Goal: Task Accomplishment & Management: Manage account settings

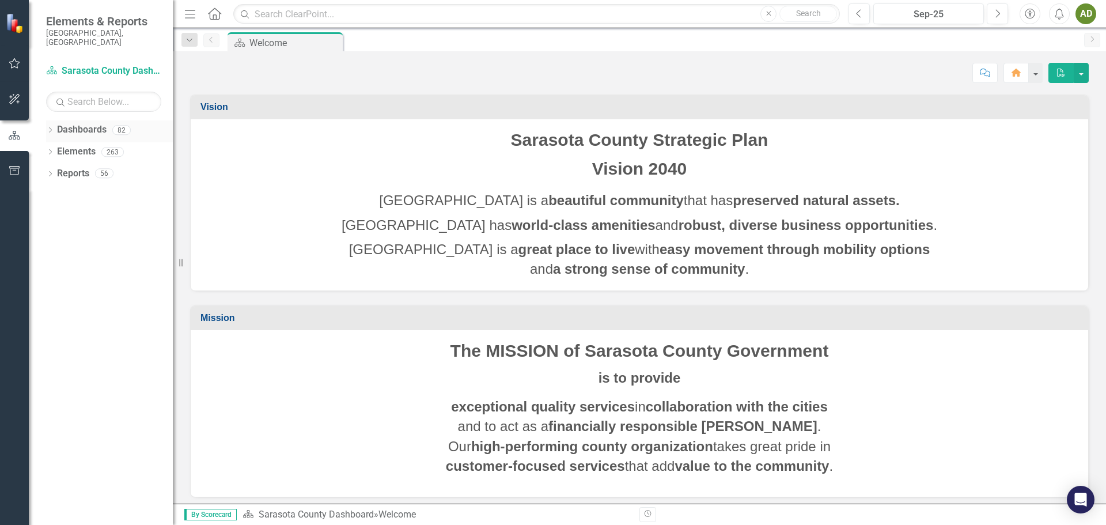
click at [51, 127] on icon at bounding box center [50, 129] width 3 height 5
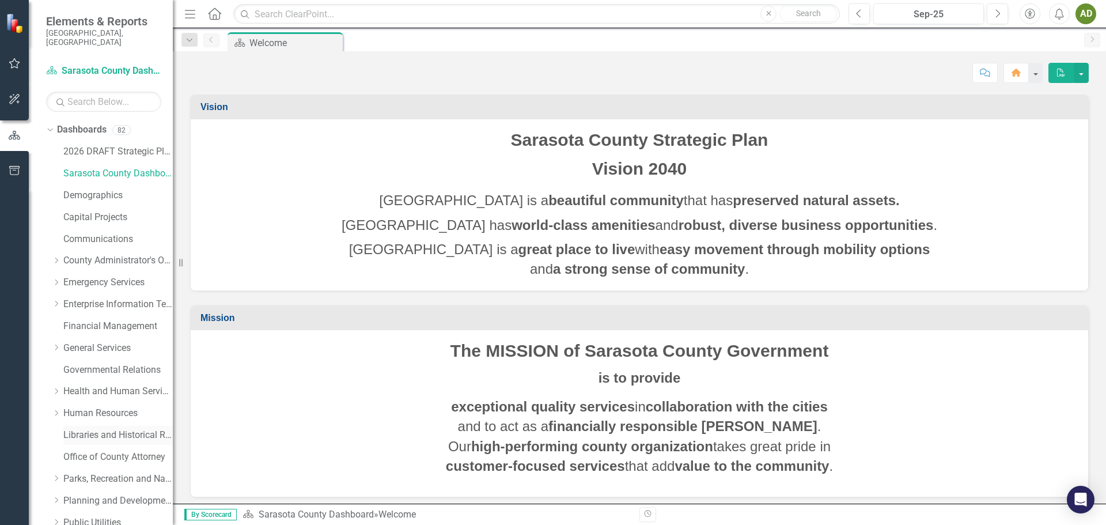
click at [74, 429] on link "Libraries and Historical Resources" at bounding box center [117, 435] width 109 height 13
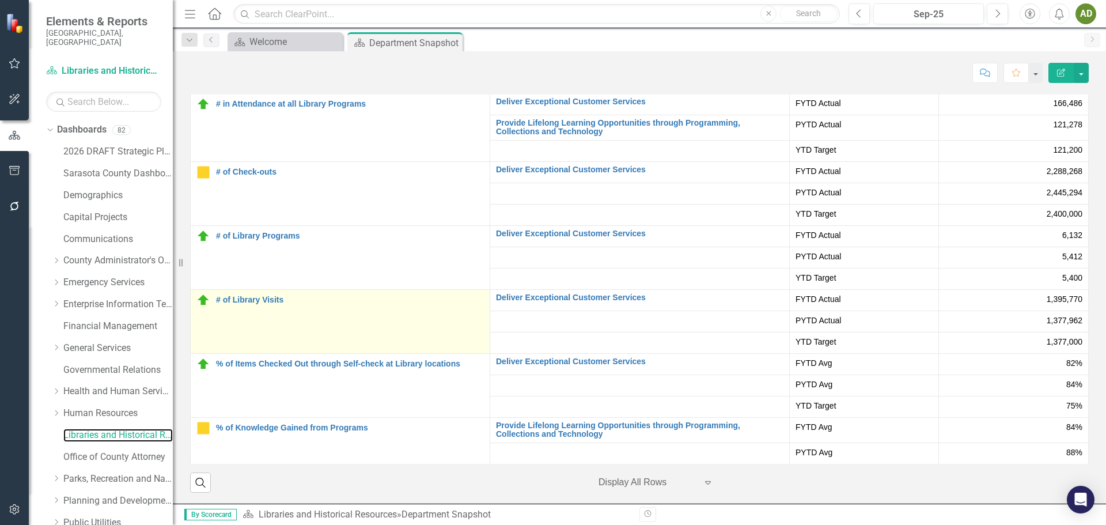
scroll to position [2316, 0]
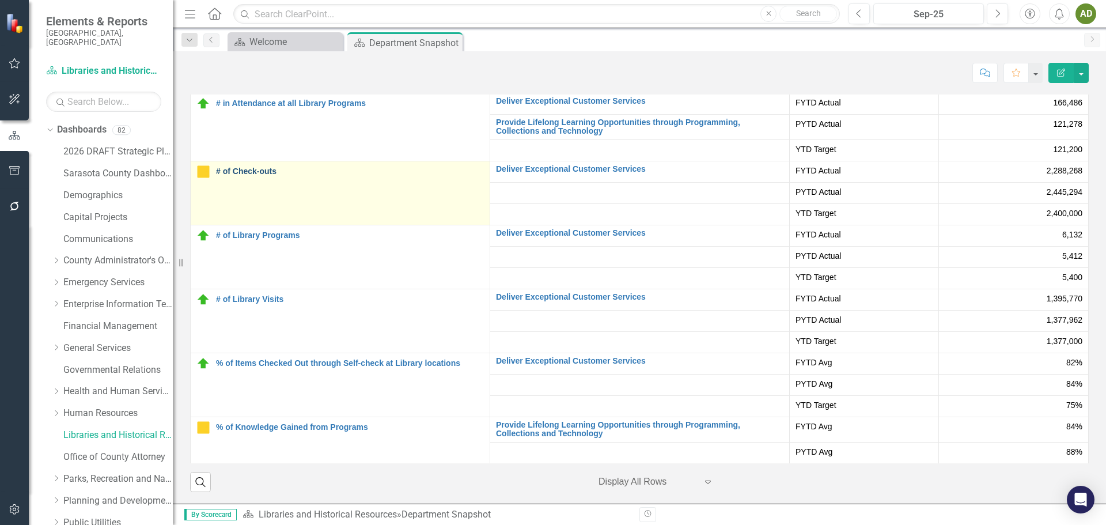
click at [268, 173] on link "# of Check-outs" at bounding box center [350, 171] width 268 height 9
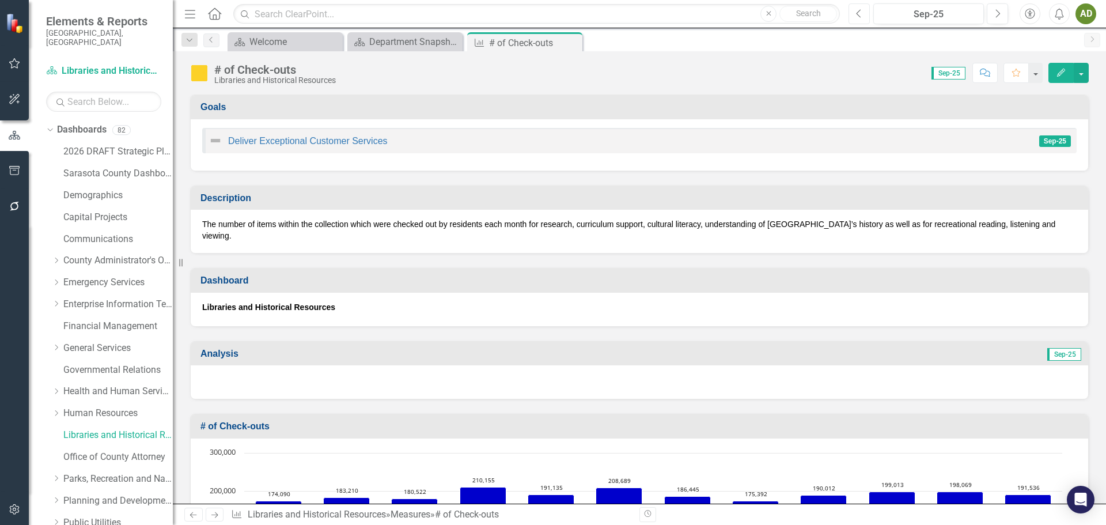
click at [859, 16] on icon "button" at bounding box center [859, 13] width 5 height 8
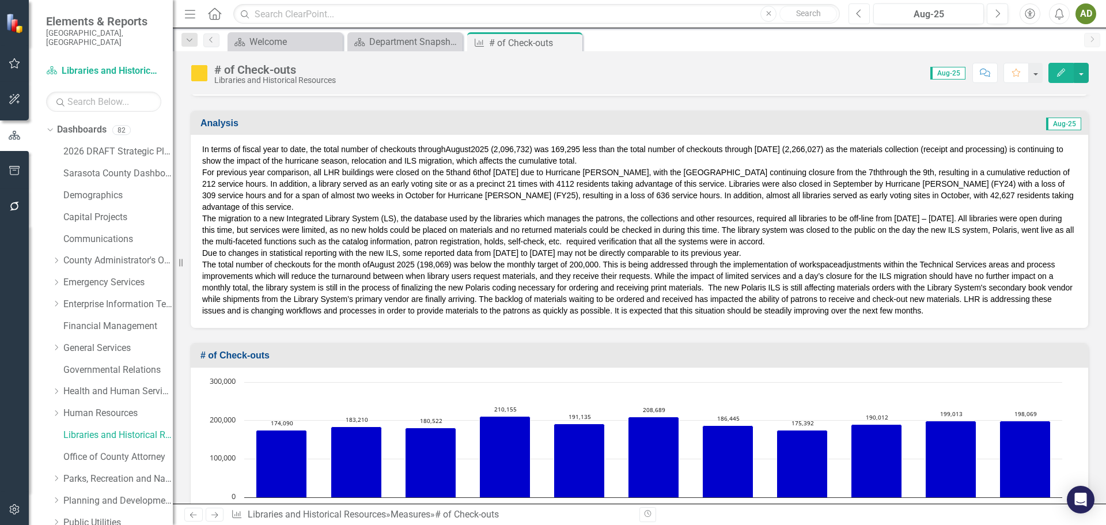
scroll to position [173, 0]
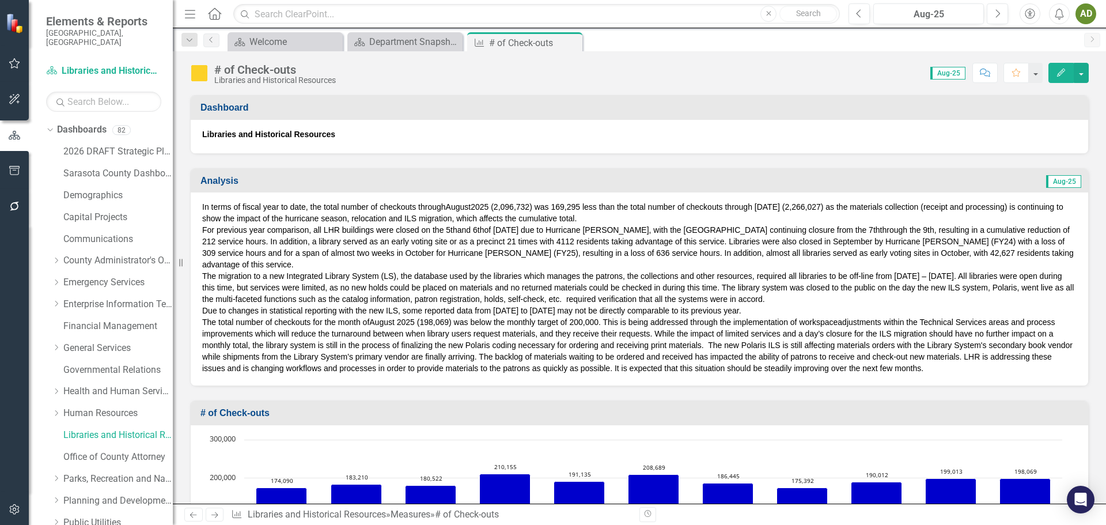
drag, startPoint x: 280, startPoint y: 307, endPoint x: 248, endPoint y: 313, distance: 32.4
click at [280, 316] on p "The total number of checkouts for the month of August 2025 (198,069) was below …" at bounding box center [639, 345] width 875 height 58
click at [205, 318] on span "The total number of checkouts for the month of" at bounding box center [285, 322] width 167 height 9
click at [201, 312] on div "In terms of fiscal year to date, the total number of checkouts through August 2…" at bounding box center [640, 288] width 898 height 193
click at [203, 318] on span "The total number of checkouts for the month of" at bounding box center [285, 322] width 167 height 9
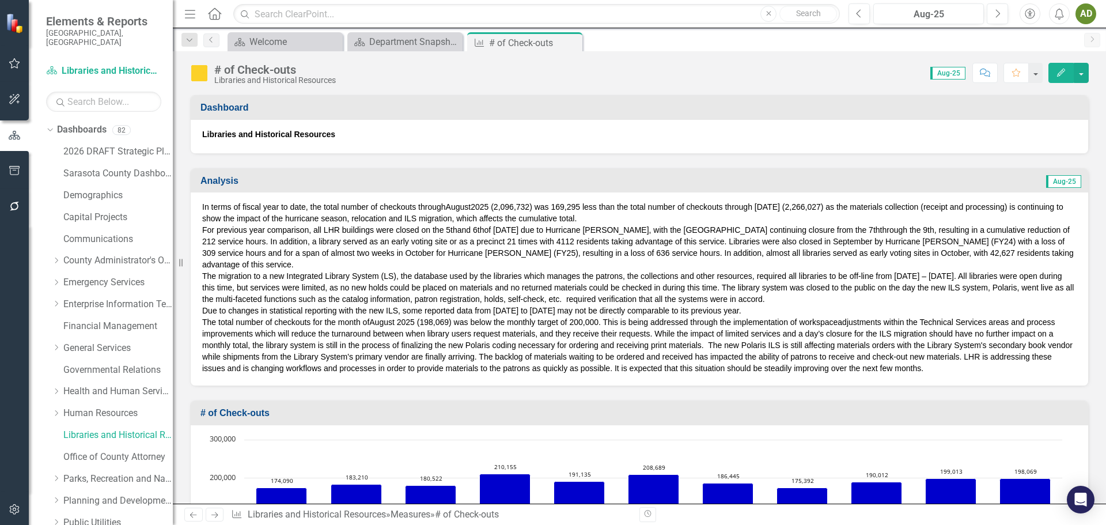
click at [207, 318] on span "The total number of checkouts for the month of" at bounding box center [285, 322] width 167 height 9
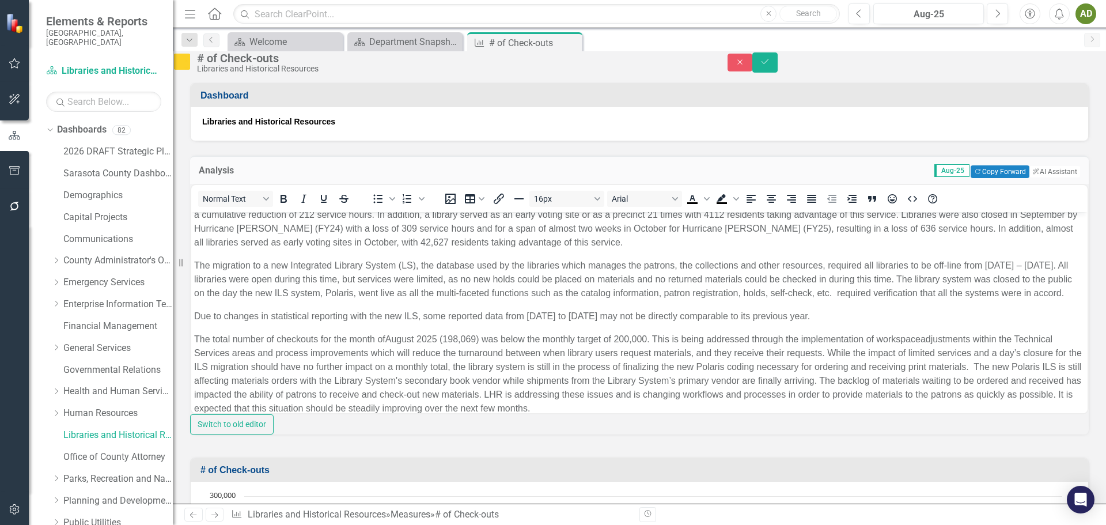
scroll to position [86, 0]
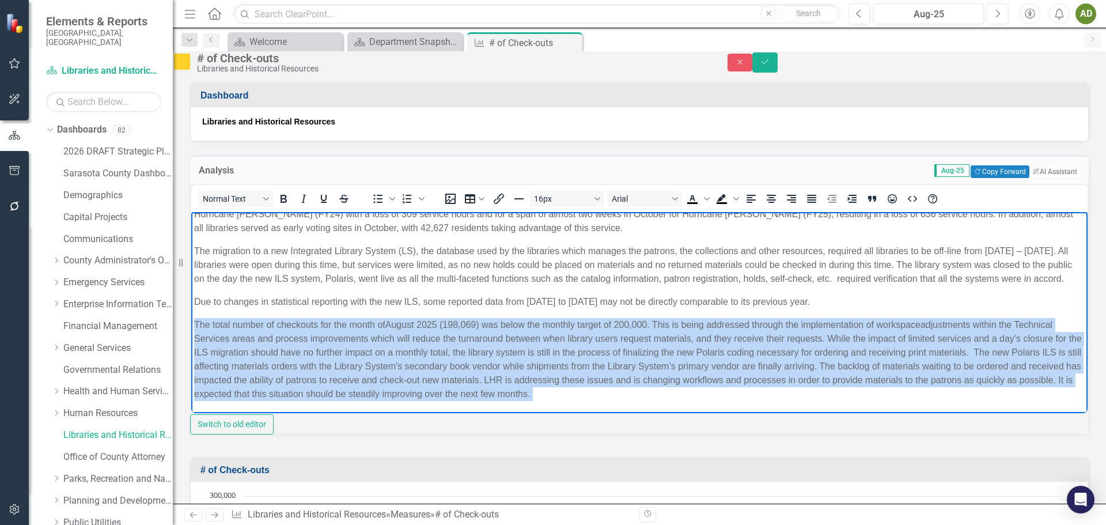
drag, startPoint x: 194, startPoint y: 322, endPoint x: 864, endPoint y: 394, distance: 674.6
click at [864, 394] on body "In terms of fiscal year to date, the total number of checkouts through August 2…" at bounding box center [639, 275] width 897 height 273
paste body "Rich Text Area. Press ALT-0 for help."
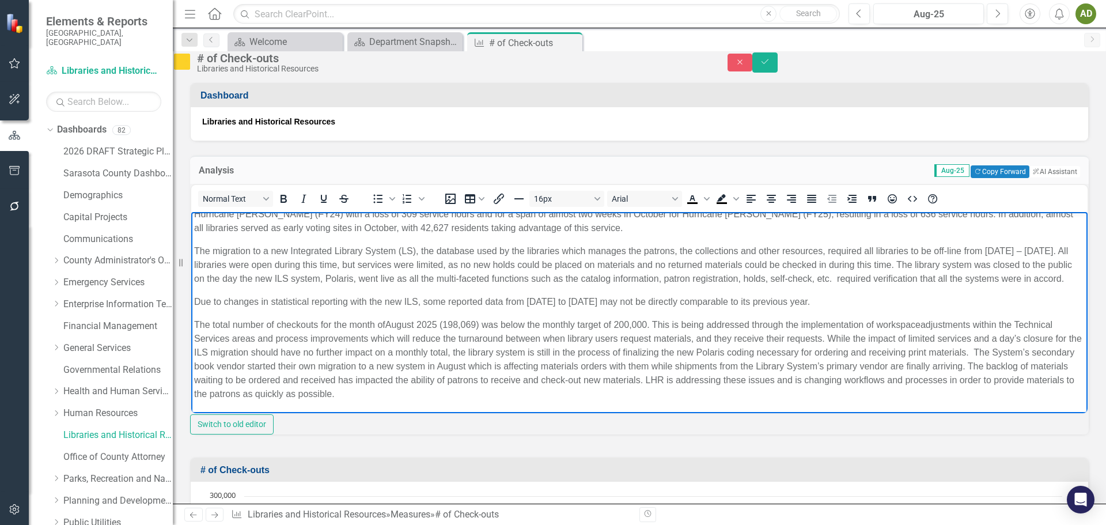
scroll to position [71, 0]
click at [770, 66] on icon "Save" at bounding box center [765, 62] width 10 height 8
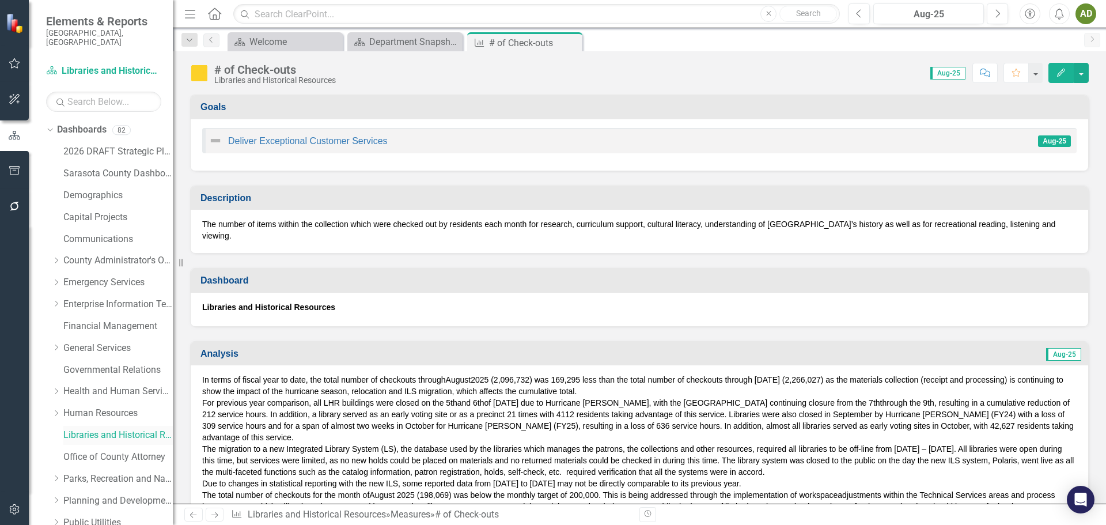
click at [129, 429] on link "Libraries and Historical Resources" at bounding box center [117, 435] width 109 height 13
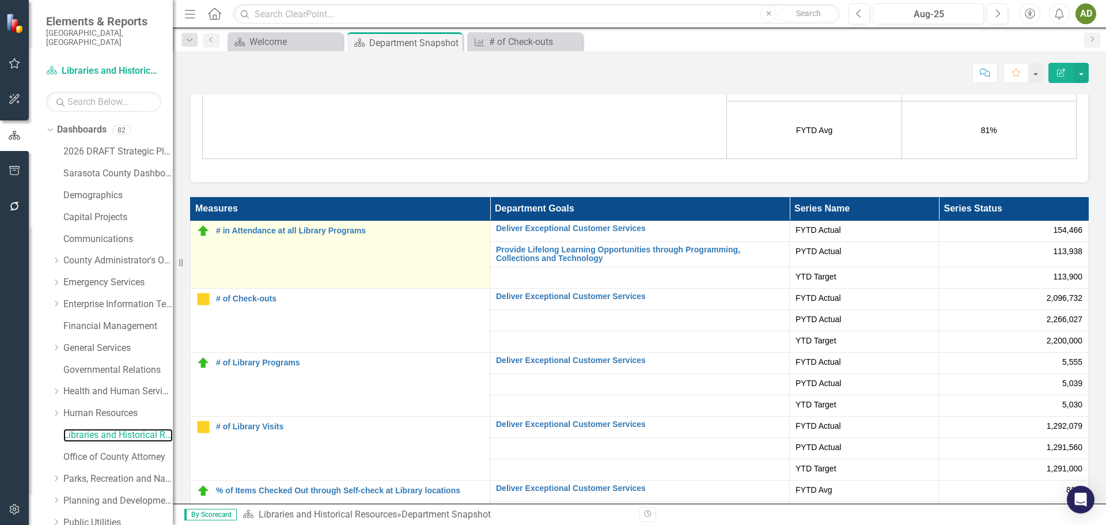
scroll to position [2305, 0]
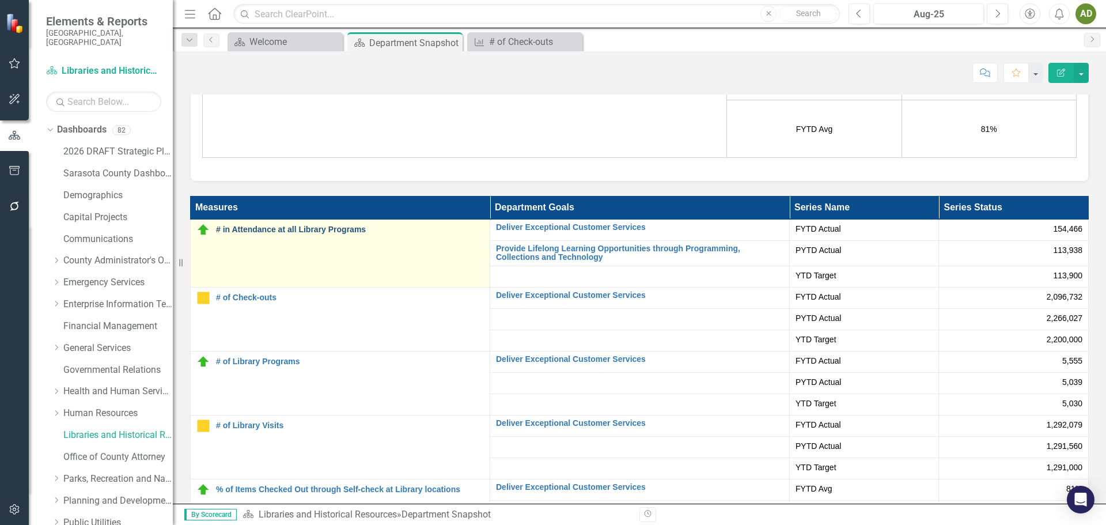
click at [287, 225] on link "# in Attendance at all Library Programs" at bounding box center [350, 229] width 268 height 9
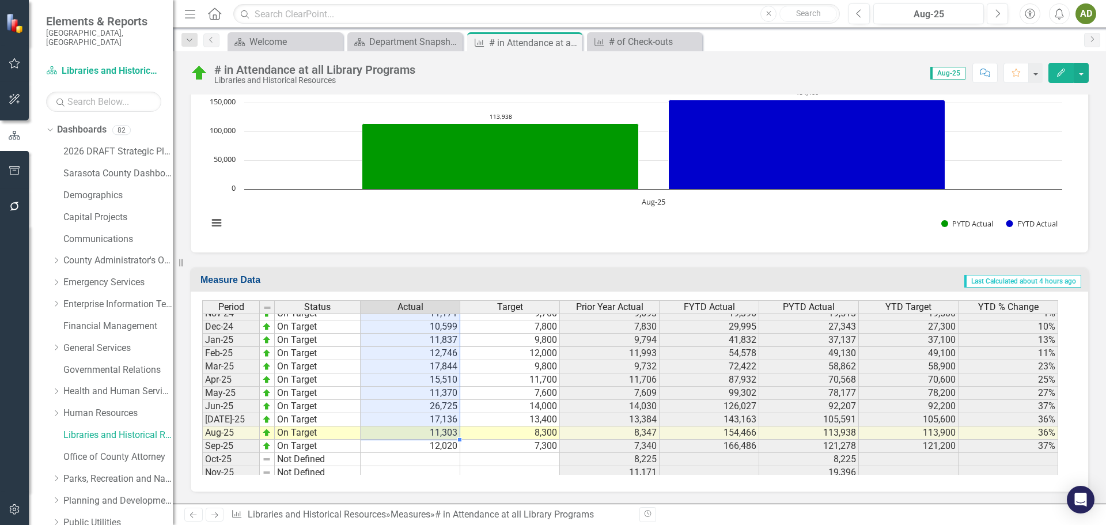
scroll to position [1789, 0]
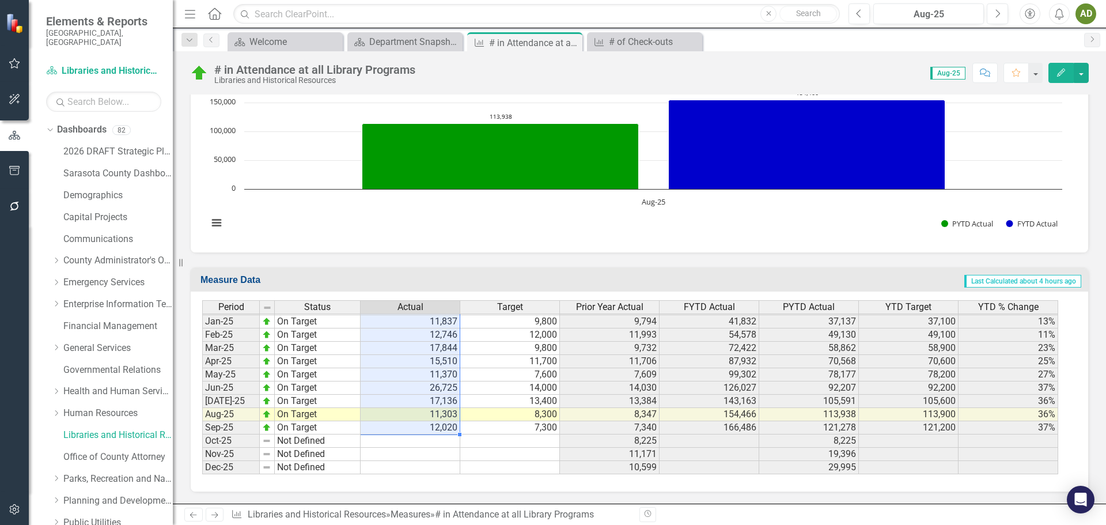
drag, startPoint x: 401, startPoint y: 339, endPoint x: 422, endPoint y: 429, distance: 92.8
click at [422, 429] on tbody "Nov-23 On Target 9,693 4,400 4,407 19,513 9,213 9,200 112% Dec-23 On Target 7,8…" at bounding box center [630, 301] width 856 height 345
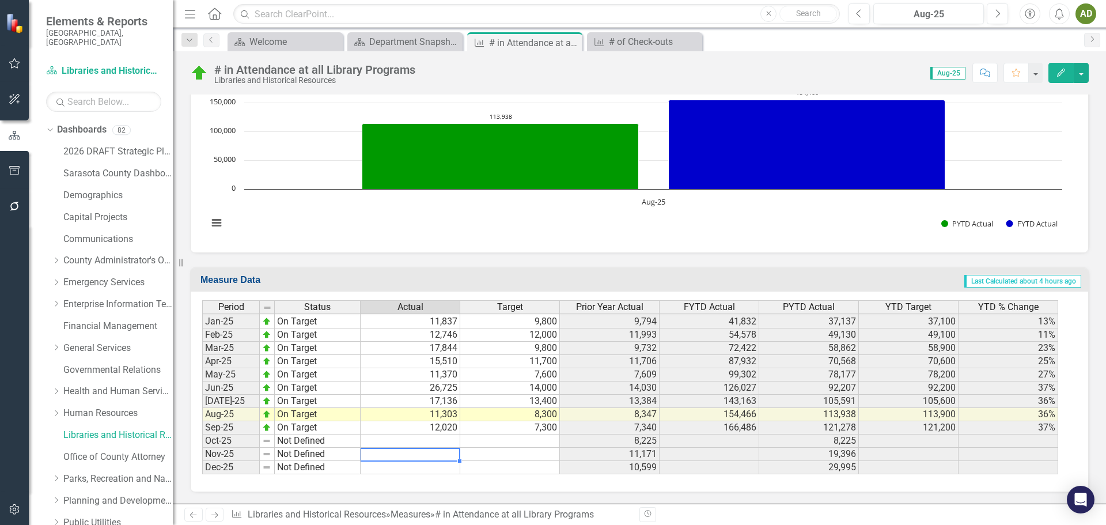
click at [394, 456] on td at bounding box center [411, 454] width 100 height 13
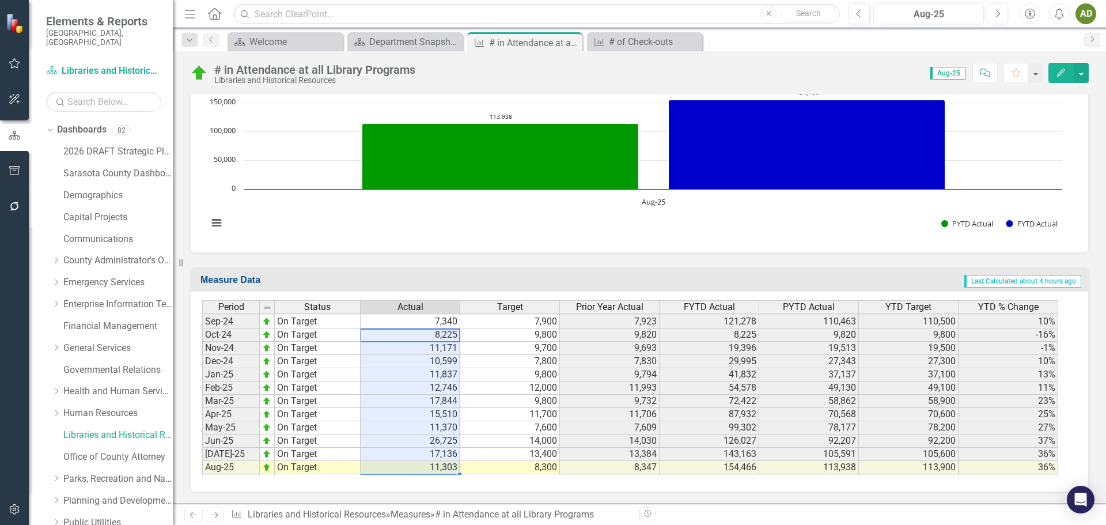
scroll to position [1759, 0]
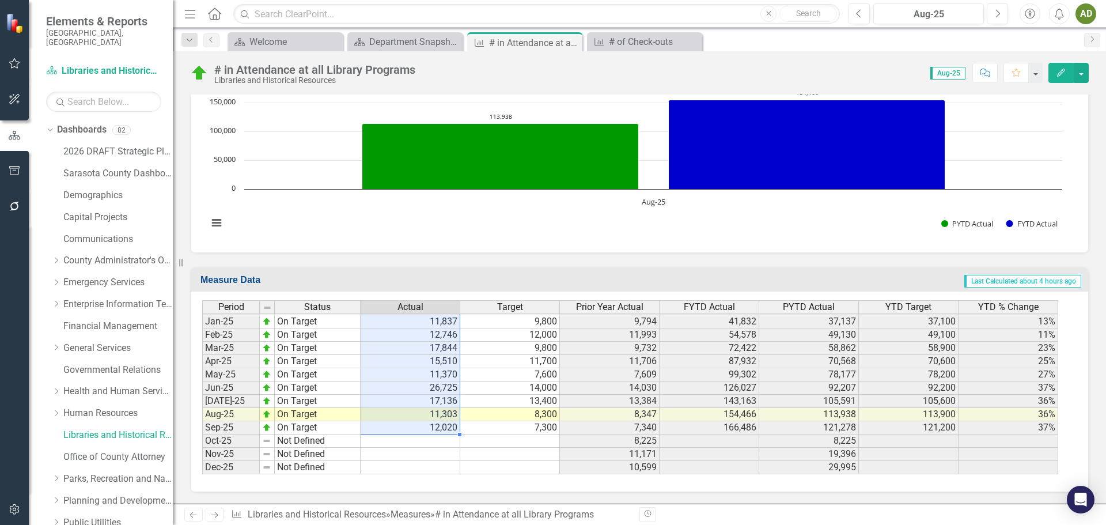
drag, startPoint x: 409, startPoint y: 342, endPoint x: 418, endPoint y: 429, distance: 87.4
click at [418, 429] on tbody "Nov-23 On Target 9,693 4,400 4,407 19,513 9,213 9,200 112% Dec-23 On Target 7,8…" at bounding box center [630, 301] width 856 height 345
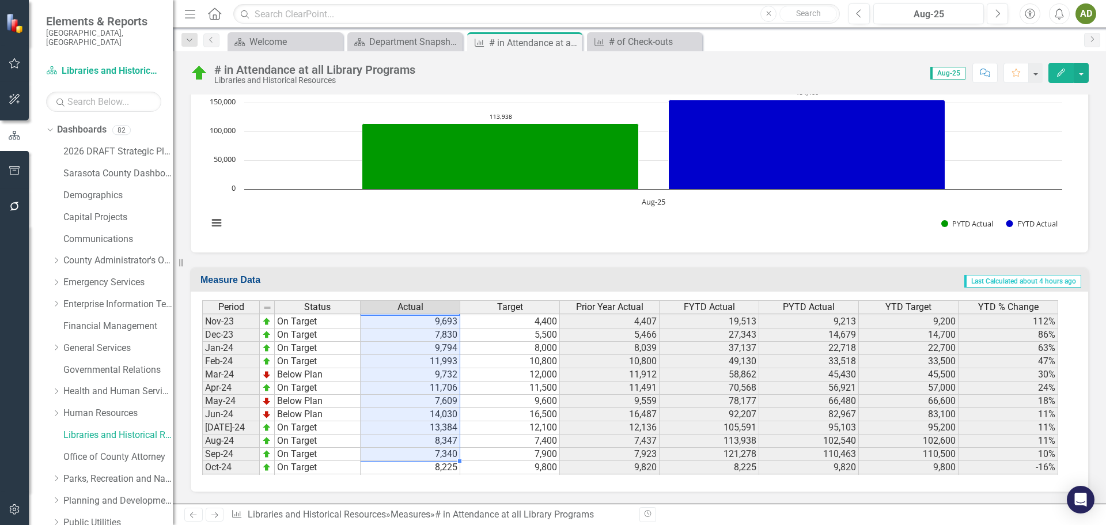
drag, startPoint x: 398, startPoint y: 353, endPoint x: 414, endPoint y: 458, distance: 106.0
click at [414, 458] on tbody "Nov-22 Below Plan 4,407 5,200 5,267 9,213 15,302 13,700 -40% Dec-22 Below Plan …" at bounding box center [630, 388] width 856 height 464
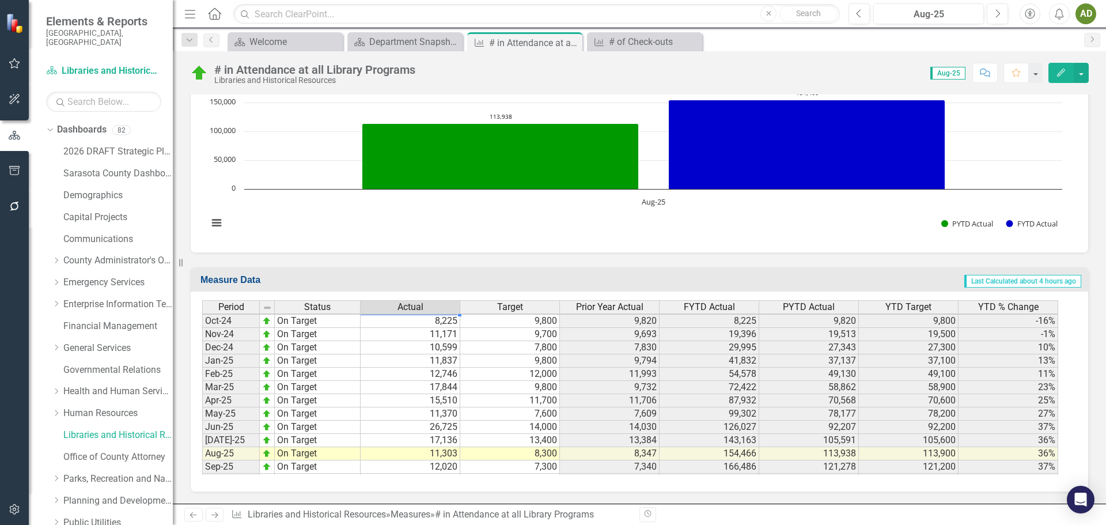
scroll to position [1776, 0]
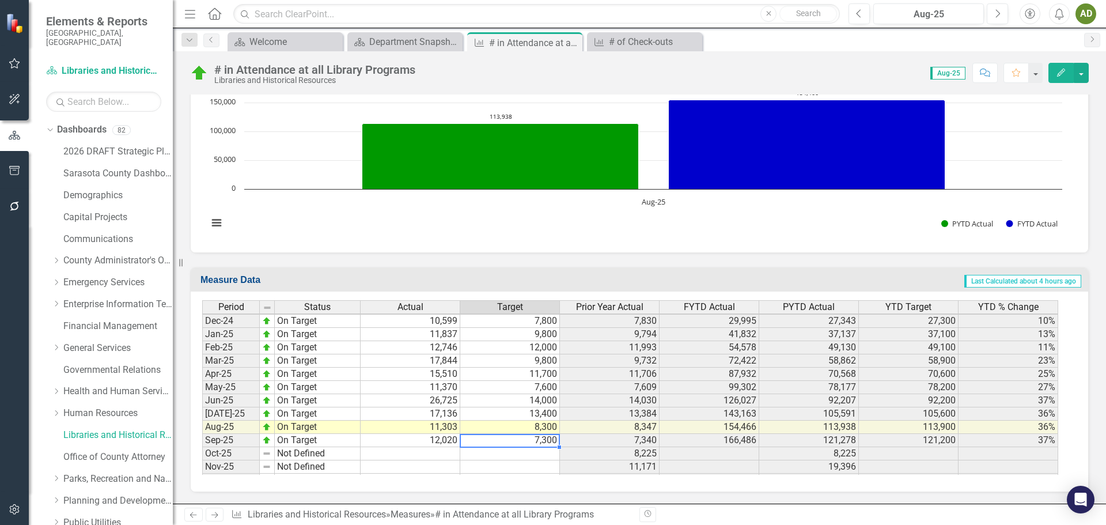
click at [523, 443] on td "7,300" at bounding box center [510, 440] width 100 height 13
click at [202, 367] on div "Period Status Actual Target Prior Year Actual FYTD Actual PYTD Actual YTD Targe…" at bounding box center [202, 301] width 0 height 372
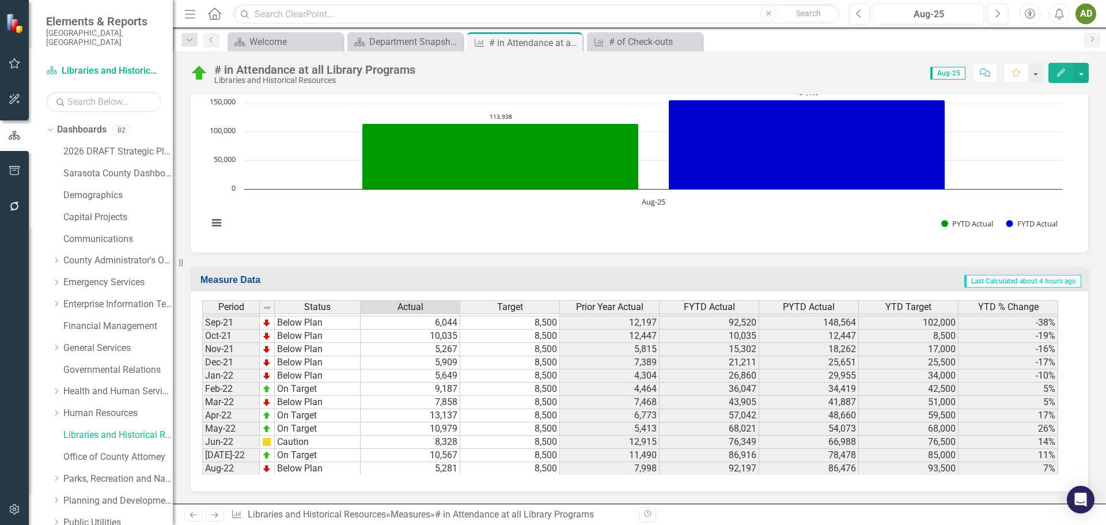
scroll to position [1190, 0]
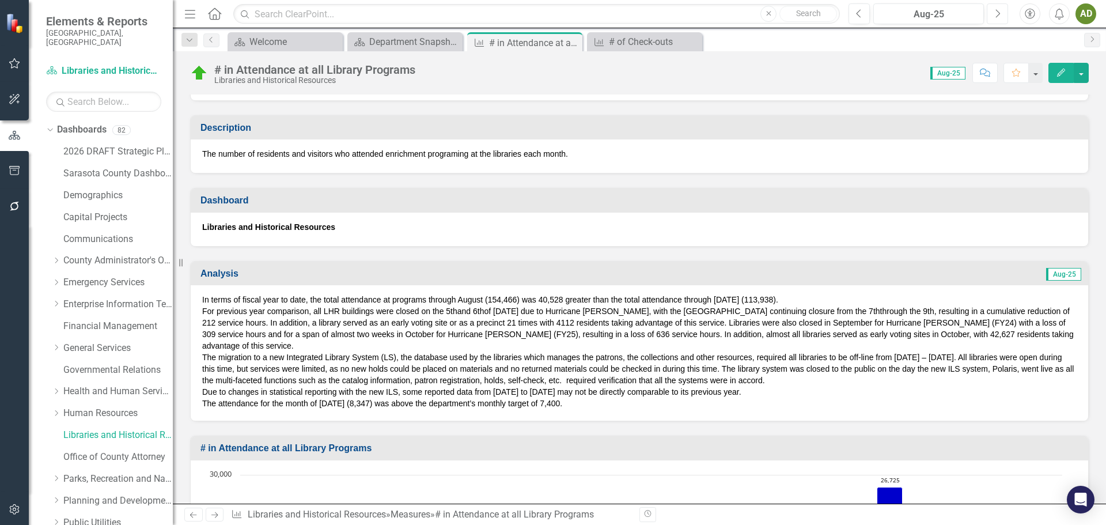
click at [1000, 14] on icon "Next" at bounding box center [998, 14] width 6 height 10
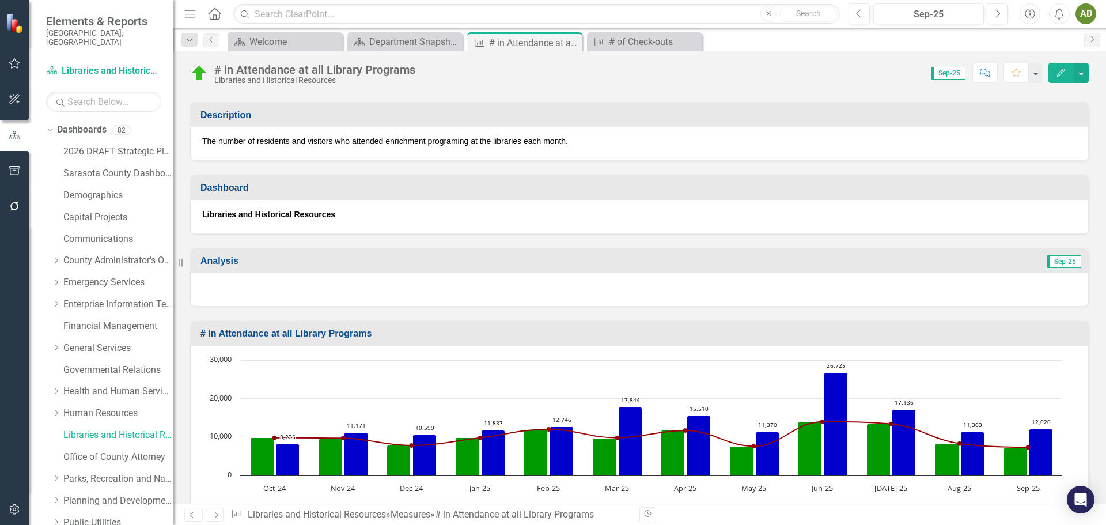
click at [258, 282] on div at bounding box center [640, 289] width 898 height 33
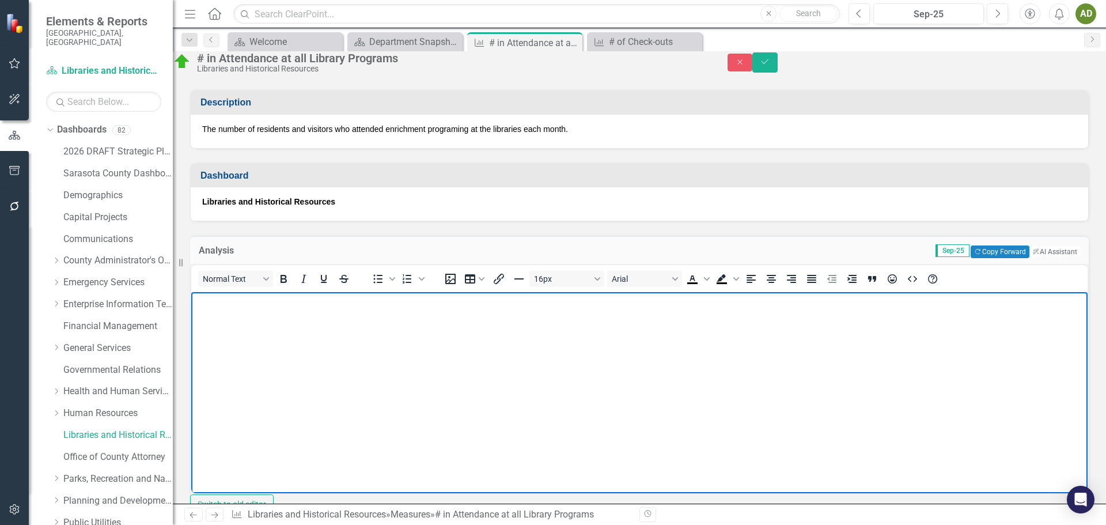
click at [225, 319] on body "Rich Text Area. Press ALT-0 for help." at bounding box center [639, 378] width 897 height 173
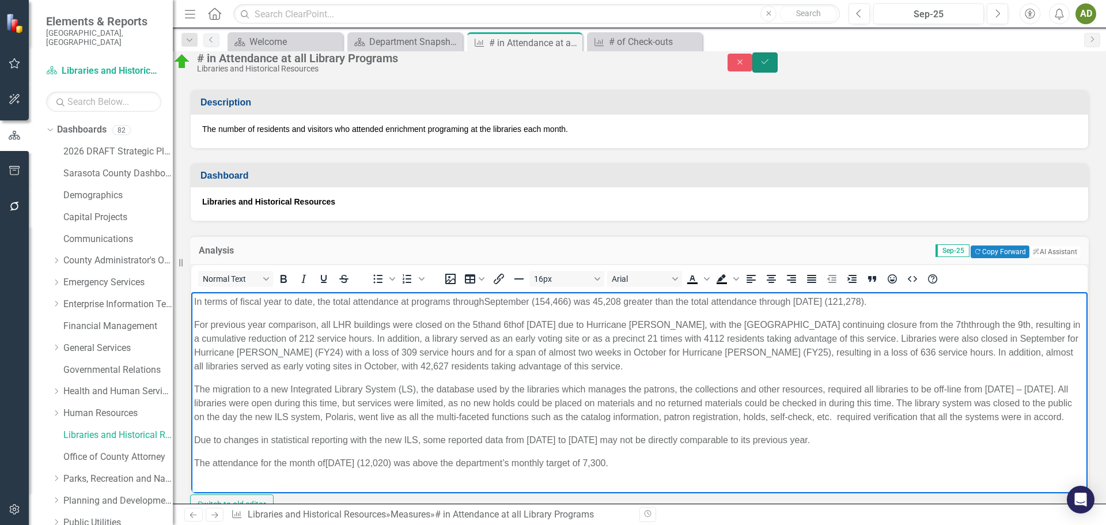
click at [770, 66] on icon "Save" at bounding box center [765, 62] width 10 height 8
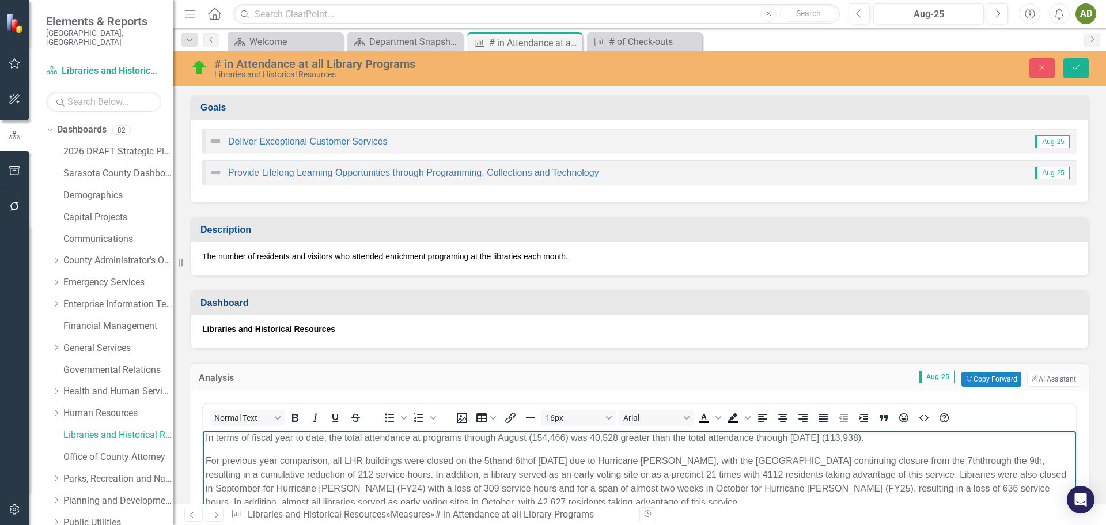
scroll to position [1040, 0]
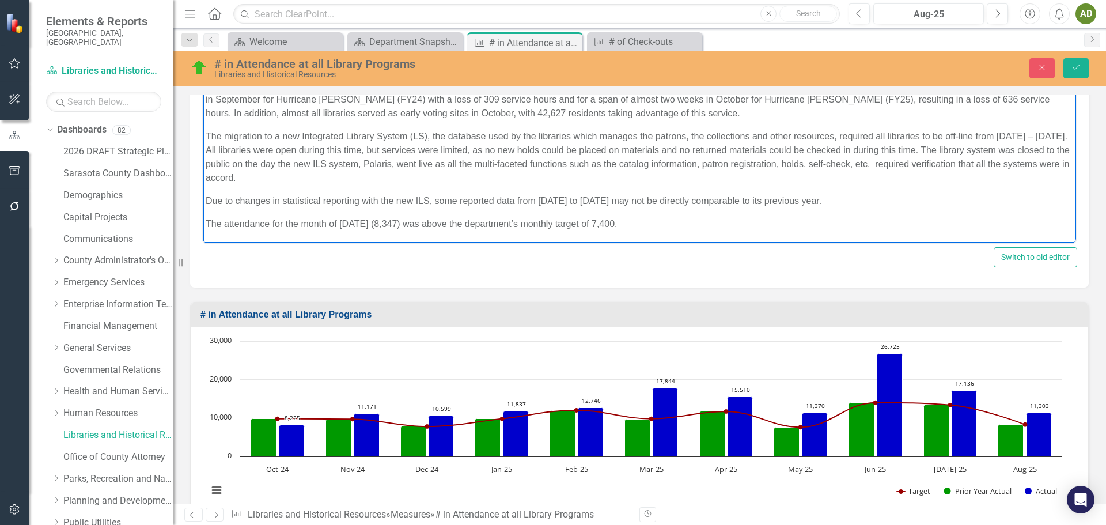
click at [617, 224] on span "The attendance for the month of August 2025 (8,347) was above the department’s …" at bounding box center [411, 224] width 411 height 10
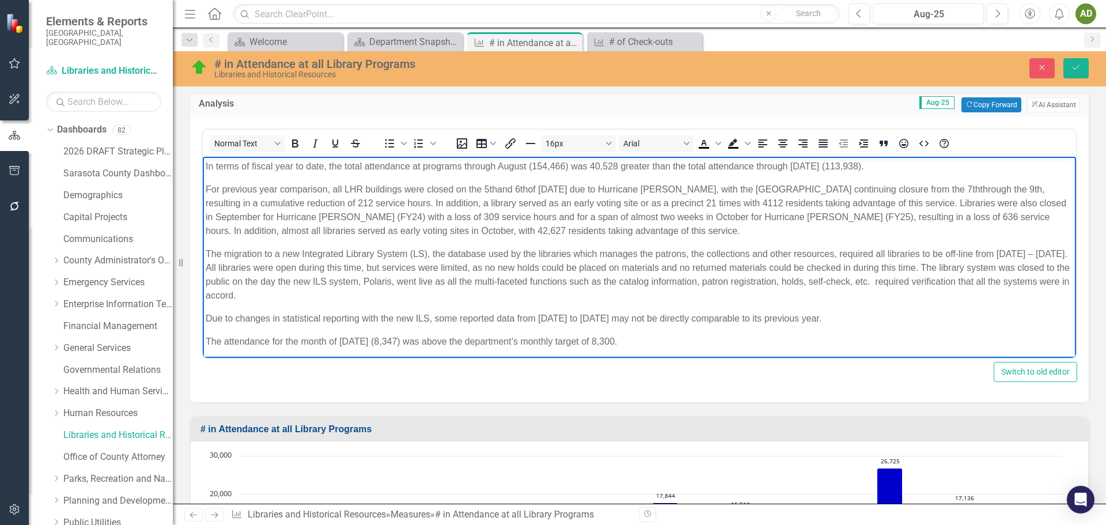
scroll to position [274, 0]
click at [414, 253] on span "The migration to a new Integrated Library System (LS), the database used by the…" at bounding box center [638, 275] width 864 height 51
click at [1075, 69] on icon "Save" at bounding box center [1076, 67] width 10 height 8
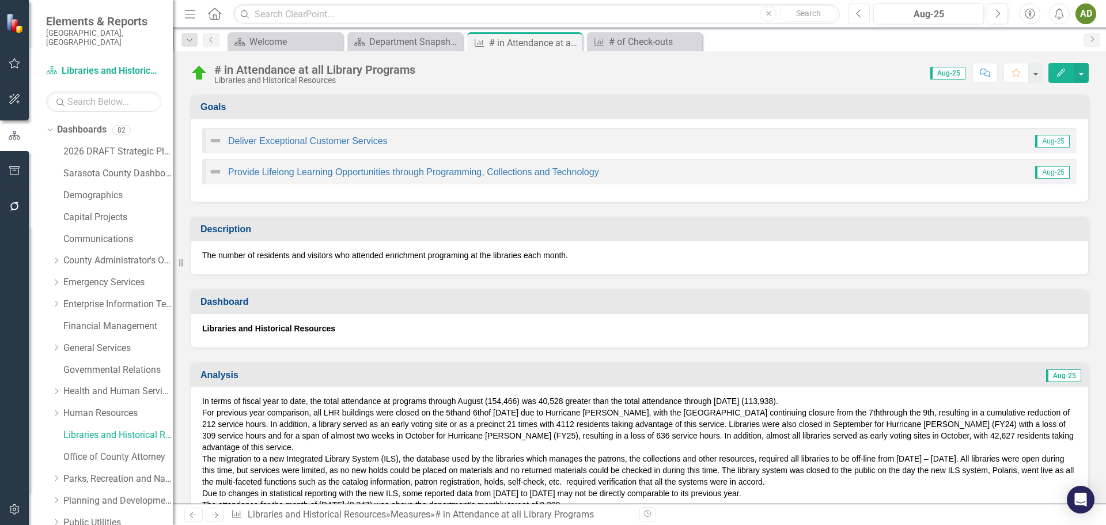
click at [860, 17] on icon "button" at bounding box center [859, 13] width 5 height 8
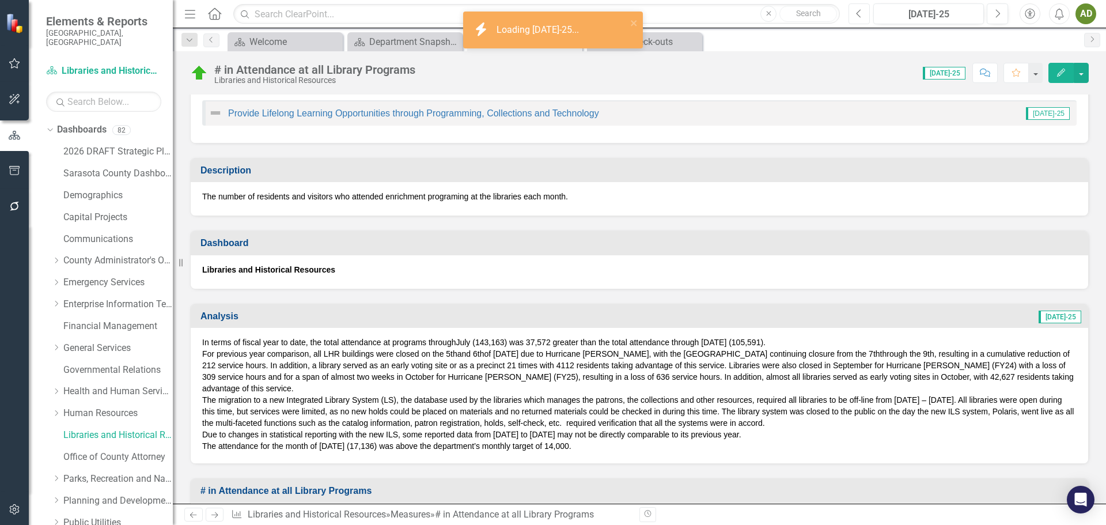
scroll to position [115, 0]
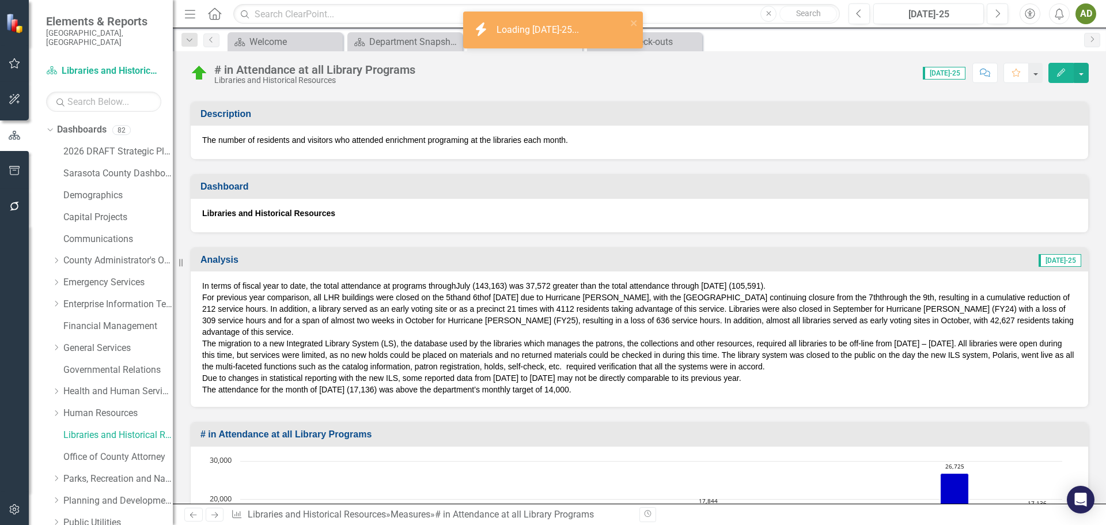
click at [386, 345] on span "The migration to a new Integrated Library System (LS), the database used by the…" at bounding box center [638, 355] width 872 height 32
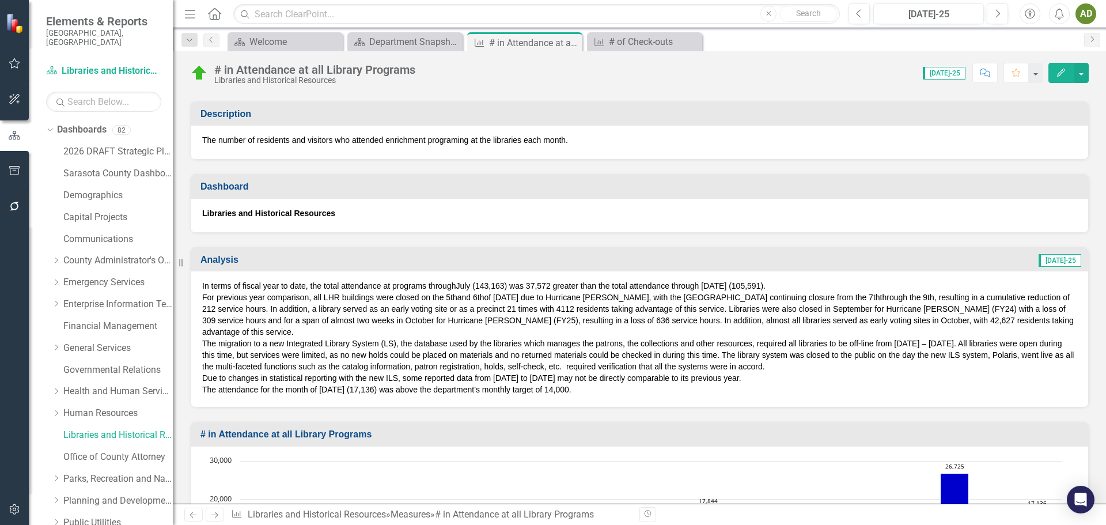
click at [386, 343] on span "The migration to a new Integrated Library System (LS), the database used by the…" at bounding box center [638, 355] width 872 height 32
click at [387, 343] on span "The migration to a new Integrated Library System (LS), the database used by the…" at bounding box center [638, 355] width 872 height 32
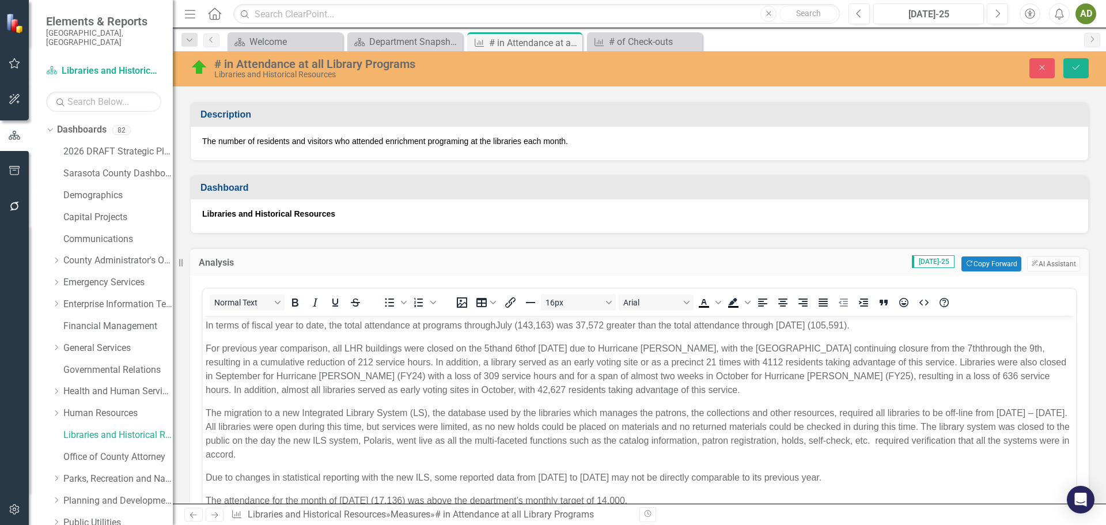
scroll to position [0, 0]
click at [412, 412] on span "The migration to a new Integrated Library System (LS), the database used by the…" at bounding box center [638, 433] width 864 height 51
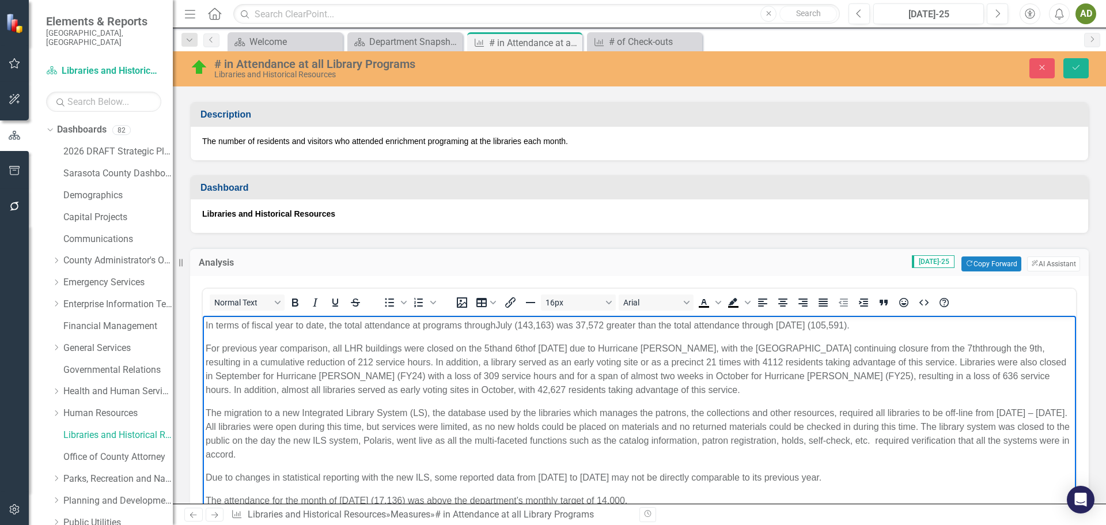
click at [428, 404] on body "In terms of fiscal year to date, the total attendance at programs through July …" at bounding box center [640, 418] width 874 height 204
click at [414, 412] on span "The migration to a new Integrated Library System (LS), the database used by the…" at bounding box center [638, 433] width 864 height 51
click at [1082, 65] on button "Save" at bounding box center [1076, 68] width 25 height 20
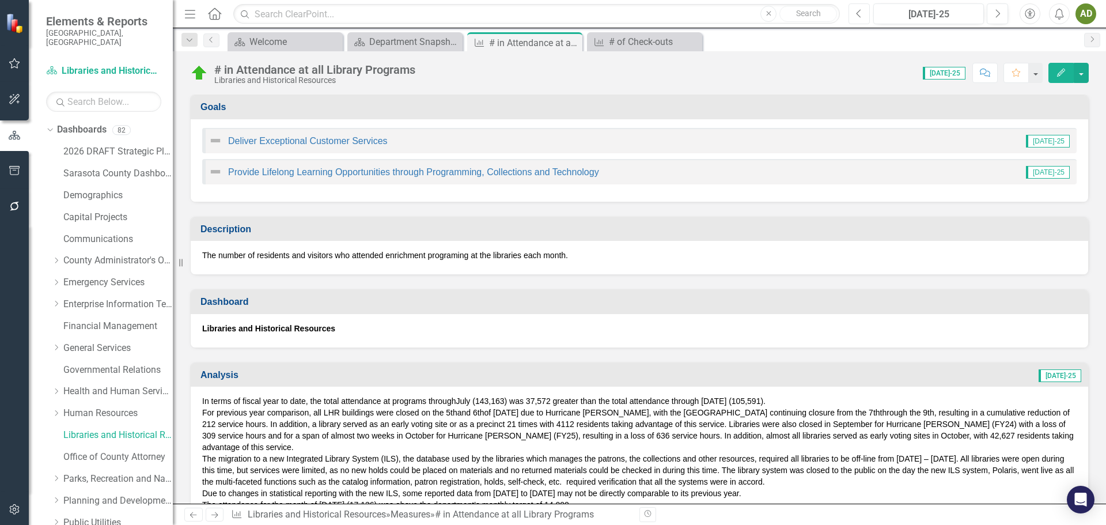
click at [859, 14] on icon "Previous" at bounding box center [859, 14] width 6 height 10
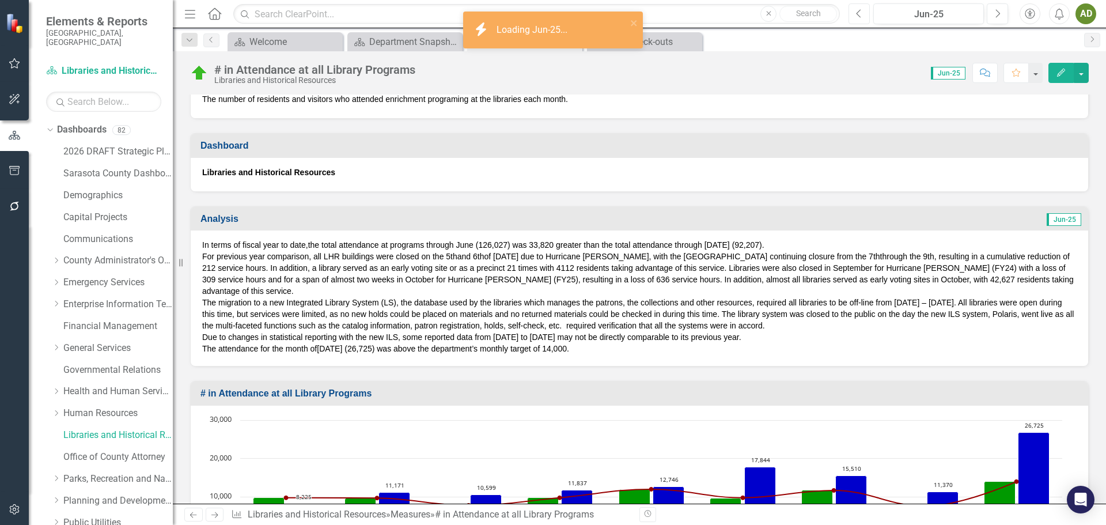
scroll to position [173, 0]
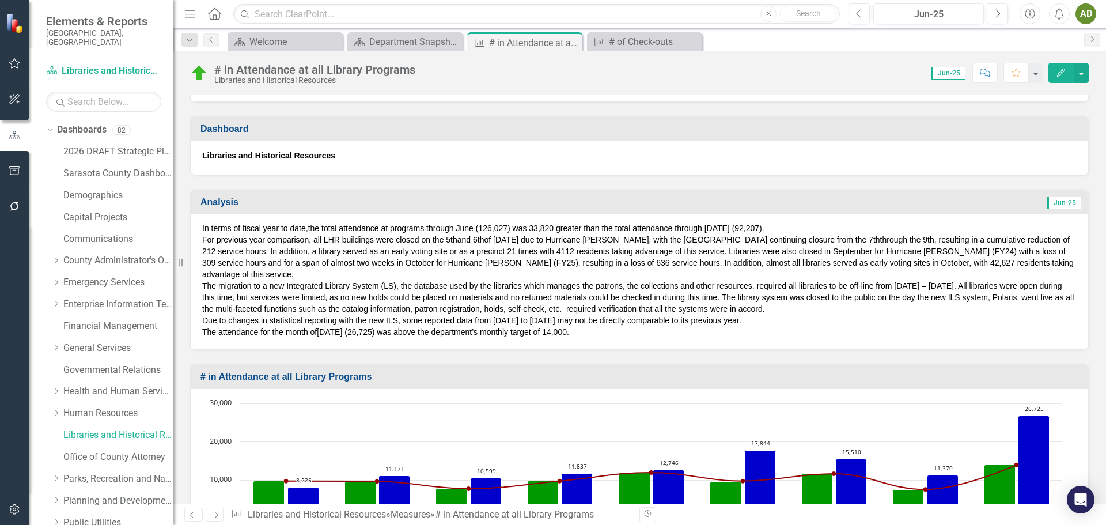
click at [388, 285] on span "The migration to a new Integrated Library System (LS), the database used by the…" at bounding box center [638, 297] width 872 height 32
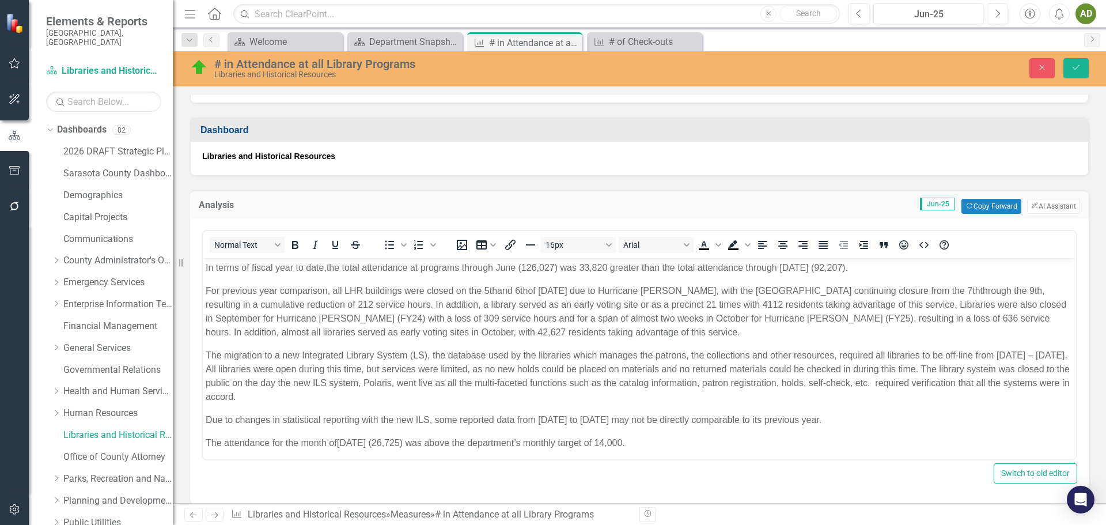
scroll to position [0, 0]
click at [413, 355] on span "The migration to a new Integrated Library System (LS), the database used by the…" at bounding box center [638, 375] width 864 height 51
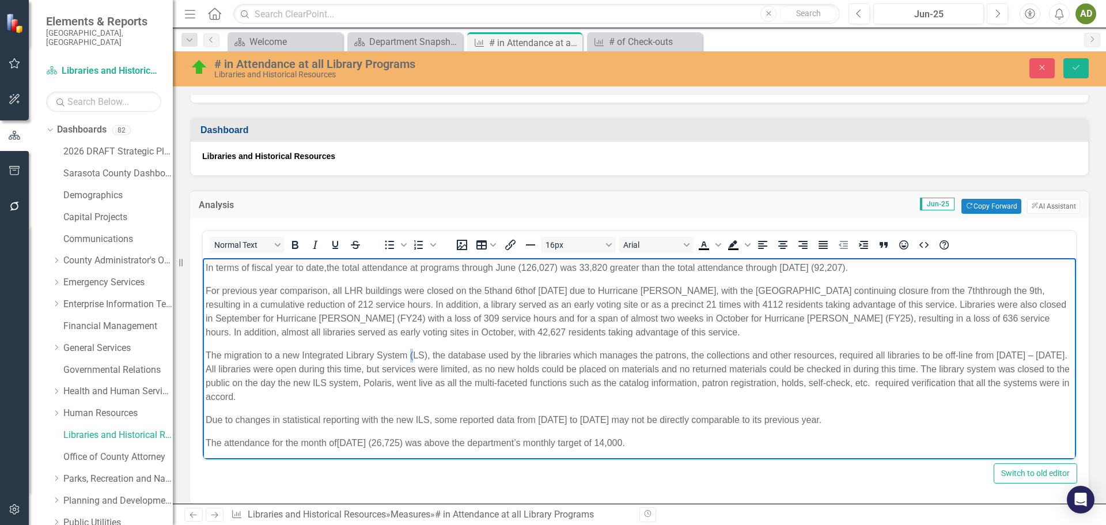
click at [414, 355] on span "The migration to a new Integrated Library System (LS), the database used by the…" at bounding box center [638, 375] width 864 height 51
click at [1078, 65] on icon "Save" at bounding box center [1076, 67] width 10 height 8
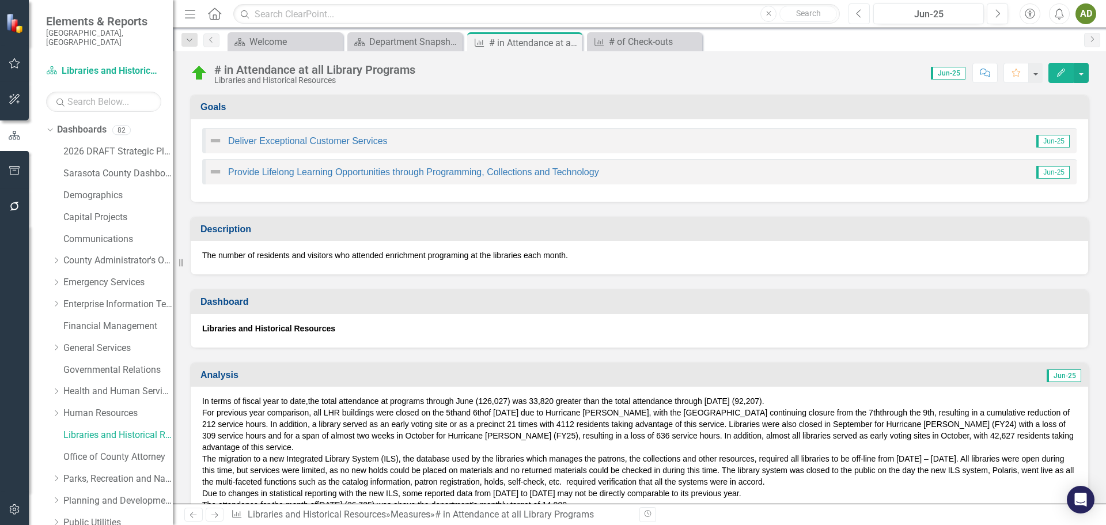
click at [857, 14] on icon "Previous" at bounding box center [859, 14] width 6 height 10
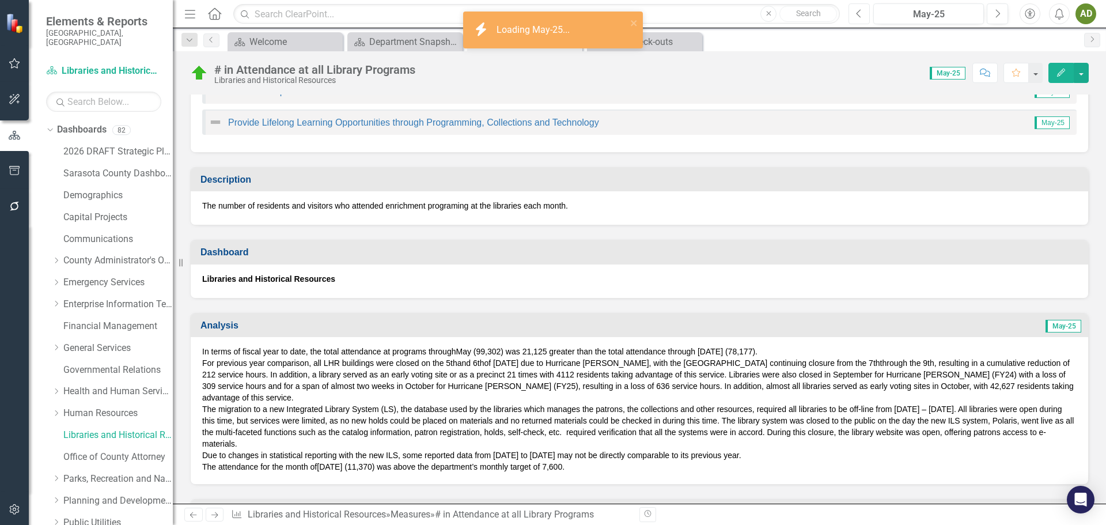
scroll to position [173, 0]
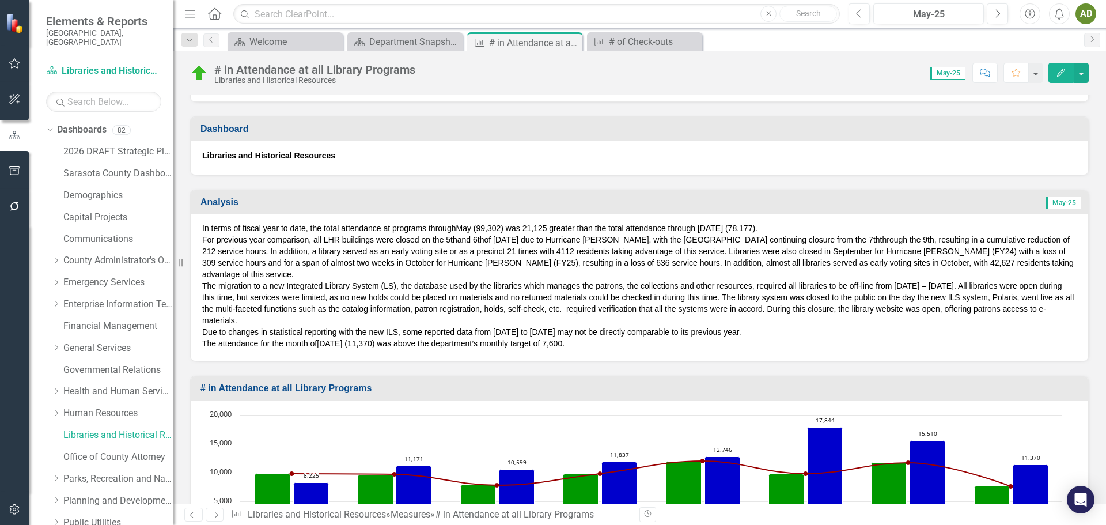
click at [384, 285] on span "The migration to a new Integrated Library System (LS), the database used by the…" at bounding box center [638, 303] width 872 height 44
click at [386, 285] on span "The migration to a new Integrated Library System (LS), the database used by the…" at bounding box center [638, 303] width 872 height 44
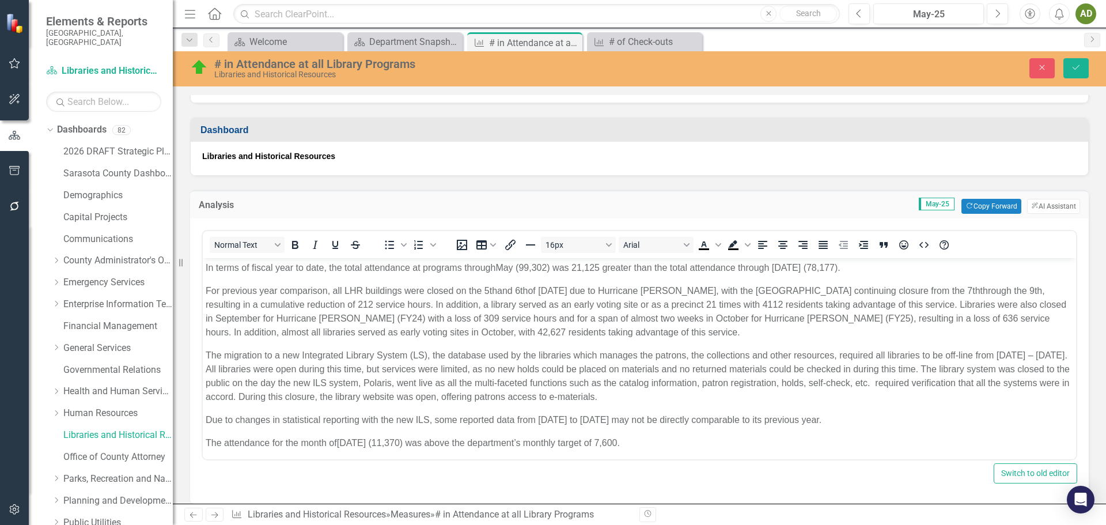
scroll to position [0, 0]
click at [412, 355] on span "The migration to a new Integrated Library System (LS), the database used by the…" at bounding box center [638, 375] width 864 height 51
click at [1072, 66] on icon "Save" at bounding box center [1076, 67] width 10 height 8
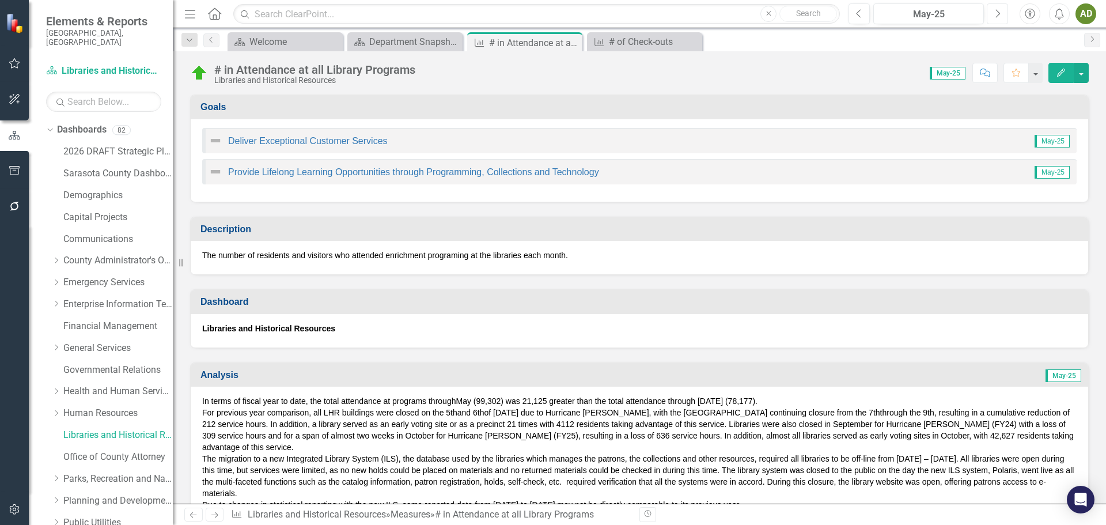
click at [999, 13] on icon "button" at bounding box center [998, 13] width 5 height 8
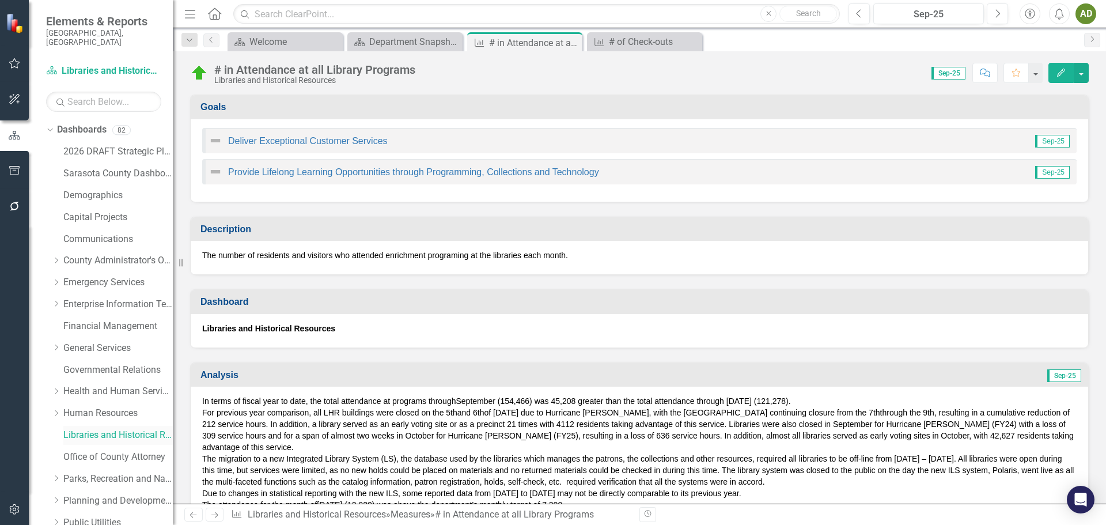
click at [119, 429] on link "Libraries and Historical Resources" at bounding box center [117, 435] width 109 height 13
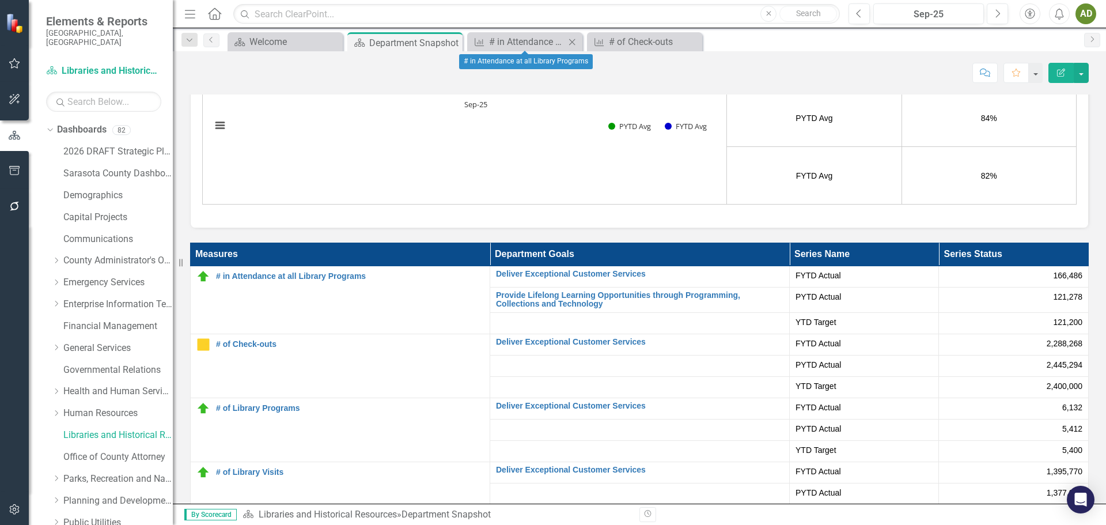
click at [571, 43] on icon "Close" at bounding box center [572, 41] width 12 height 9
click at [524, 41] on div "# of Check-outs" at bounding box center [527, 42] width 76 height 14
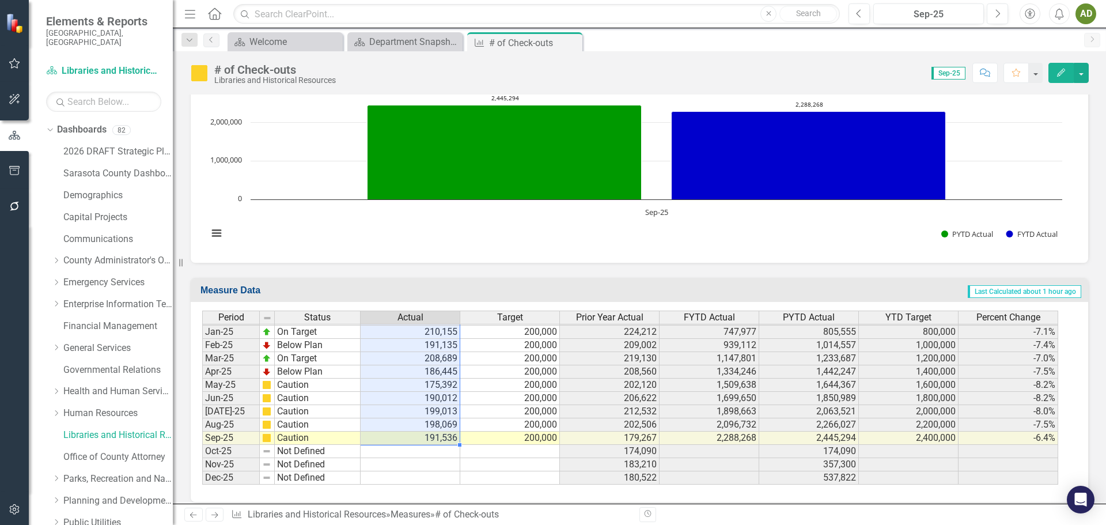
drag, startPoint x: 406, startPoint y: 338, endPoint x: 412, endPoint y: 428, distance: 90.1
click at [412, 428] on tbody "Aug-23 Caution 198,583 200,000 232,479 2,124,862 2,495,731 2,200,000 -14.9% Sep…" at bounding box center [630, 292] width 856 height 385
drag, startPoint x: 392, startPoint y: 338, endPoint x: 410, endPoint y: 425, distance: 88.7
click at [410, 425] on tbody "Aug-23 Caution 198,583 200,000 232,479 2,124,862 2,495,731 2,200,000 -14.9% Sep…" at bounding box center [630, 292] width 856 height 385
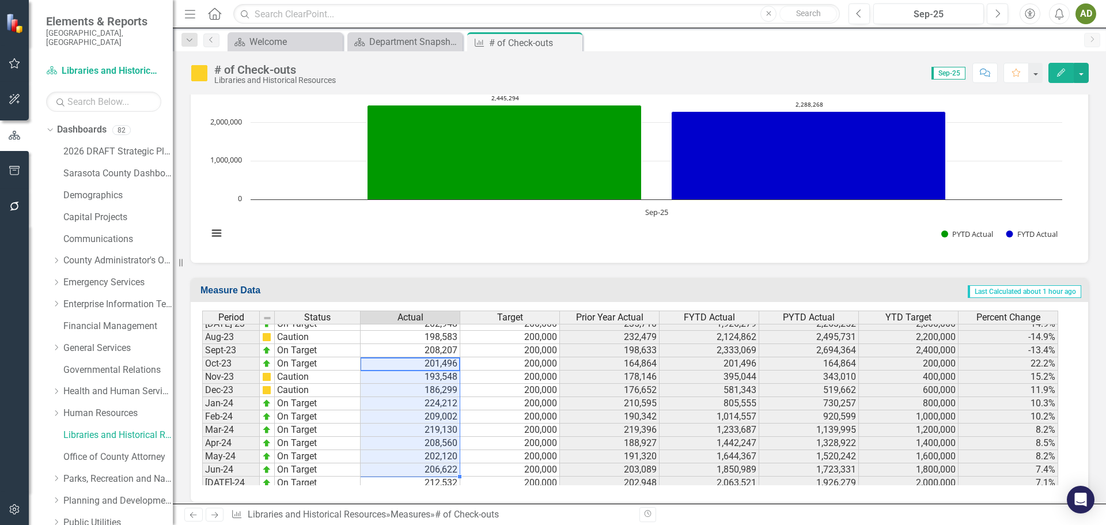
scroll to position [1563, 0]
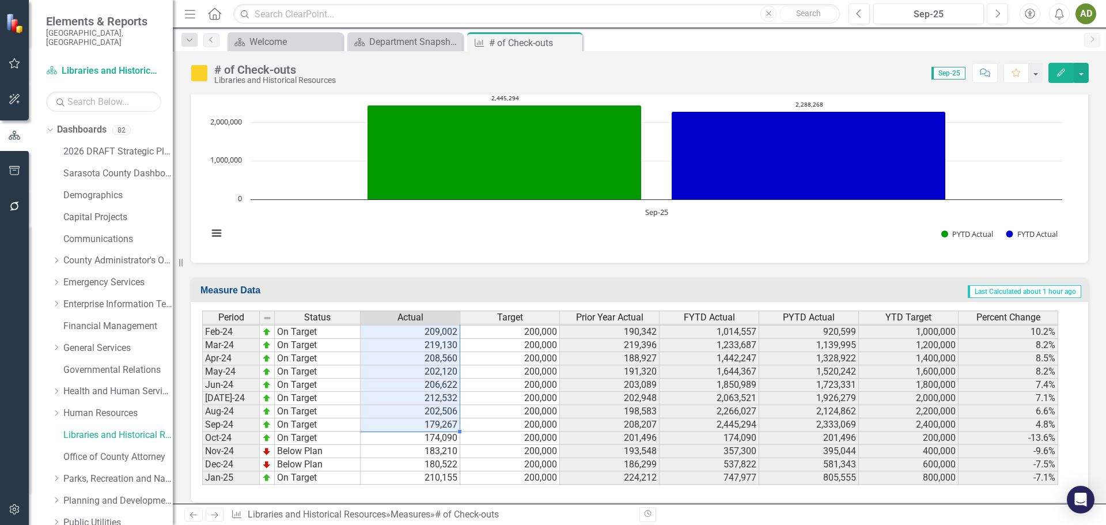
drag, startPoint x: 402, startPoint y: 351, endPoint x: 412, endPoint y: 418, distance: 67.6
click at [412, 418] on tbody "Aug-22 On Target 232,479 214,835 225,162 2,495,731 2,366,044 2,363,185 5.5% Sep…" at bounding box center [630, 318] width 856 height 464
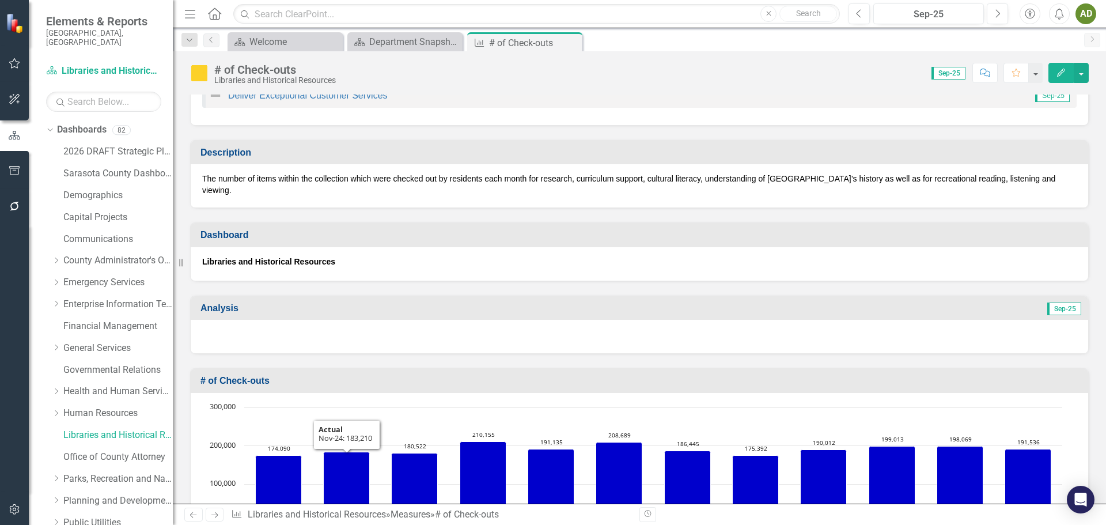
scroll to position [25, 0]
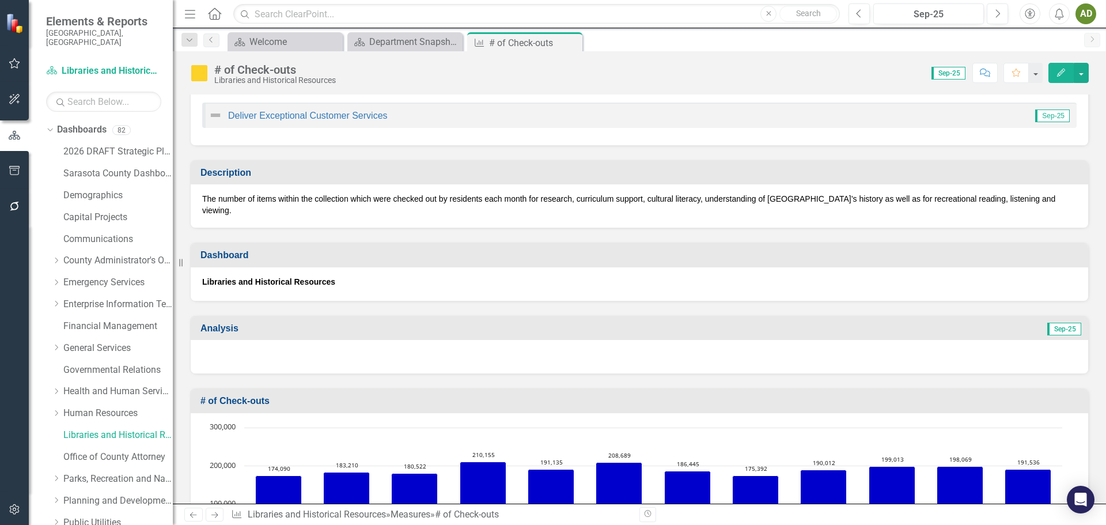
click at [244, 343] on div at bounding box center [640, 356] width 898 height 33
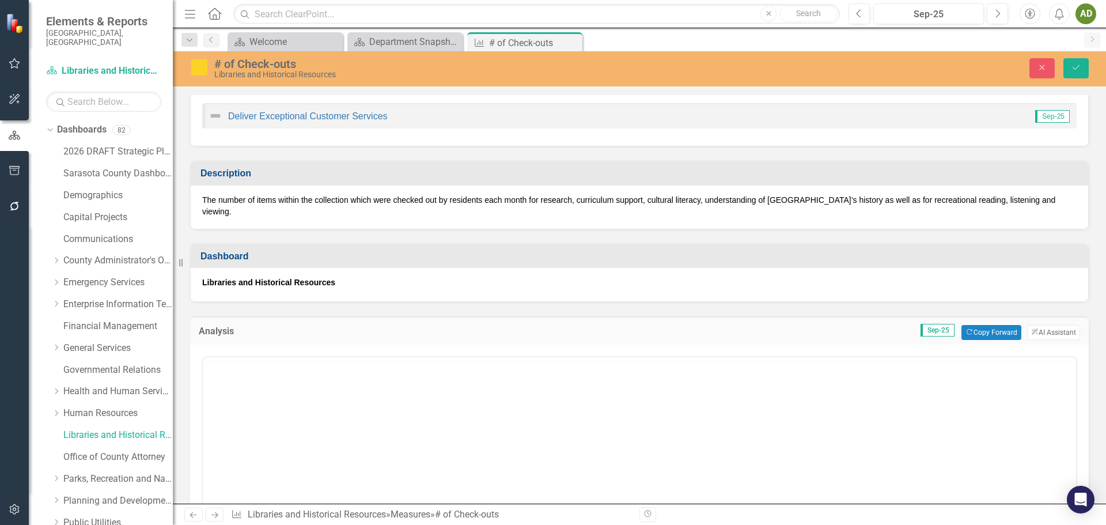
scroll to position [0, 0]
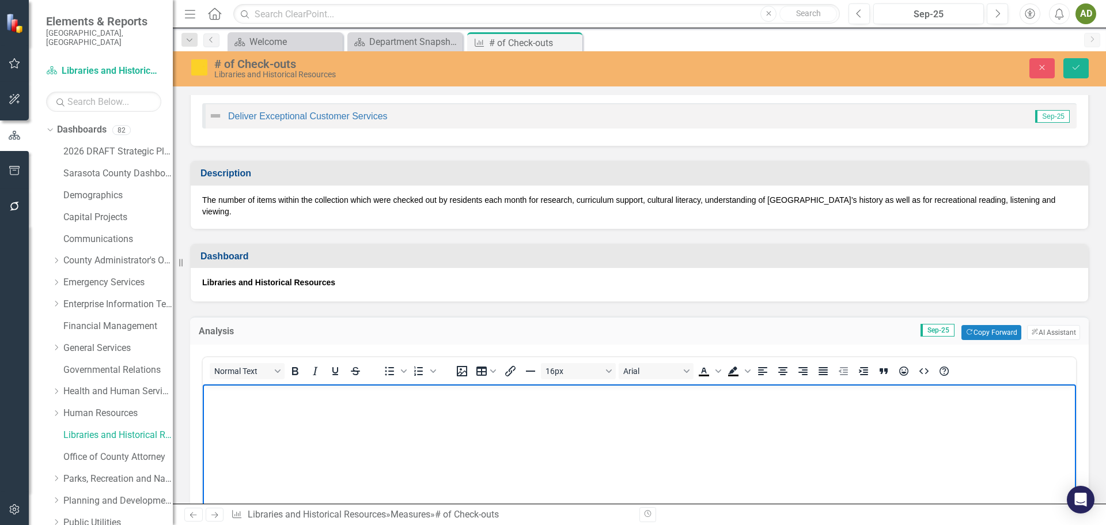
click at [241, 407] on body "Rich Text Area. Press ALT-0 for help." at bounding box center [640, 470] width 874 height 173
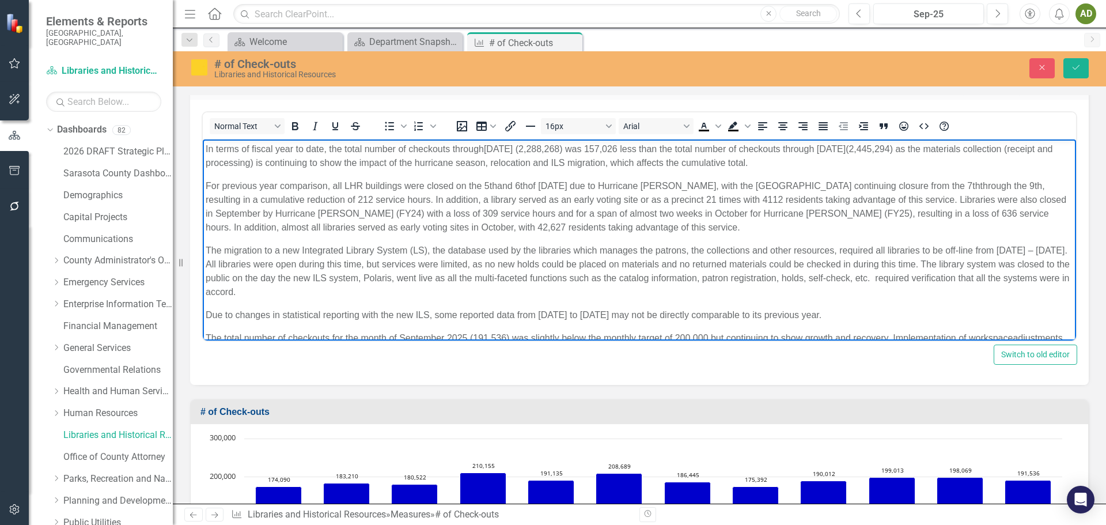
scroll to position [213, 0]
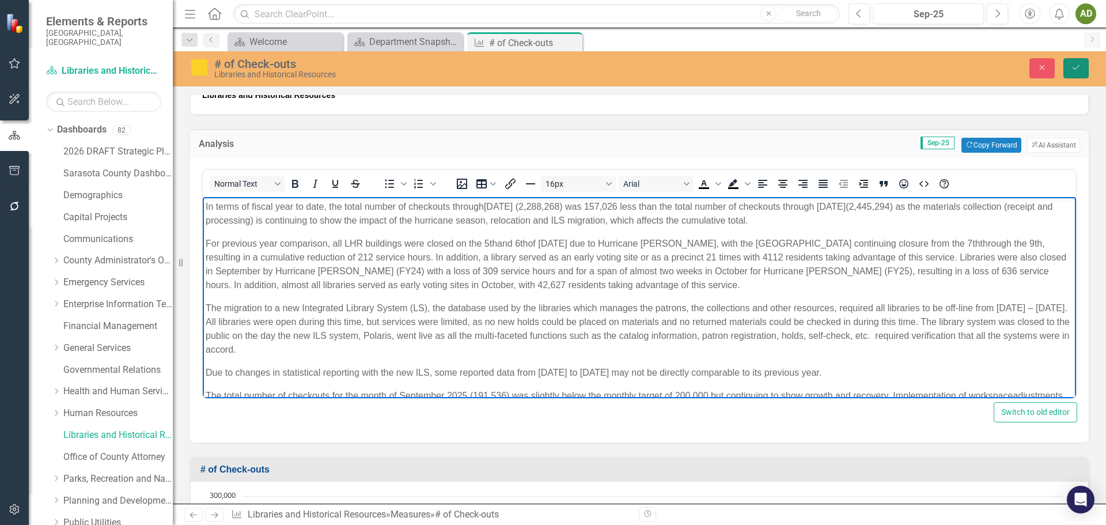
click at [1078, 67] on icon "Save" at bounding box center [1076, 67] width 10 height 8
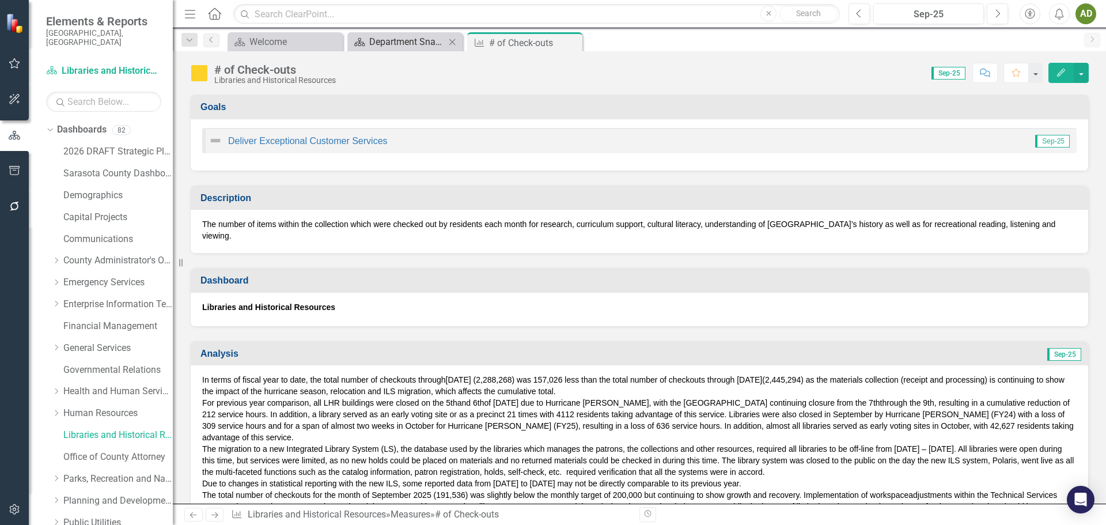
click at [420, 46] on div "Department Snapshot" at bounding box center [407, 42] width 76 height 14
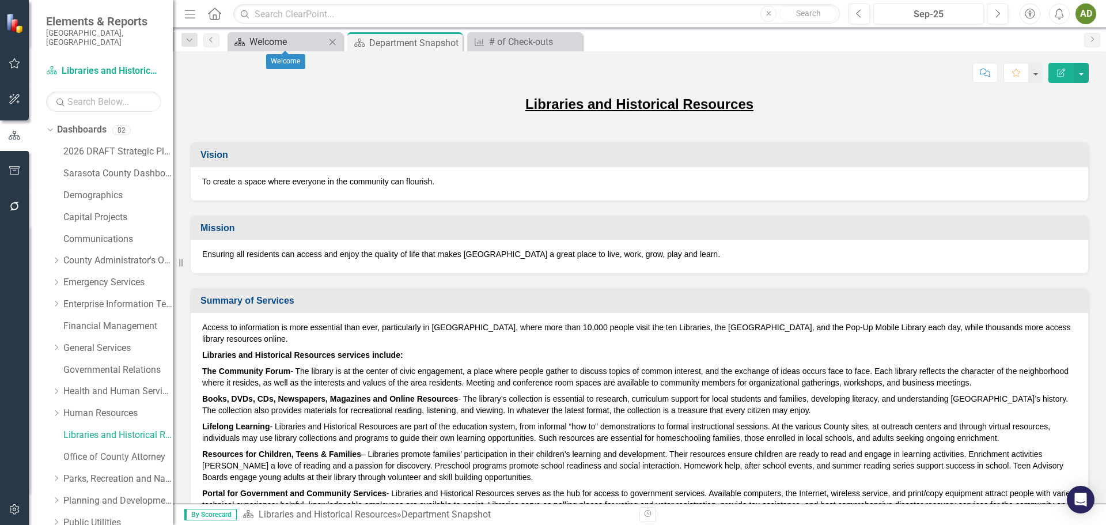
click at [309, 41] on div "Welcome" at bounding box center [288, 42] width 76 height 14
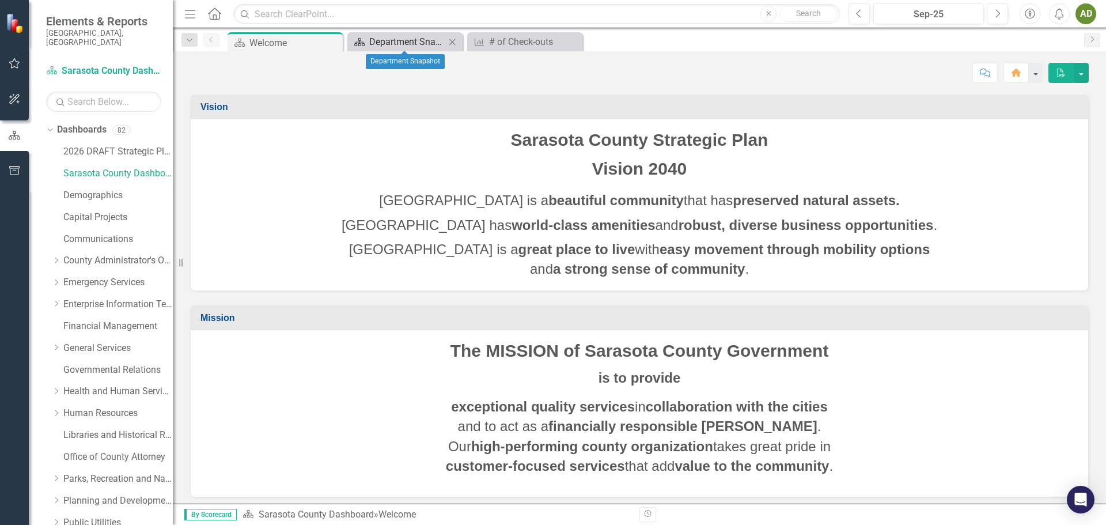
click at [377, 40] on div "Department Snapshot" at bounding box center [407, 42] width 76 height 14
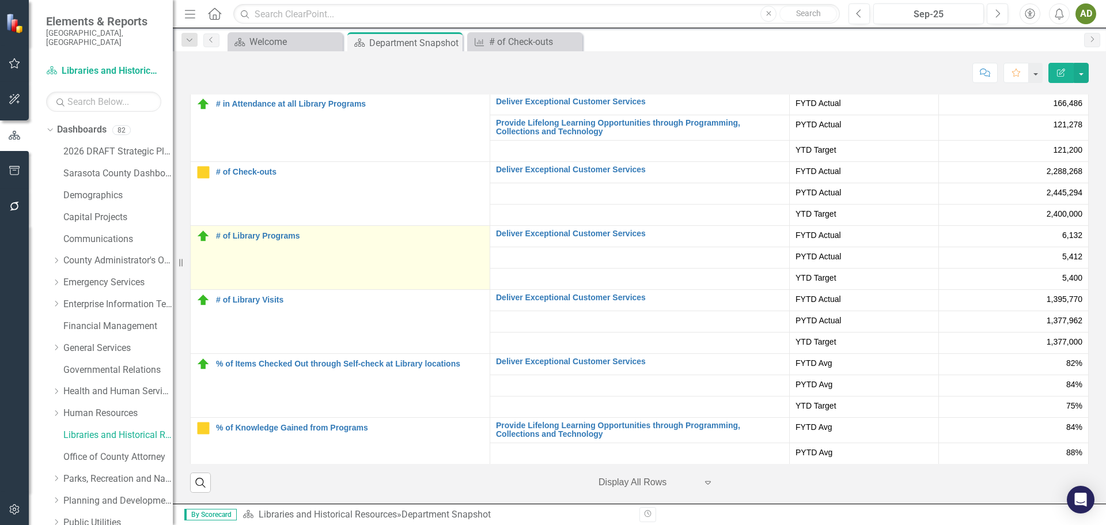
scroll to position [2316, 0]
click at [273, 231] on link "# of Library Programs" at bounding box center [350, 235] width 268 height 9
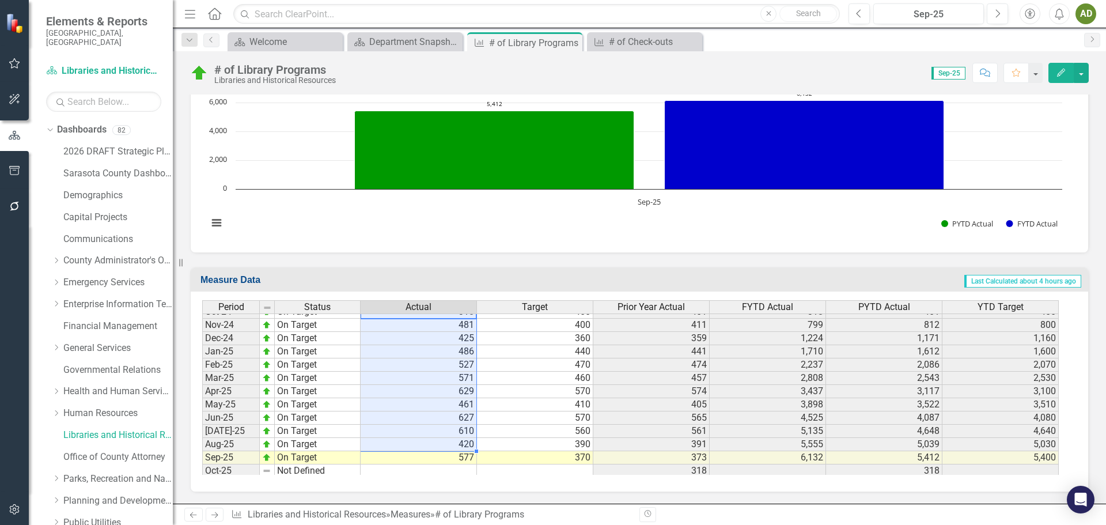
scroll to position [1789, 0]
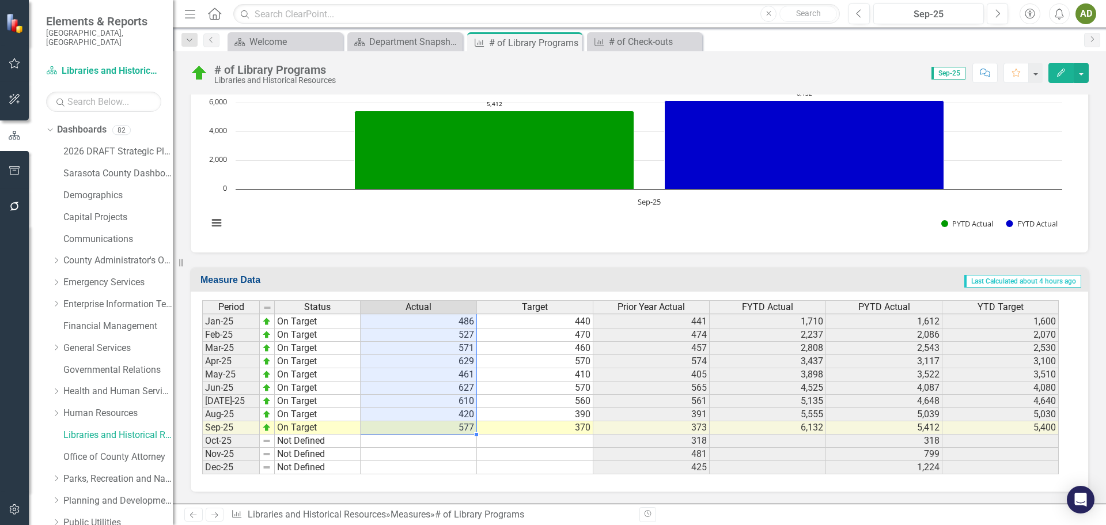
drag, startPoint x: 414, startPoint y: 339, endPoint x: 428, endPoint y: 430, distance: 92.2
click at [428, 430] on tbody "Aug-23 Caution 319 330 333 3,953 3,766 3,583 Sept-23 On Target 402 300 299 4,35…" at bounding box center [630, 281] width 857 height 385
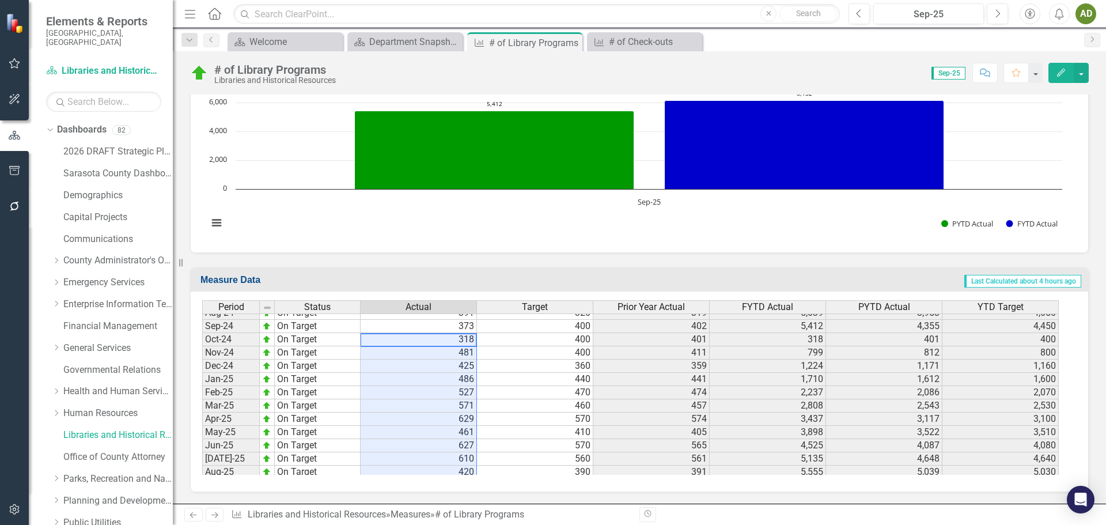
scroll to position [0, 0]
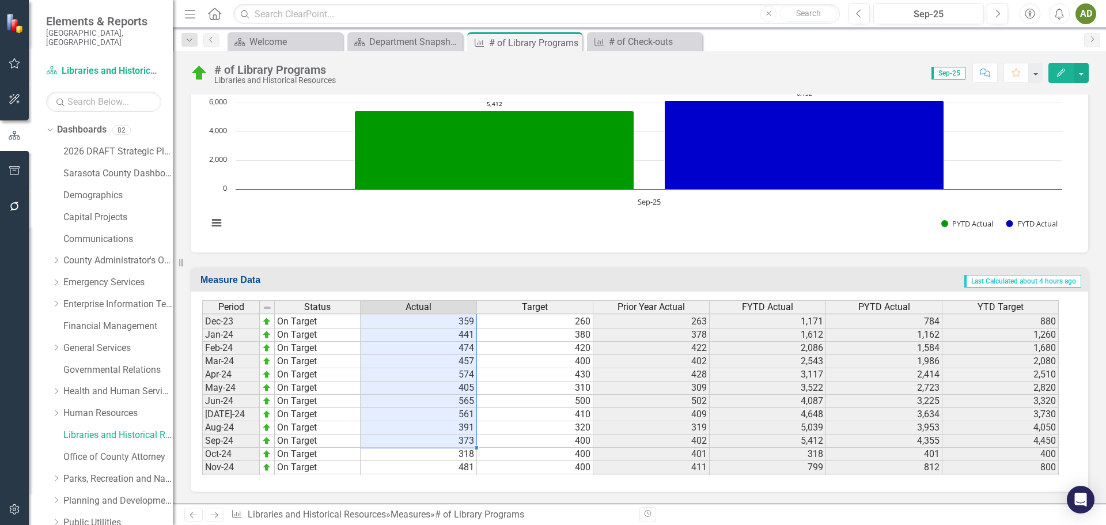
drag, startPoint x: 419, startPoint y: 354, endPoint x: 433, endPoint y: 445, distance: 92.2
click at [433, 445] on tbody "Dec-22 On Target 263 200 205 784 869 808 Jan-23 On Target 378 275 274 1,162 1,1…" at bounding box center [630, 395] width 857 height 478
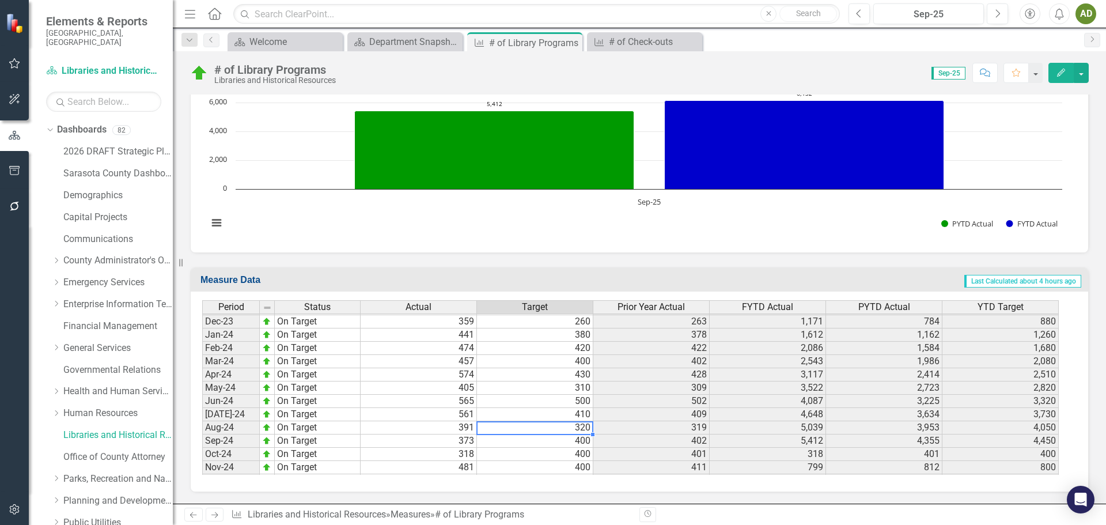
click at [513, 428] on td "320" at bounding box center [535, 427] width 116 height 13
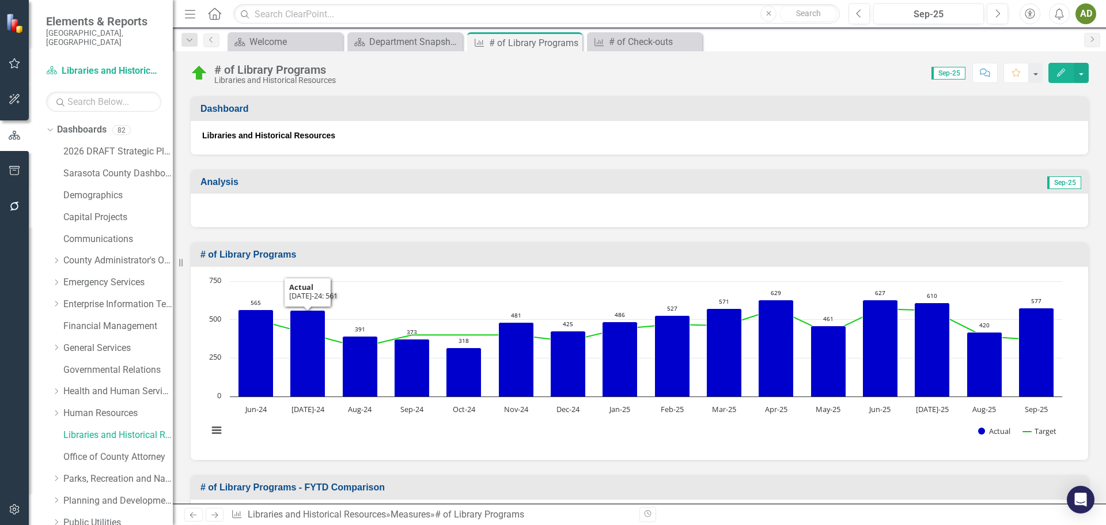
scroll to position [151, 0]
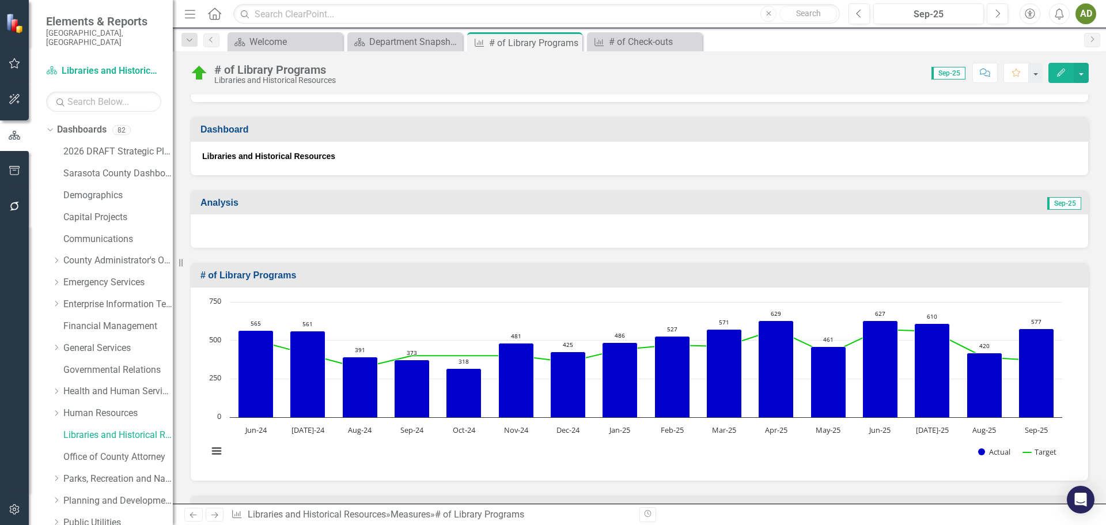
click at [251, 231] on div at bounding box center [640, 230] width 898 height 33
click at [251, 230] on div at bounding box center [640, 230] width 898 height 33
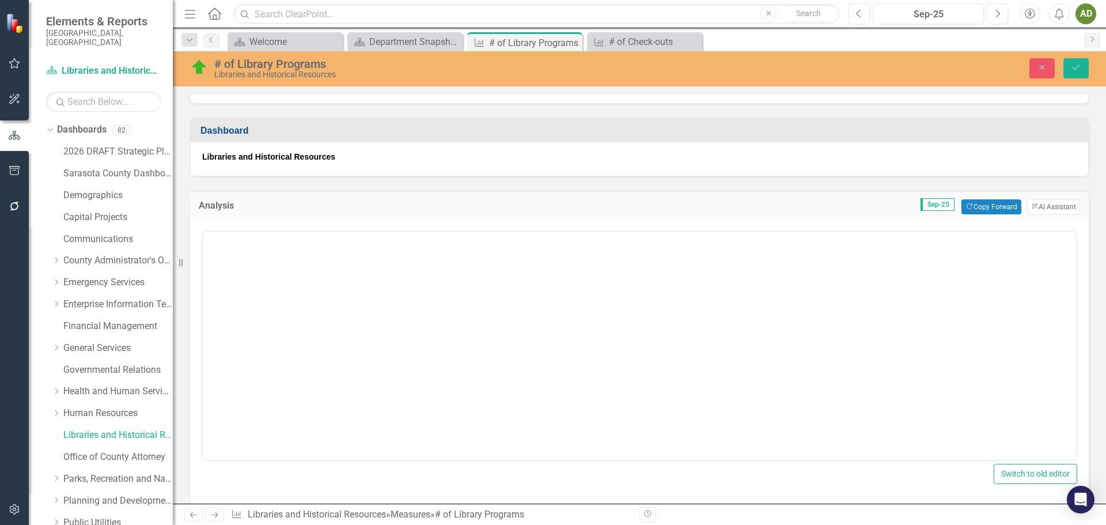
scroll to position [0, 0]
drag, startPoint x: 247, startPoint y: 294, endPoint x: 250, endPoint y: 289, distance: 5.9
click at [248, 292] on body "Rich Text Area. Press ALT-0 for help." at bounding box center [640, 345] width 874 height 173
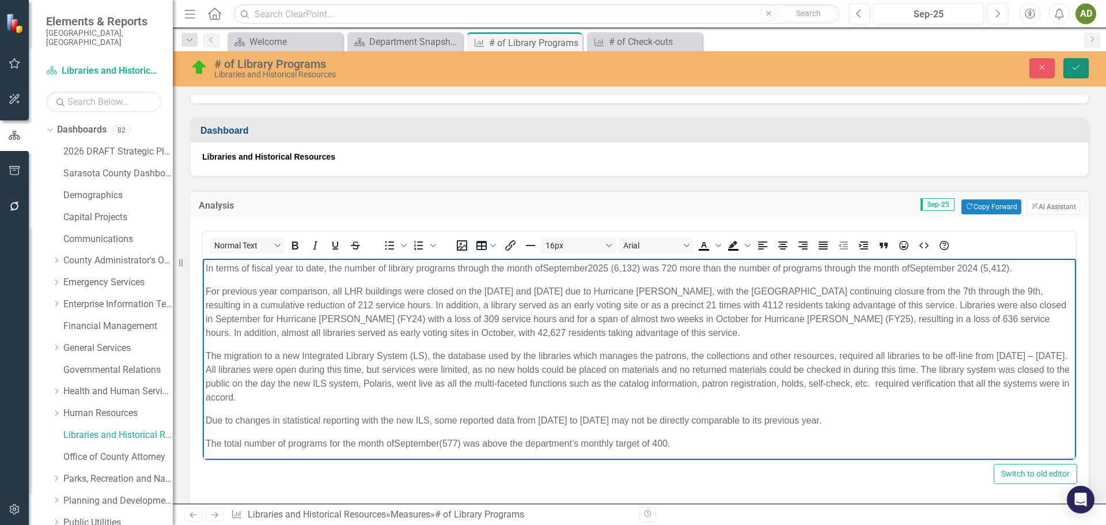
click at [1079, 67] on icon "Save" at bounding box center [1076, 67] width 10 height 8
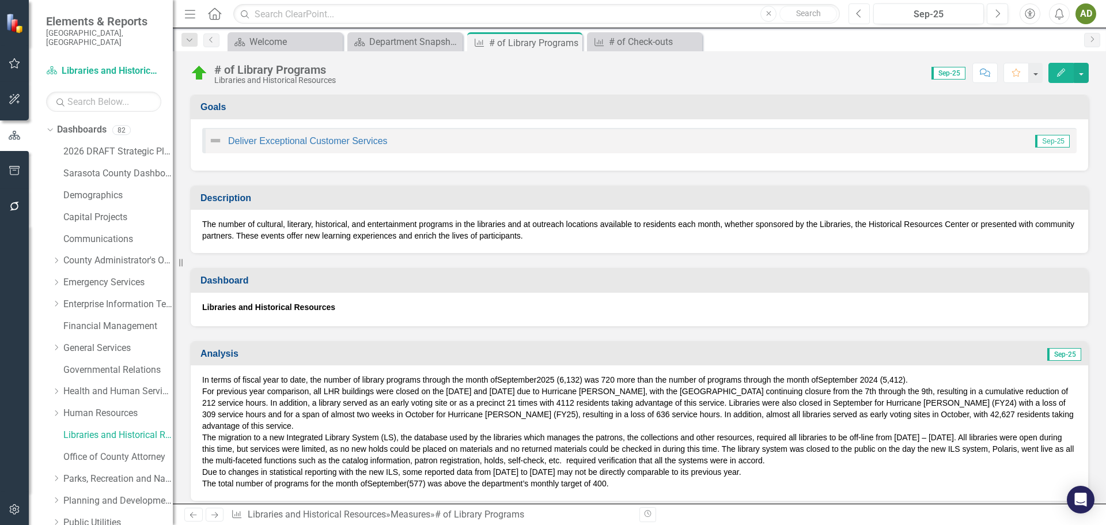
click at [863, 16] on button "Previous" at bounding box center [859, 13] width 21 height 21
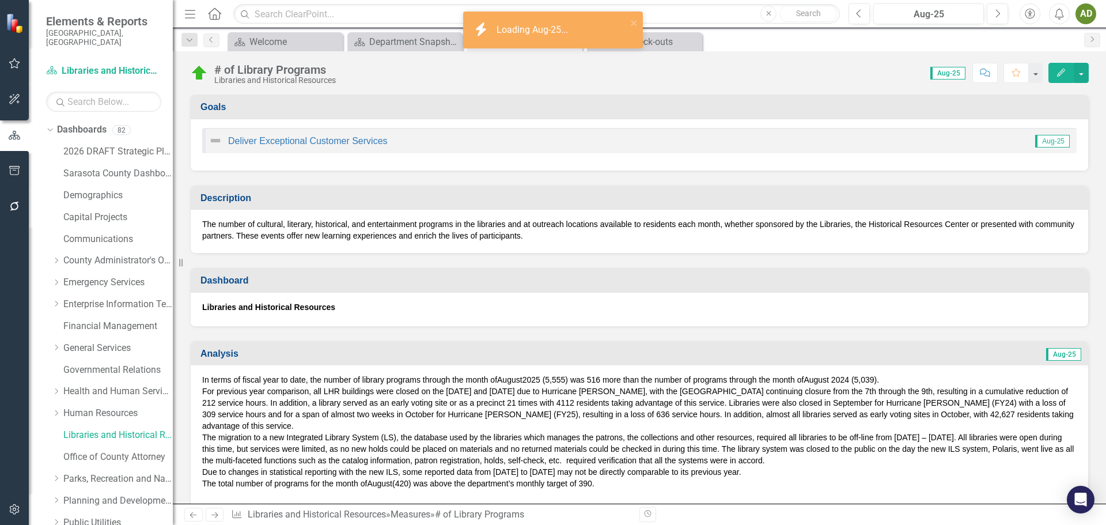
click at [590, 484] on span "(420) was above the department’s monthly target of 390." at bounding box center [493, 483] width 202 height 9
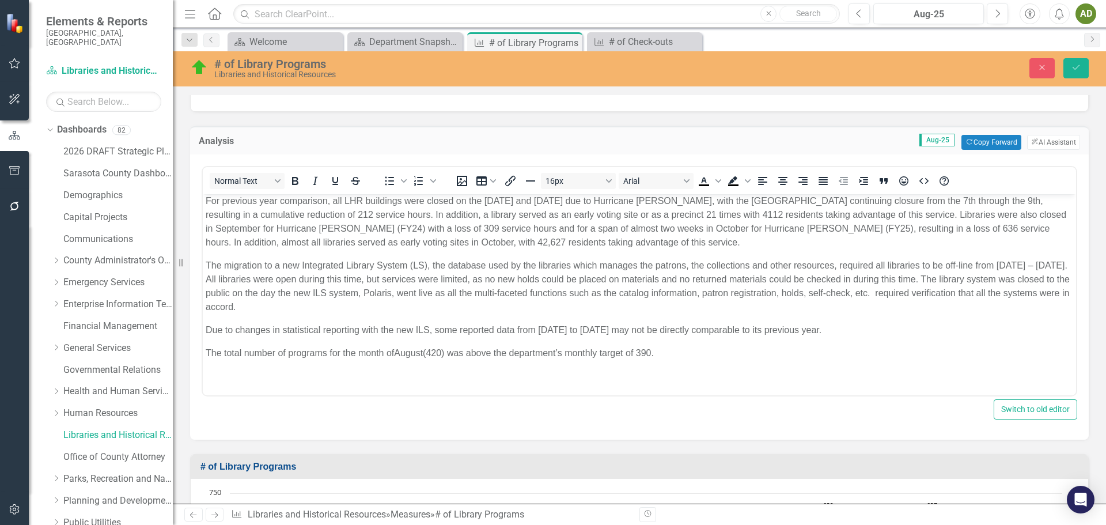
scroll to position [288, 0]
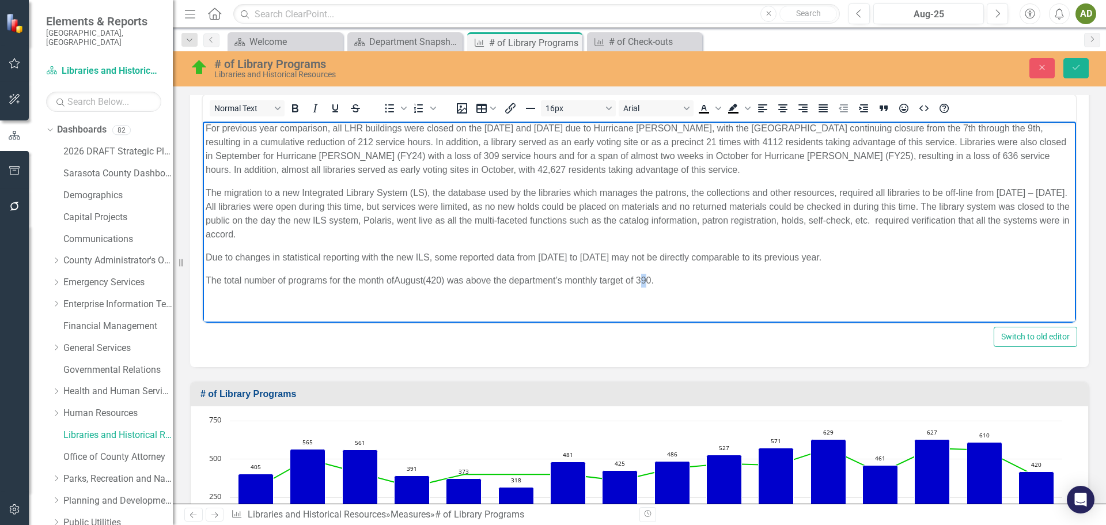
click at [649, 277] on span "(420) was above the department’s monthly target of 390." at bounding box center [538, 280] width 231 height 10
click at [1079, 67] on icon "Save" at bounding box center [1076, 67] width 10 height 8
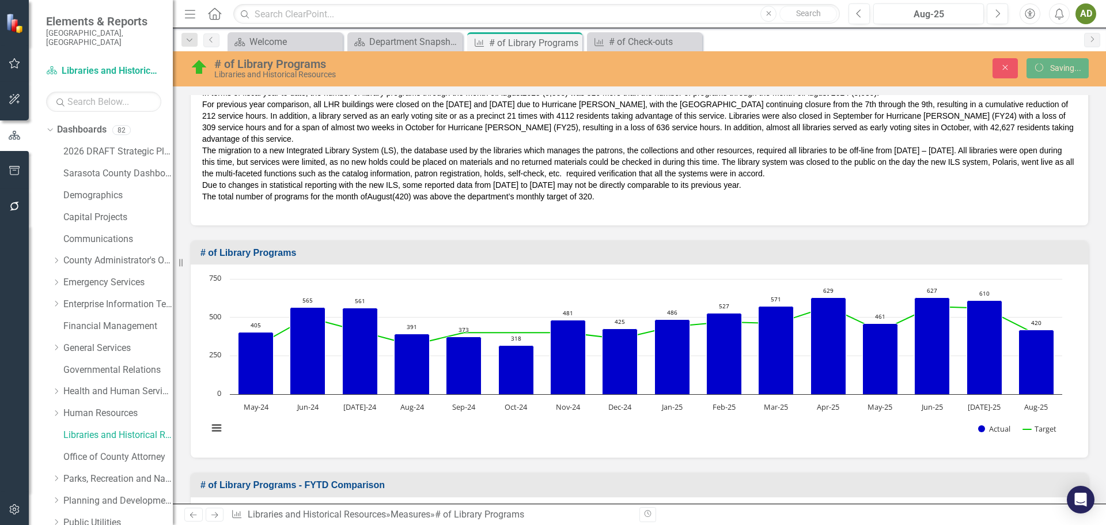
scroll to position [284, 0]
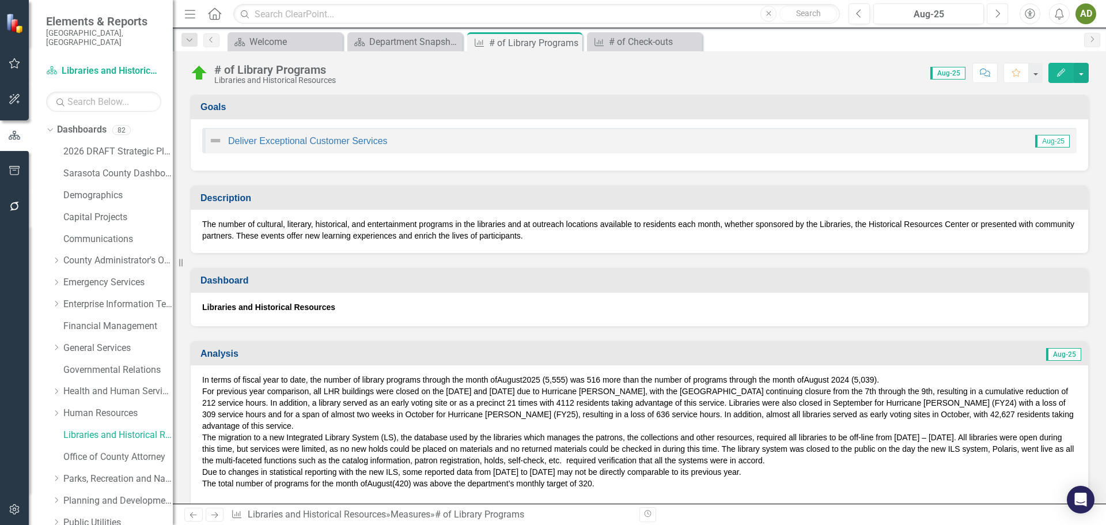
click at [999, 13] on icon "Next" at bounding box center [998, 14] width 6 height 10
click at [397, 41] on div "Department Snapshot" at bounding box center [407, 42] width 76 height 14
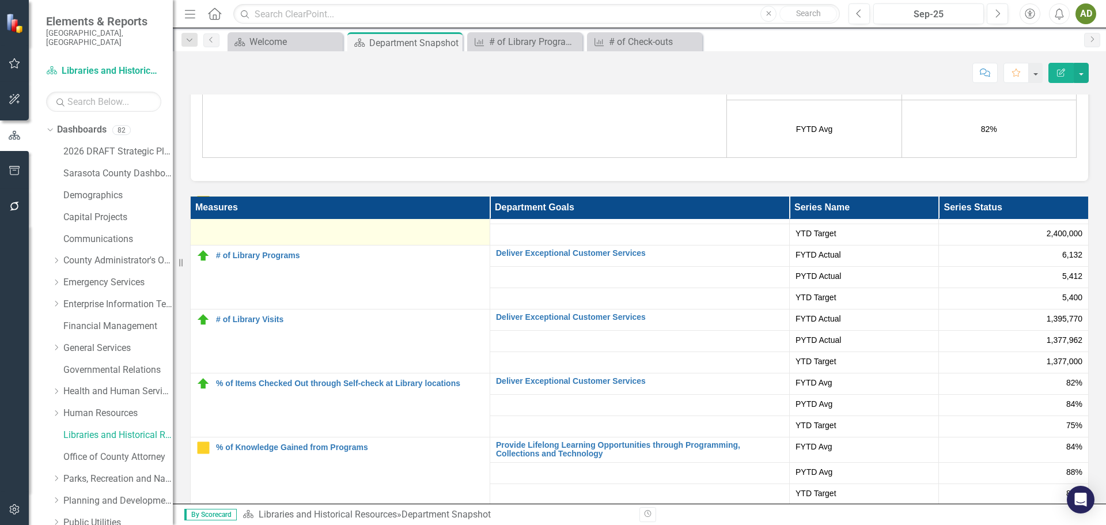
scroll to position [107, 0]
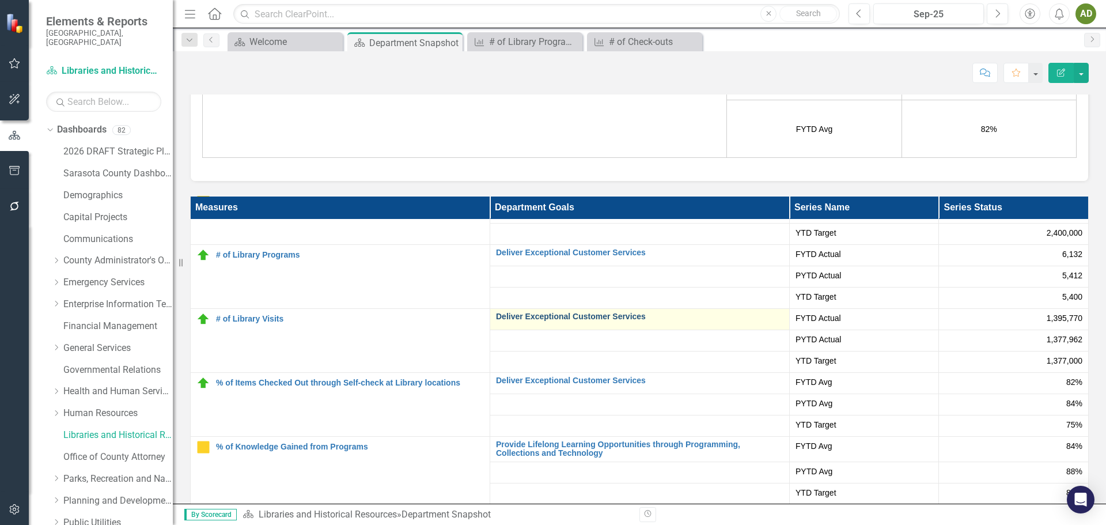
click at [539, 316] on link "Deliver Exceptional Customer Services" at bounding box center [640, 316] width 288 height 9
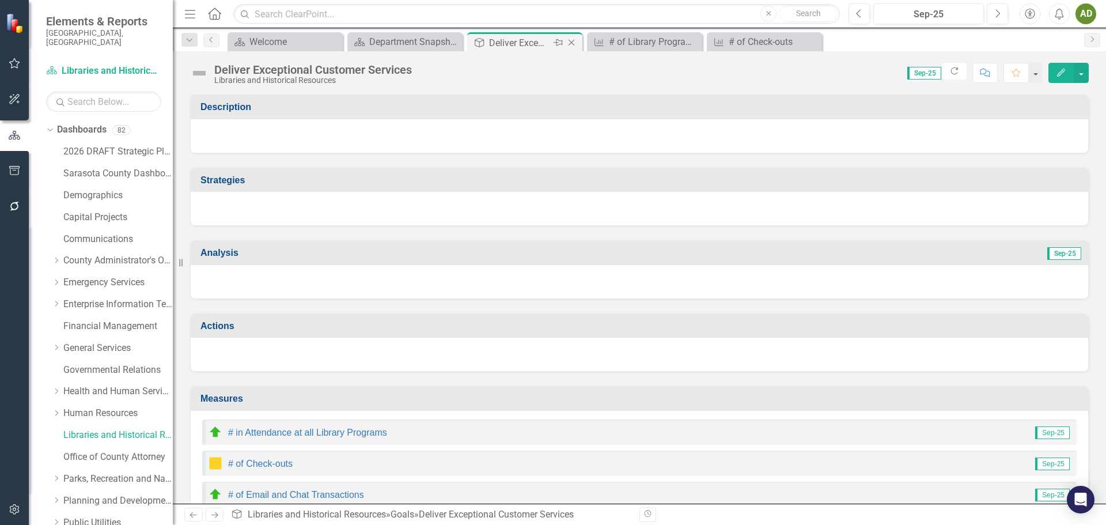
click at [575, 41] on icon "Close" at bounding box center [572, 42] width 12 height 9
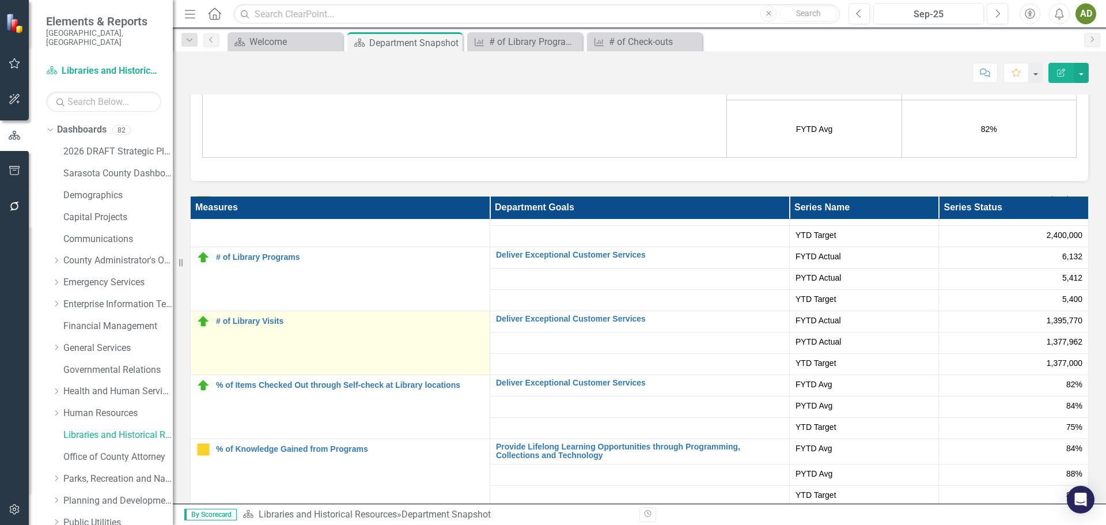
scroll to position [107, 0]
click at [260, 316] on link "# of Library Visits" at bounding box center [350, 319] width 268 height 9
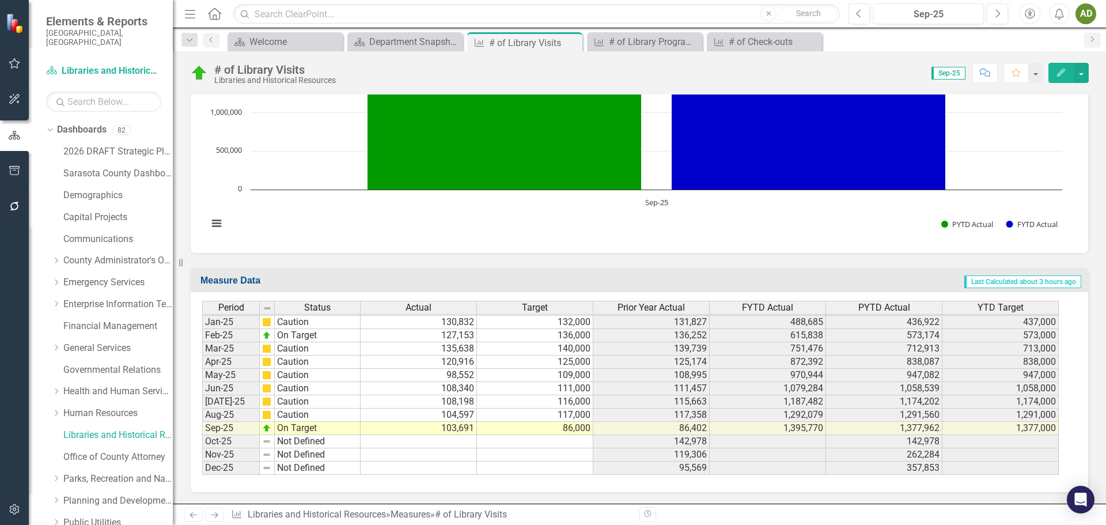
scroll to position [612, 0]
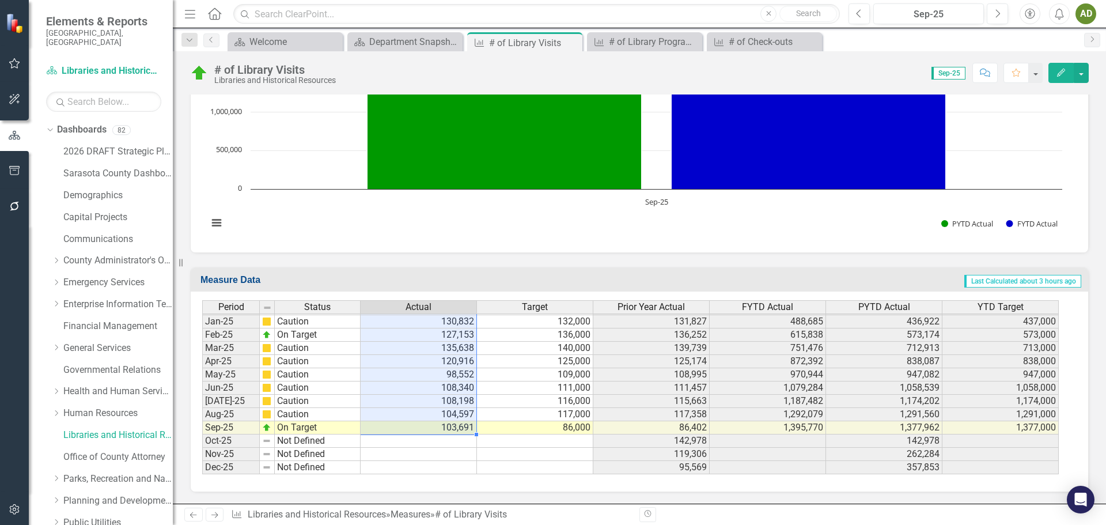
drag, startPoint x: 414, startPoint y: 341, endPoint x: 416, endPoint y: 428, distance: 87.0
click at [416, 428] on tbody "Aug-23 Caution 96,913 113,000 113,224 1,241,284 1,160,971 1,147,500 Sept-23 On …" at bounding box center [630, 281] width 857 height 385
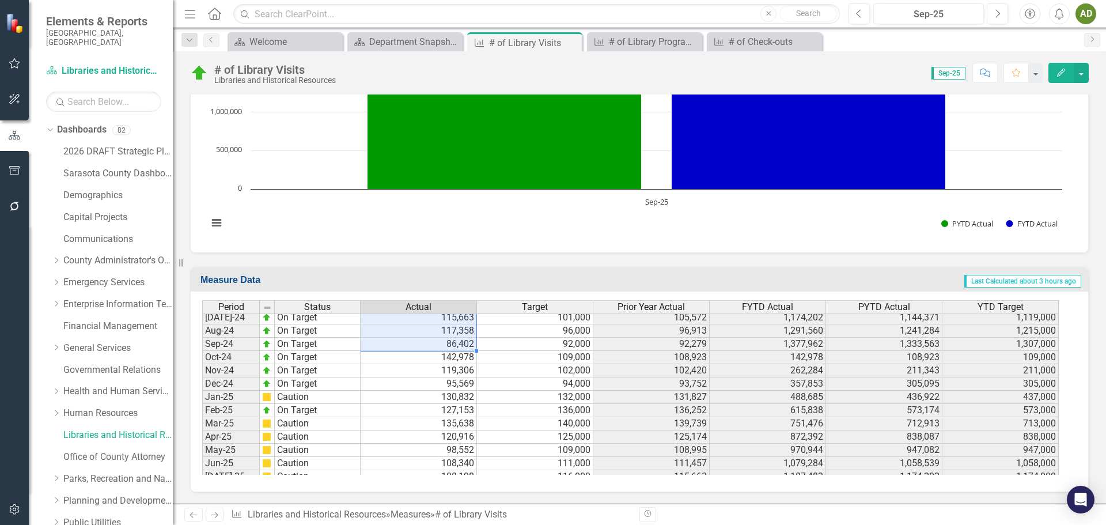
drag, startPoint x: 420, startPoint y: 354, endPoint x: 430, endPoint y: 342, distance: 15.6
click at [430, 342] on td "86,402" at bounding box center [419, 344] width 116 height 13
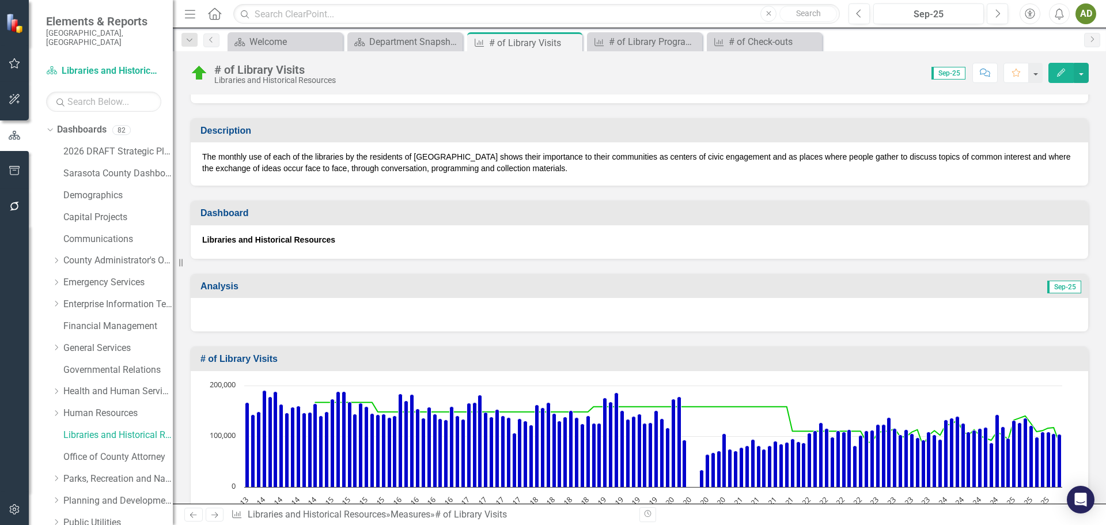
scroll to position [173, 0]
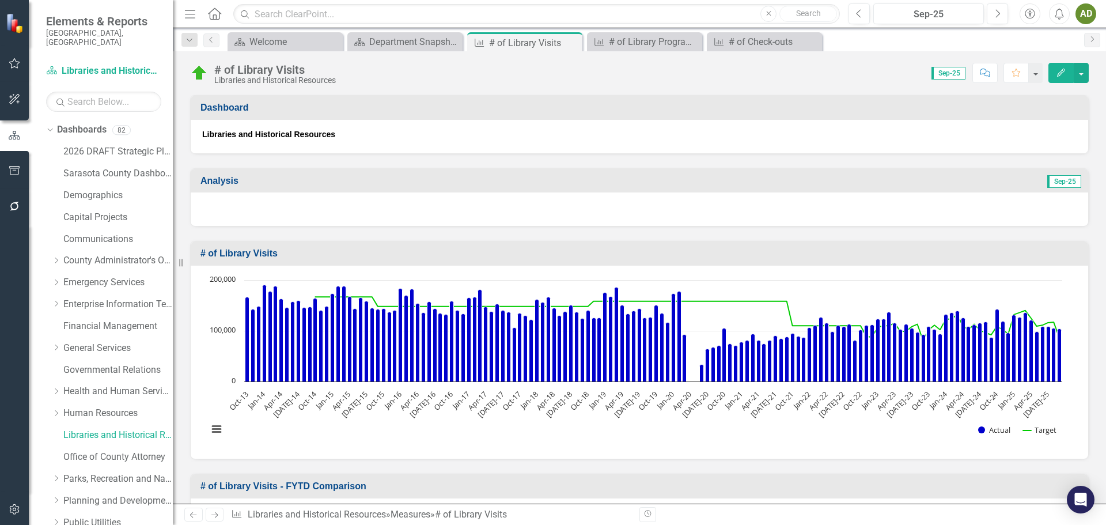
click at [241, 202] on div at bounding box center [640, 208] width 898 height 33
click at [241, 201] on div at bounding box center [640, 208] width 898 height 33
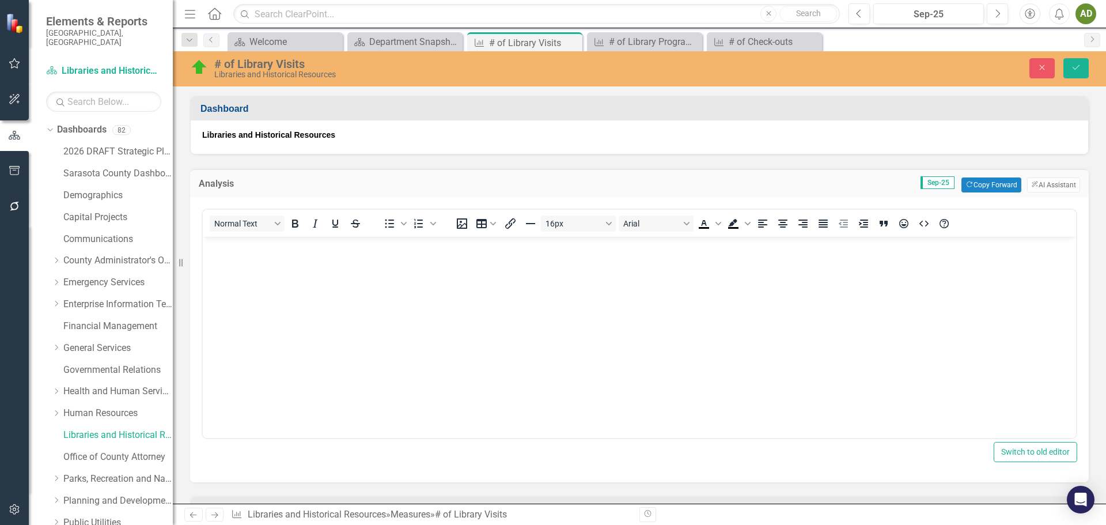
scroll to position [0, 0]
click at [250, 267] on body "Rich Text Area. Press ALT-0 for help." at bounding box center [640, 323] width 874 height 173
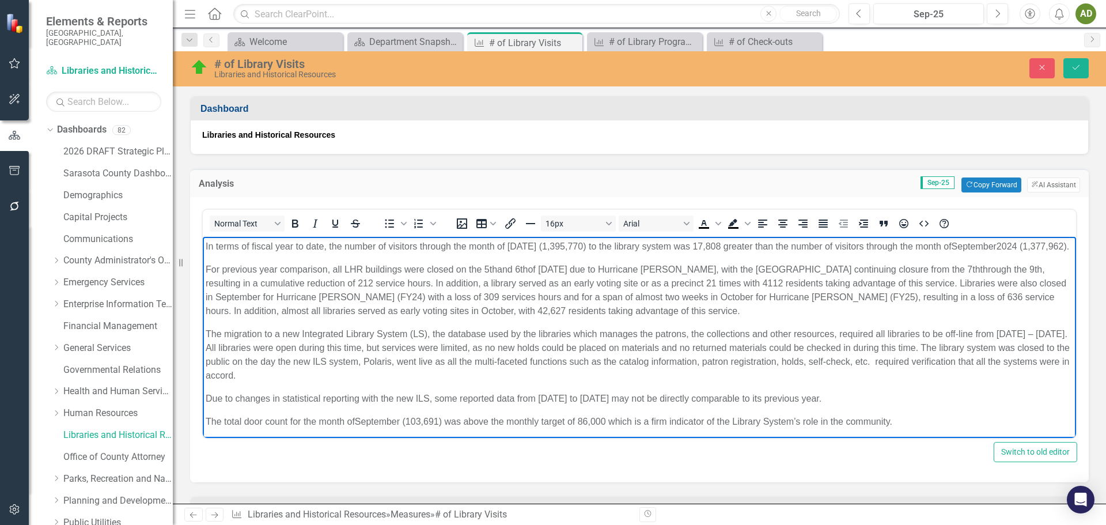
scroll to position [2, 0]
click at [1080, 66] on icon "Save" at bounding box center [1076, 67] width 10 height 8
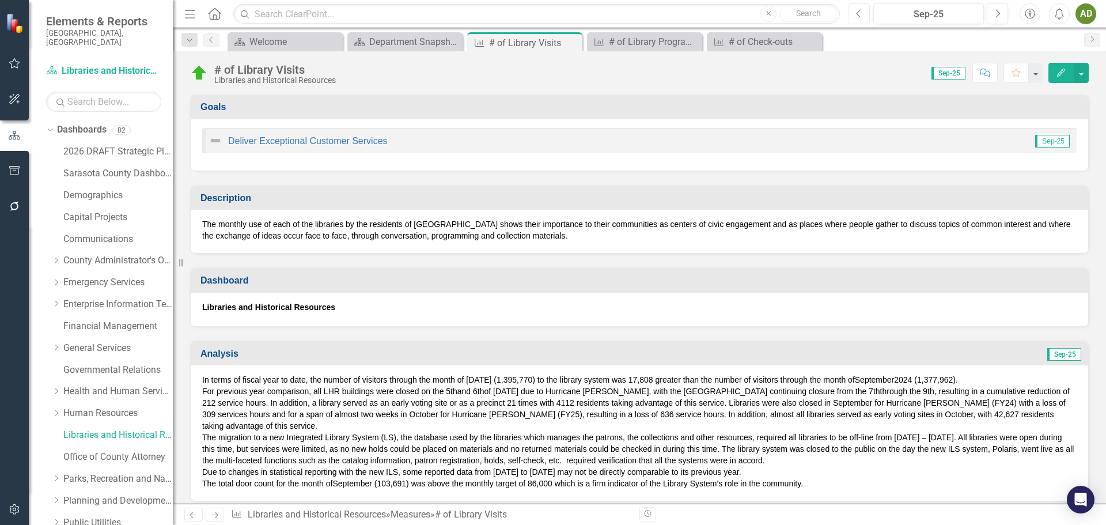
click at [857, 15] on icon "Previous" at bounding box center [859, 14] width 6 height 10
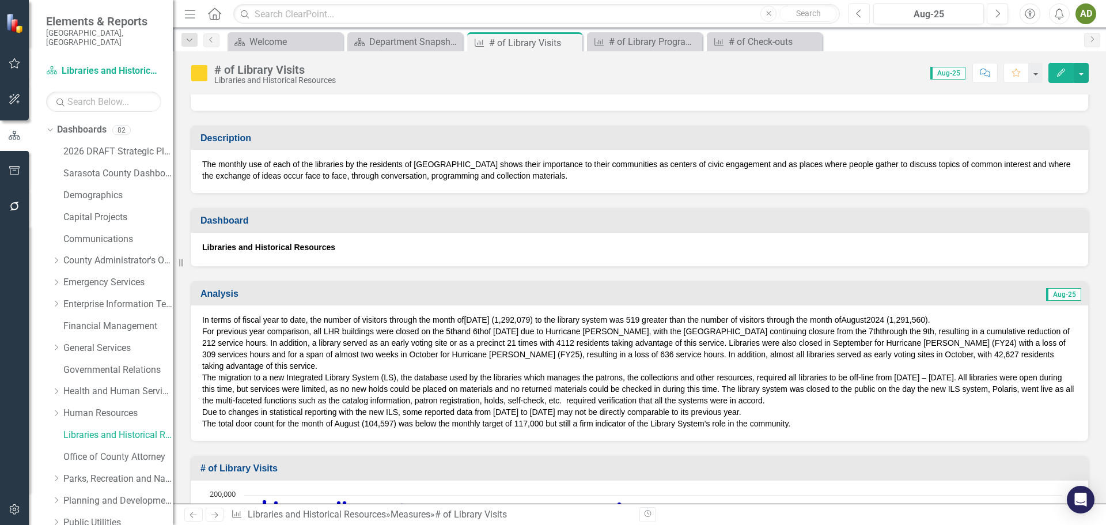
scroll to position [58, 0]
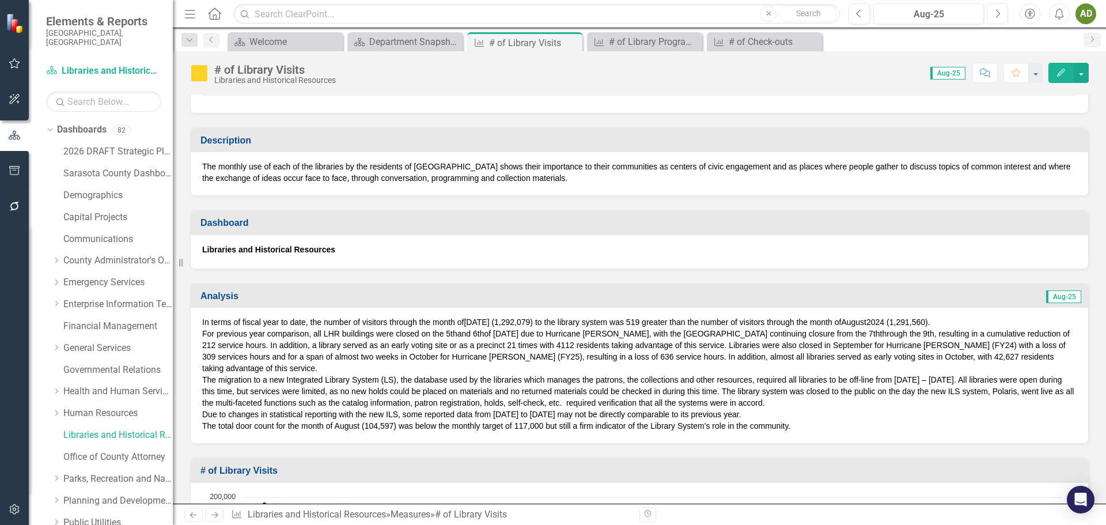
click at [996, 13] on icon "Next" at bounding box center [998, 14] width 6 height 10
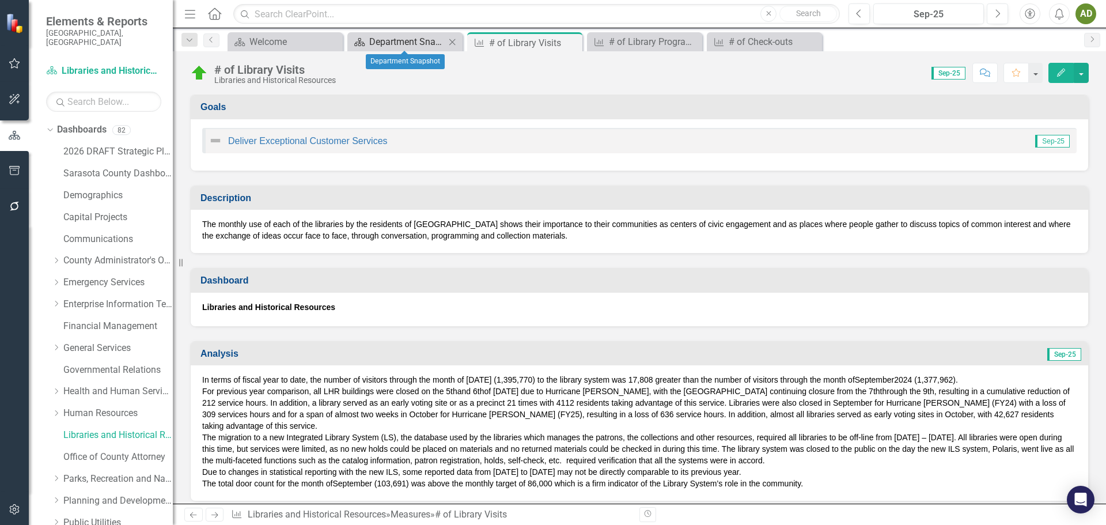
click at [414, 41] on div "Department Snapshot" at bounding box center [407, 42] width 76 height 14
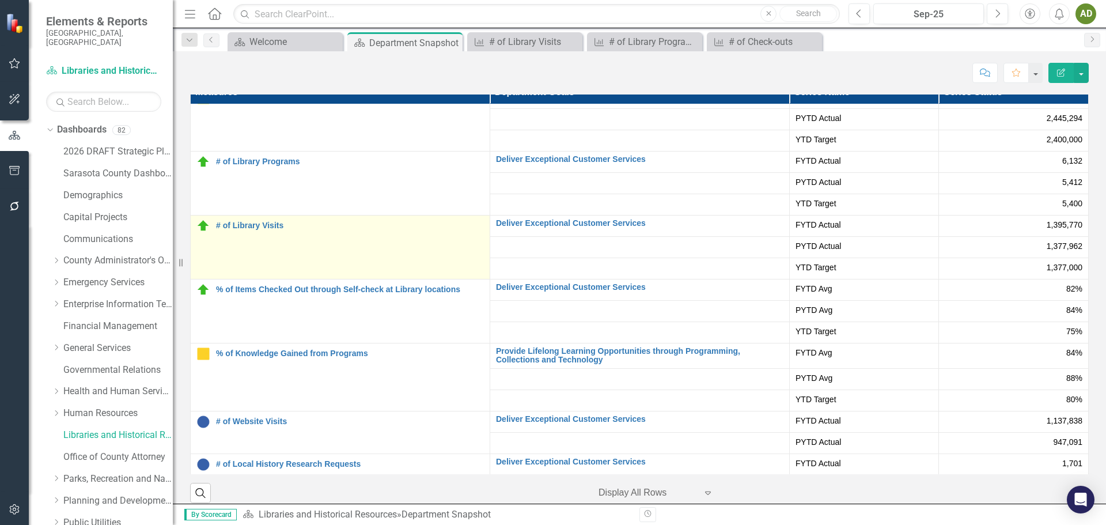
scroll to position [107, 0]
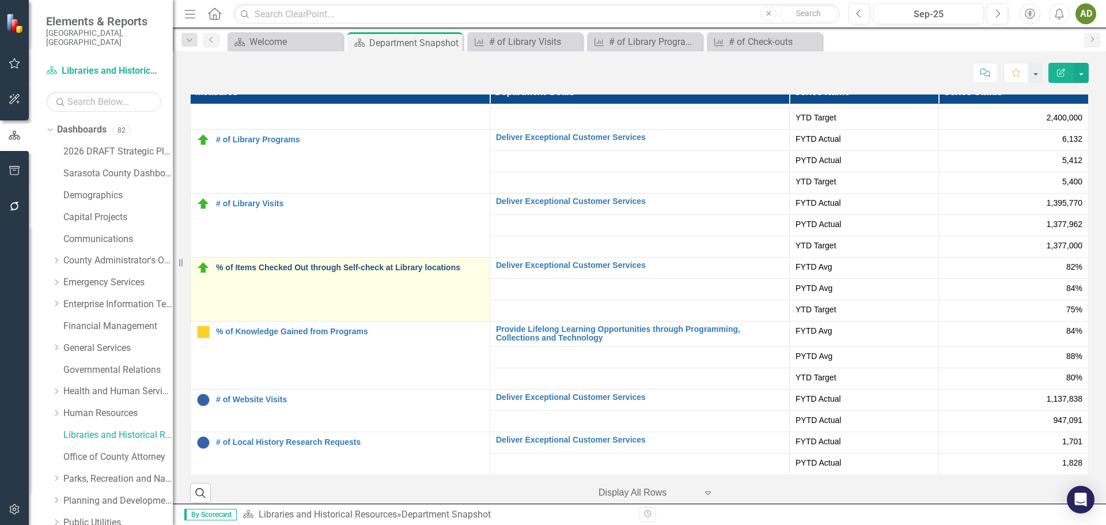
click at [274, 268] on link "% of Items Checked Out through Self-check at Library locations" at bounding box center [350, 267] width 268 height 9
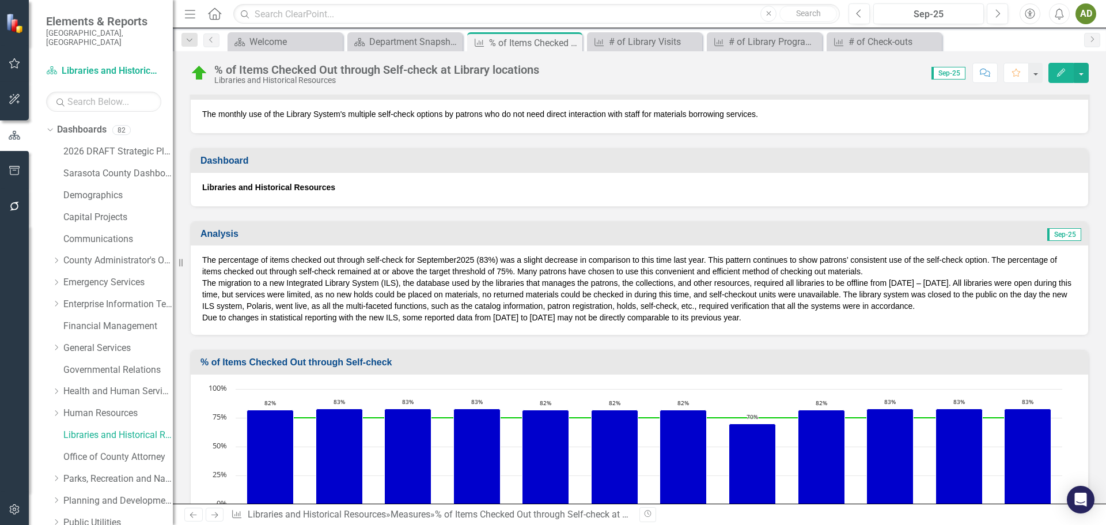
scroll to position [81, 0]
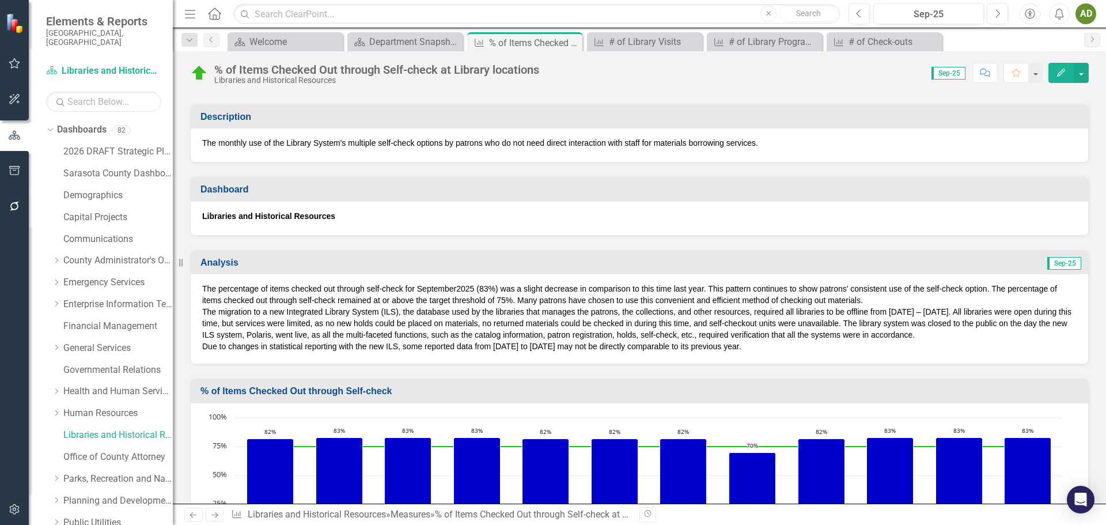
click at [201, 293] on div "The percentage of items checked out through self-check for September 2025 (83%)…" at bounding box center [640, 318] width 898 height 89
click at [205, 285] on span "The percentage of items checked out through self-check for September" at bounding box center [329, 288] width 254 height 9
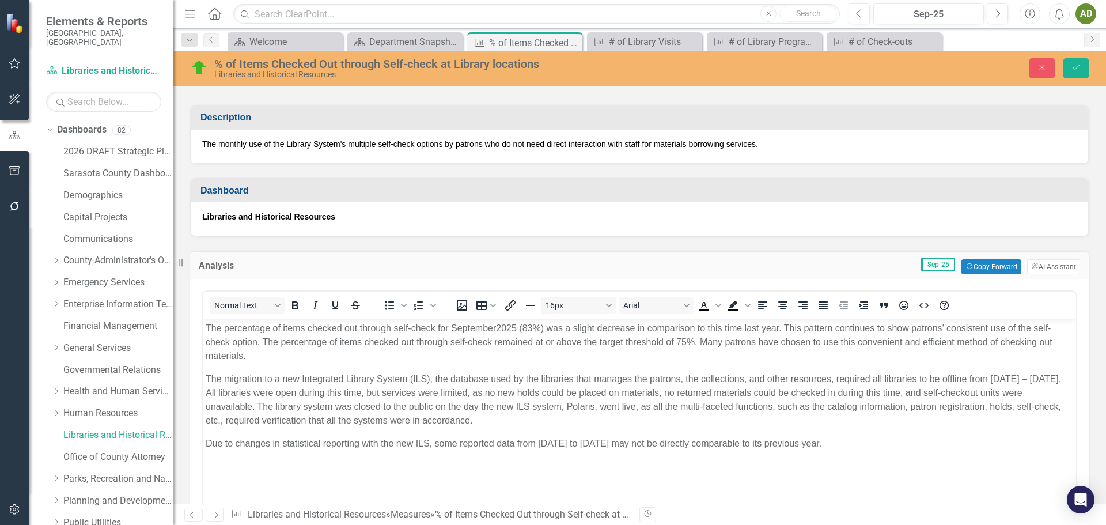
scroll to position [0, 0]
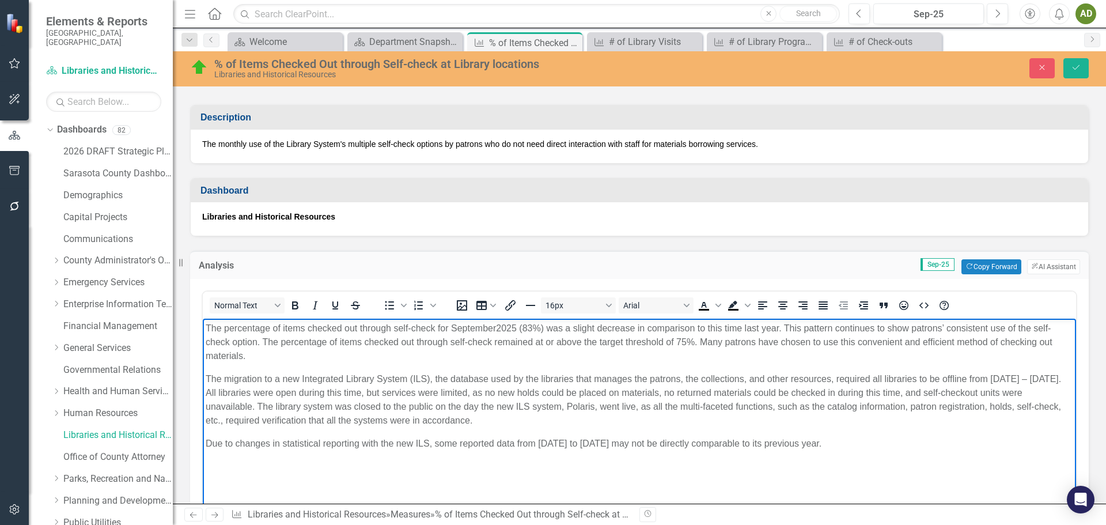
drag, startPoint x: 206, startPoint y: 326, endPoint x: 1271, endPoint y: 772, distance: 1154.6
click at [1069, 453] on html "The percentage of items checked out through self-check for September 2025 (83%)…" at bounding box center [640, 405] width 874 height 173
paste body "Rich Text Area. Press ALT-0 for help."
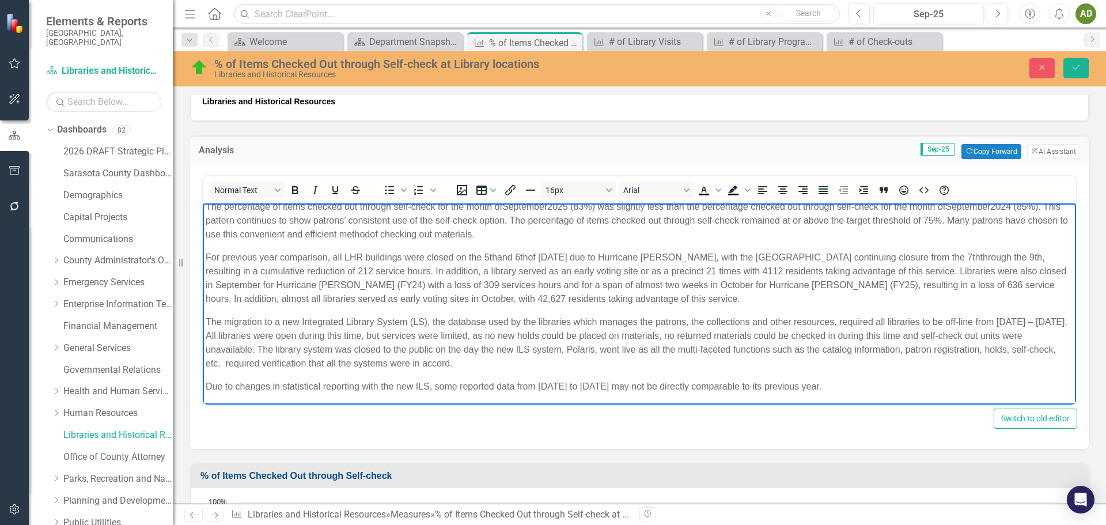
scroll to position [7, 0]
click at [1078, 66] on icon "Save" at bounding box center [1076, 67] width 10 height 8
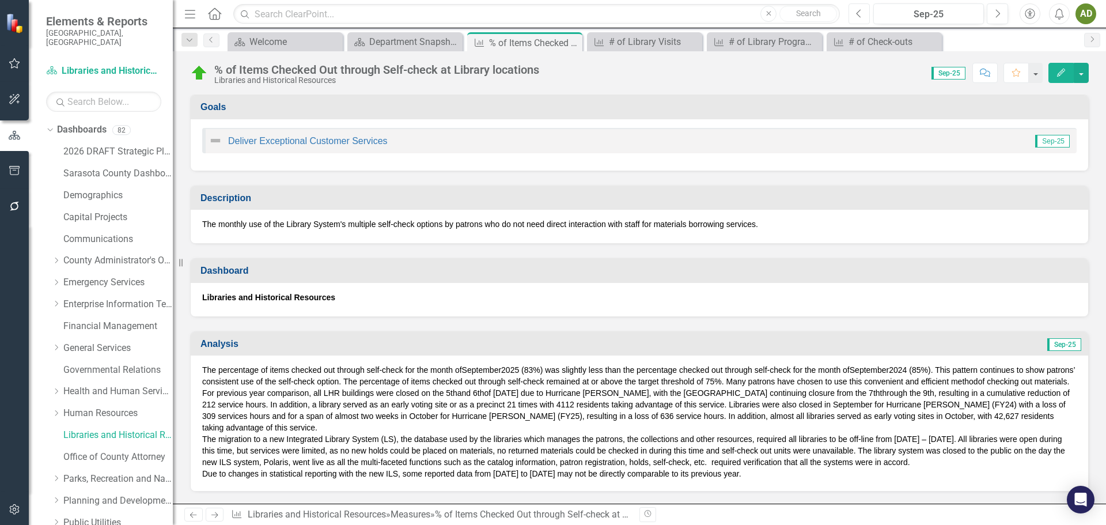
click at [860, 14] on icon "Previous" at bounding box center [859, 14] width 6 height 10
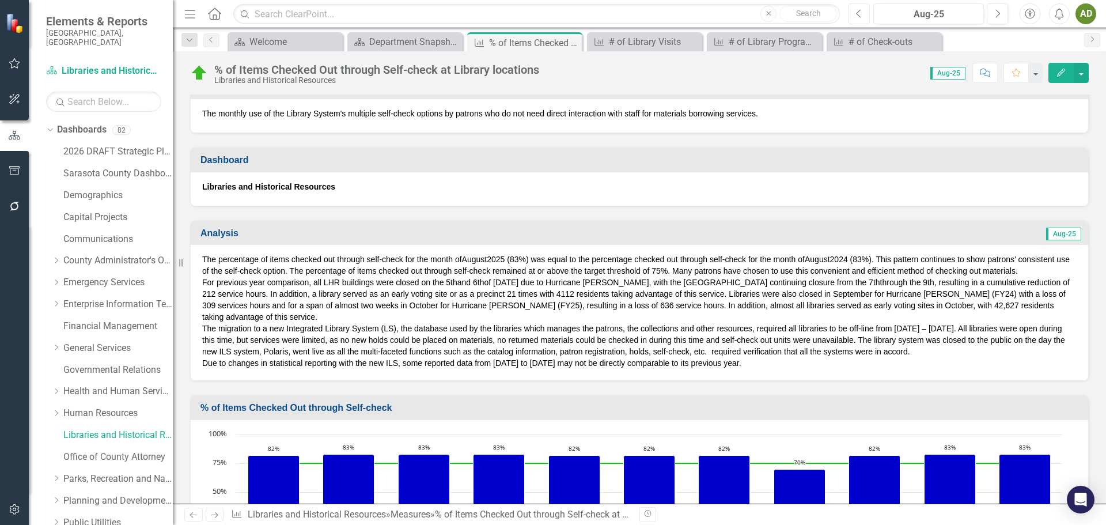
scroll to position [115, 0]
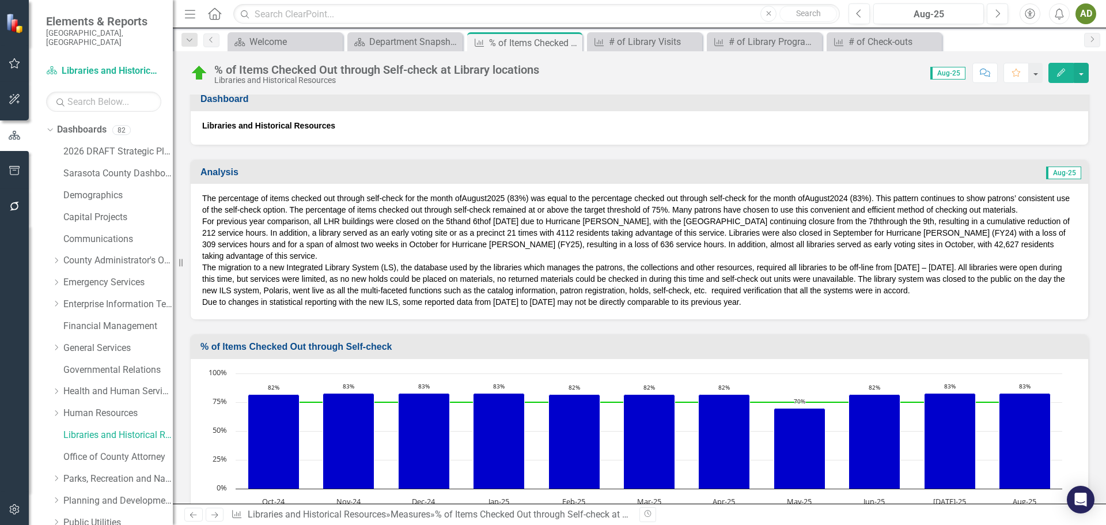
scroll to position [115, 0]
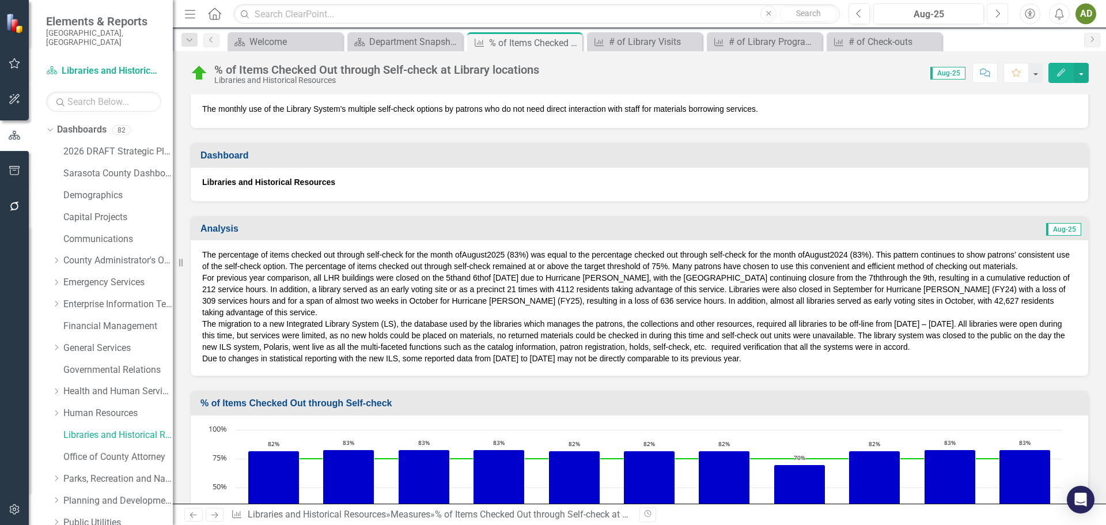
click at [998, 16] on icon "Next" at bounding box center [998, 14] width 6 height 10
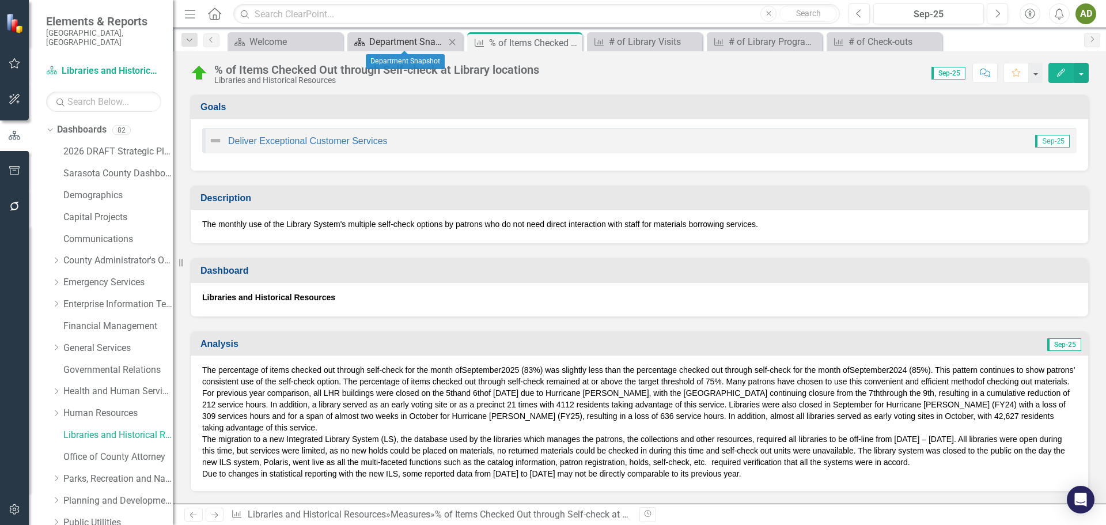
click at [413, 39] on div "Department Snapshot" at bounding box center [407, 42] width 76 height 14
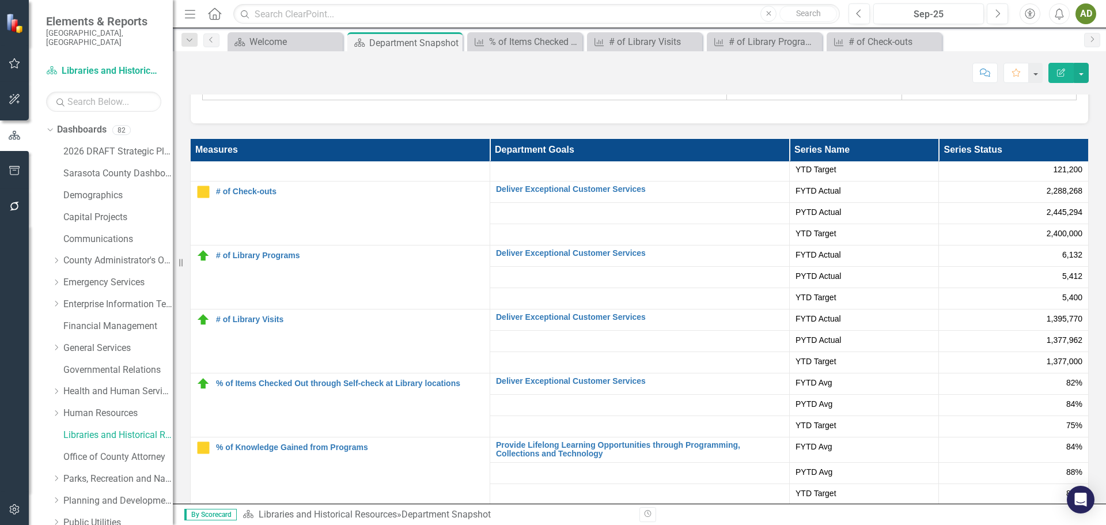
scroll to position [107, 0]
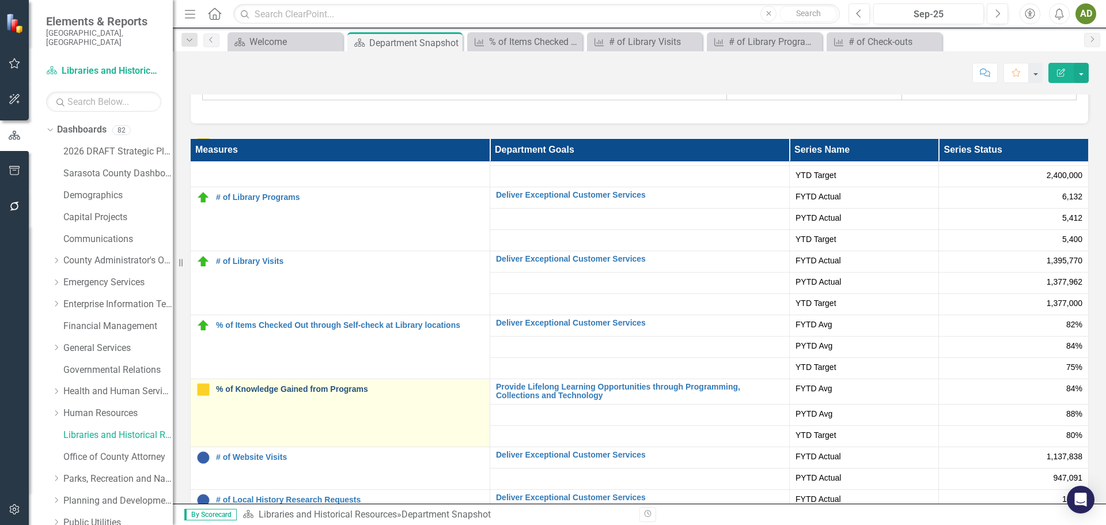
click at [273, 388] on link "% of Knowledge Gained from Programs" at bounding box center [350, 389] width 268 height 9
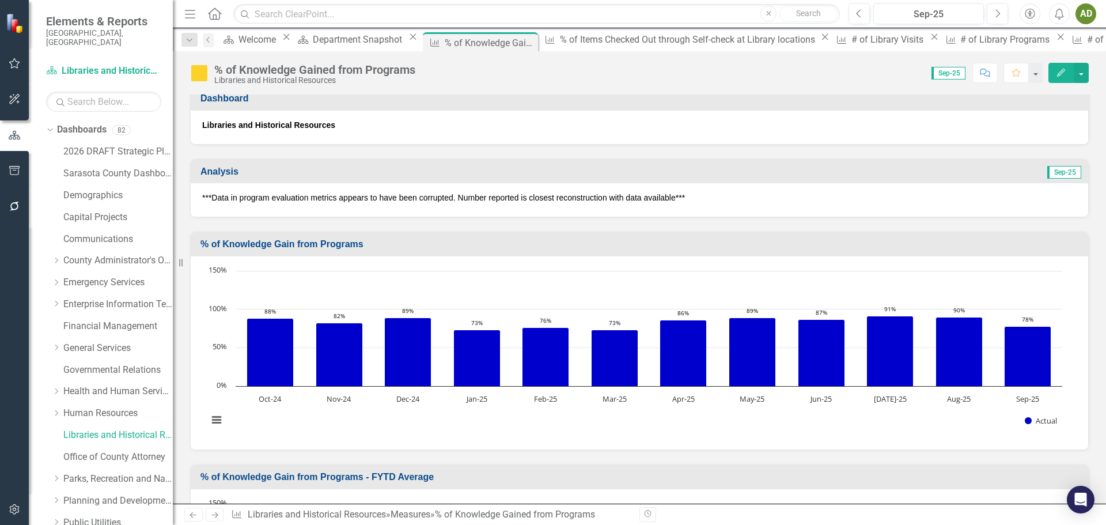
scroll to position [173, 0]
click at [247, 199] on p "***Data in program evaluation metrics appears to have been corrupted. Number re…" at bounding box center [639, 197] width 875 height 12
click at [247, 197] on p "***Data in program evaluation metrics appears to have been corrupted. Number re…" at bounding box center [639, 197] width 875 height 12
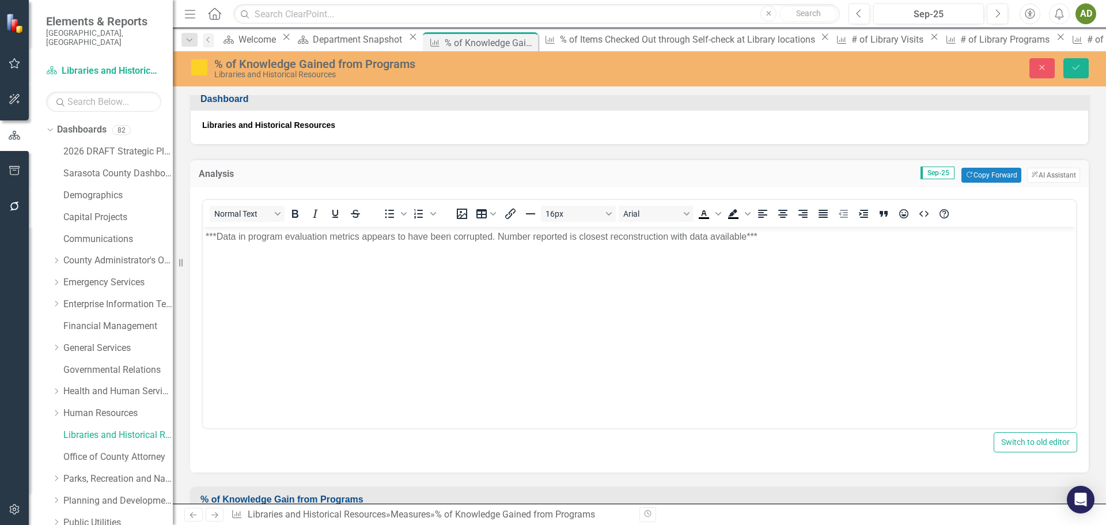
scroll to position [0, 0]
click at [208, 233] on p "***Data in program evaluation metrics appears to have been corrupted. Number re…" at bounding box center [640, 237] width 868 height 14
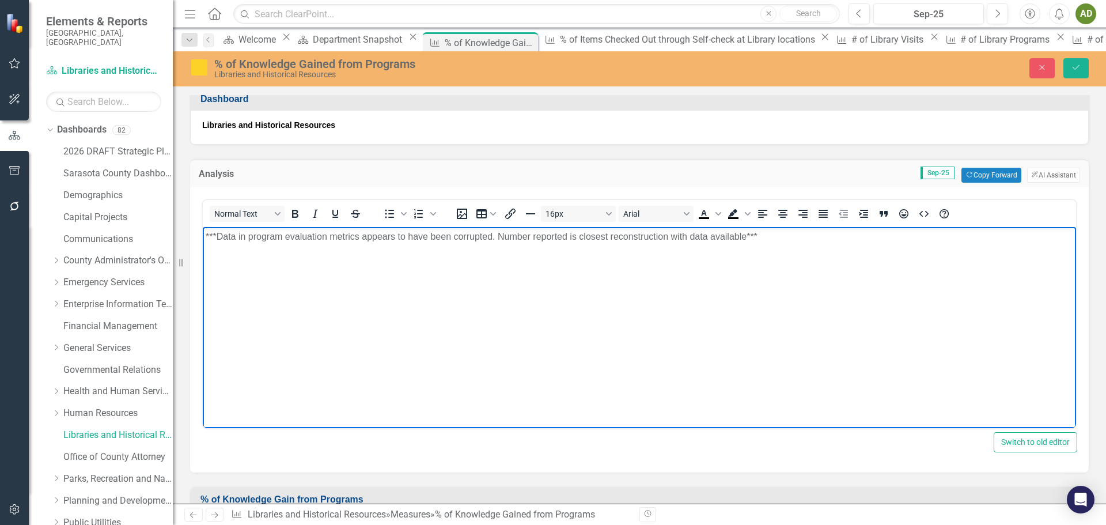
click at [205, 234] on body "***Data in program evaluation metrics appears to have been corrupted. Number re…" at bounding box center [640, 313] width 874 height 173
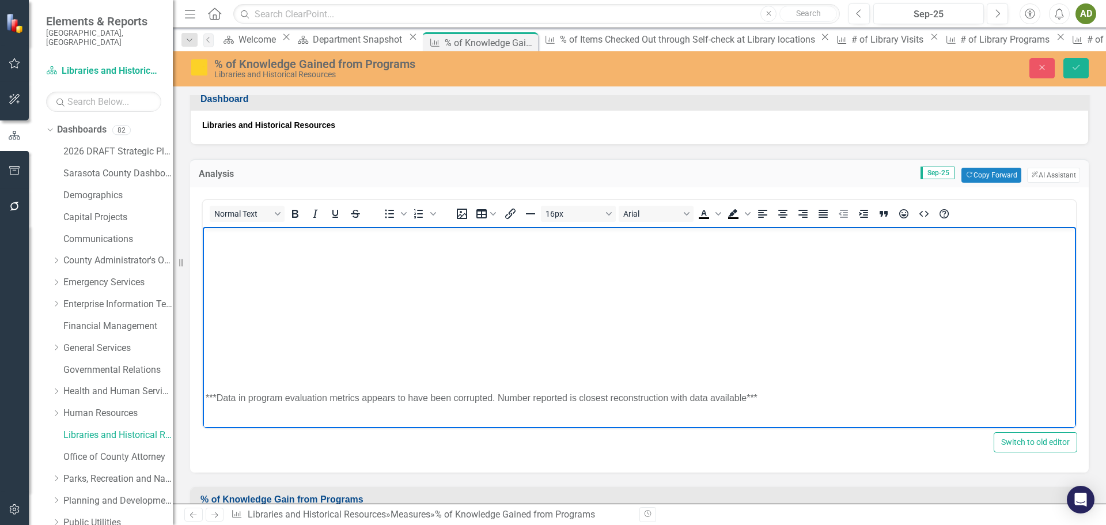
click at [239, 245] on body "***Data in program evaluation metrics appears to have been corrupted. Number re…" at bounding box center [640, 322] width 874 height 190
click at [229, 236] on p "Rich Text Area. Press ALT-0 for help." at bounding box center [640, 237] width 868 height 14
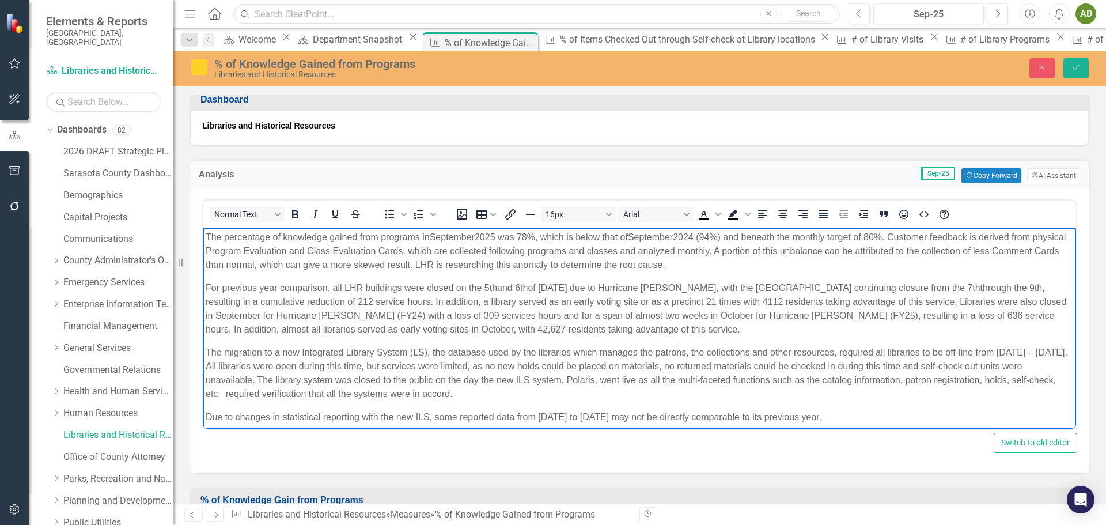
scroll to position [173, 0]
click at [899, 236] on span "2024 (94%) and beneath the monthly target of 80%. Customer feedback is derived …" at bounding box center [636, 244] width 860 height 24
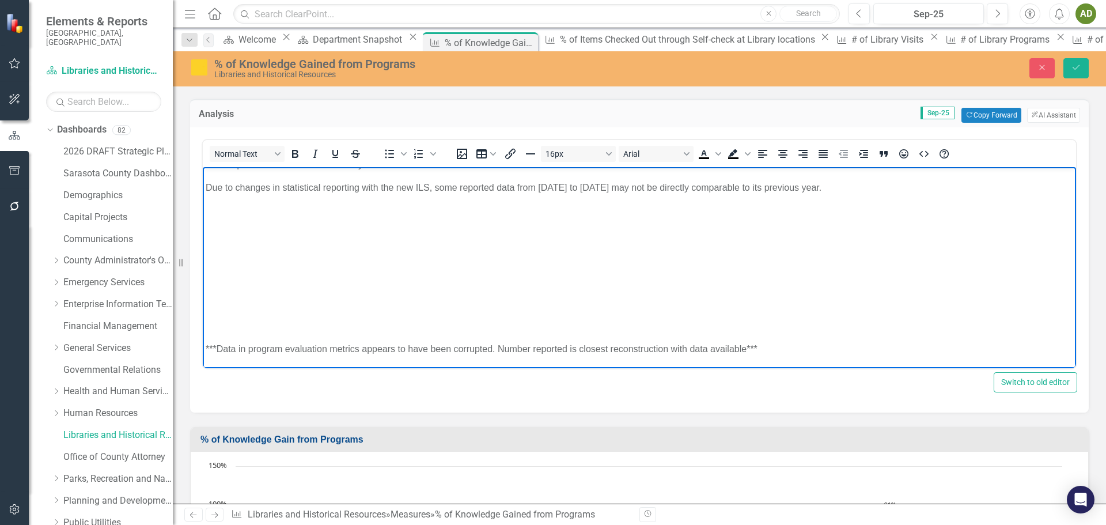
scroll to position [288, 0]
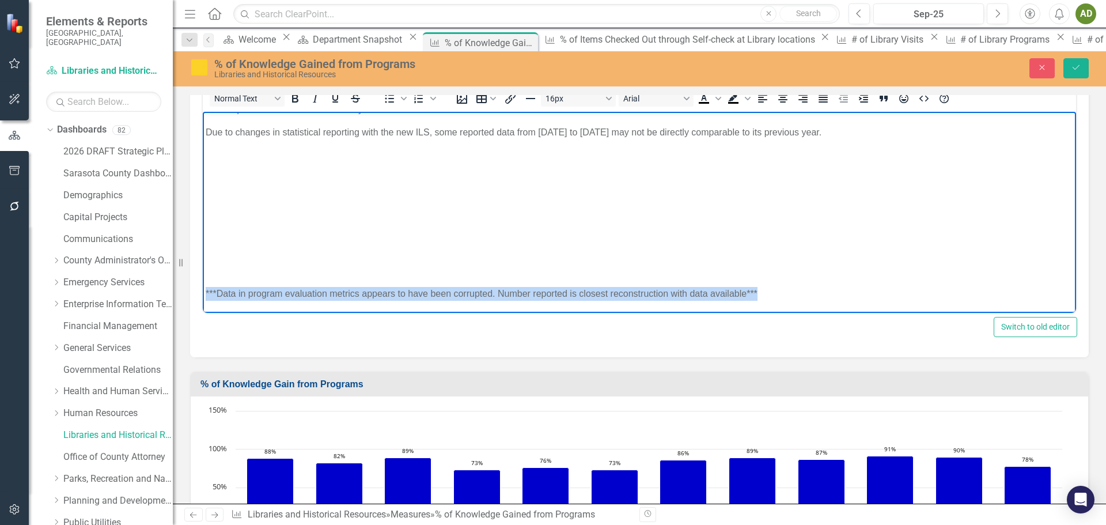
drag, startPoint x: 206, startPoint y: 289, endPoint x: 774, endPoint y: 288, distance: 568.2
click at [774, 288] on p "***Data in program evaluation metrics appears to have been corrupted. Number re…" at bounding box center [640, 294] width 868 height 14
copy p "***Data in program evaluation metrics appears to have been corrupted. Number re…"
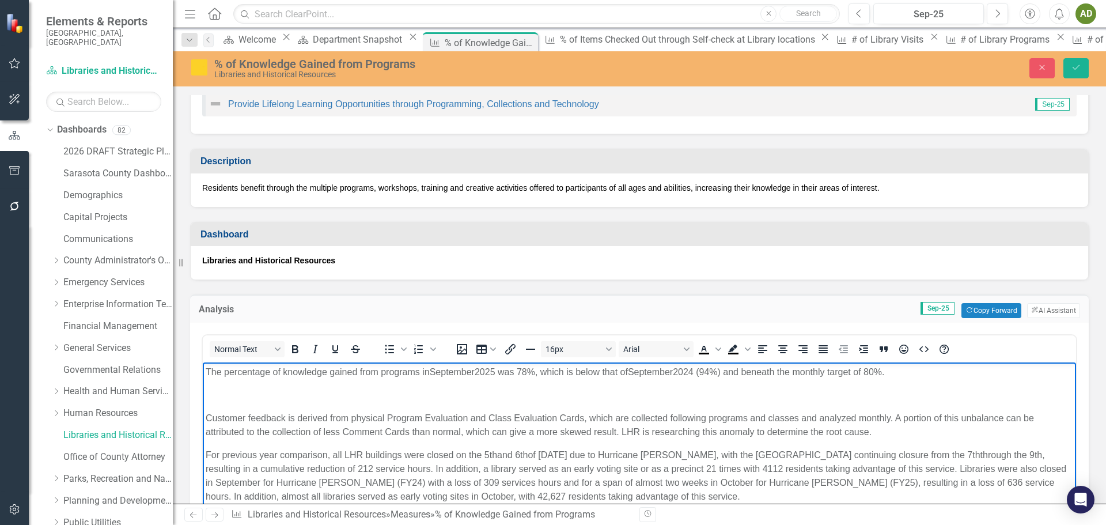
scroll to position [58, 0]
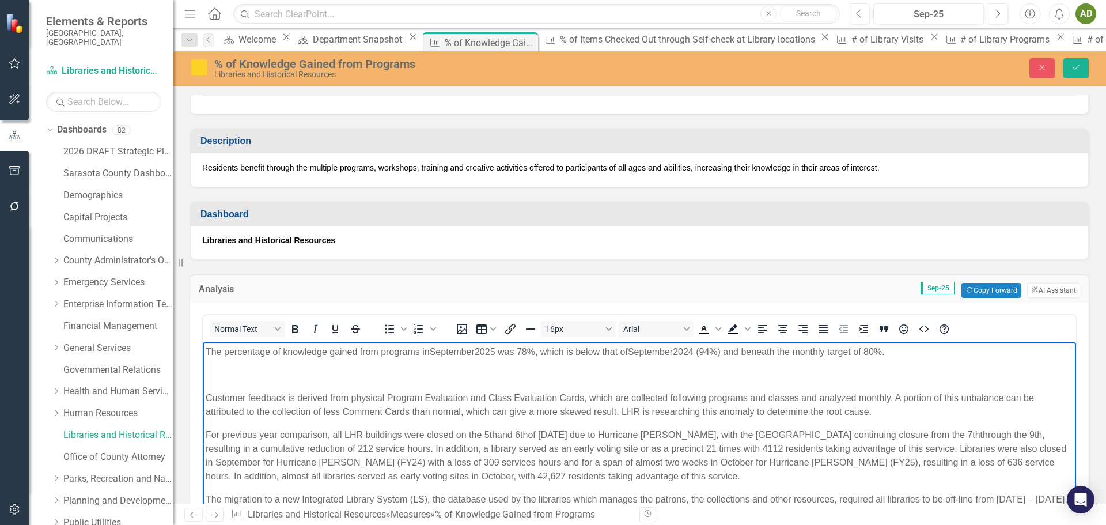
click at [910, 353] on p "The percentage of knowledge gained from programs in September 2025 was 78%, whi…" at bounding box center [640, 352] width 868 height 14
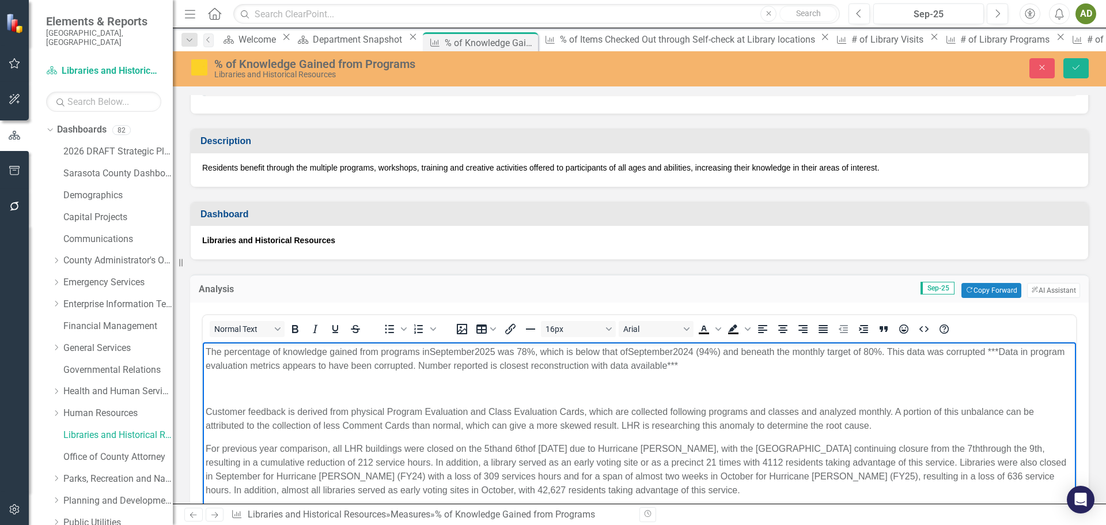
click at [999, 350] on span "2024 (94%) and beneath the monthly target of 80%. This data was corrupted ***Da…" at bounding box center [635, 359] width 859 height 24
click at [413, 368] on span "2024 (94%) and beneath the monthly target of 80%. This data within the program …" at bounding box center [627, 359] width 842 height 24
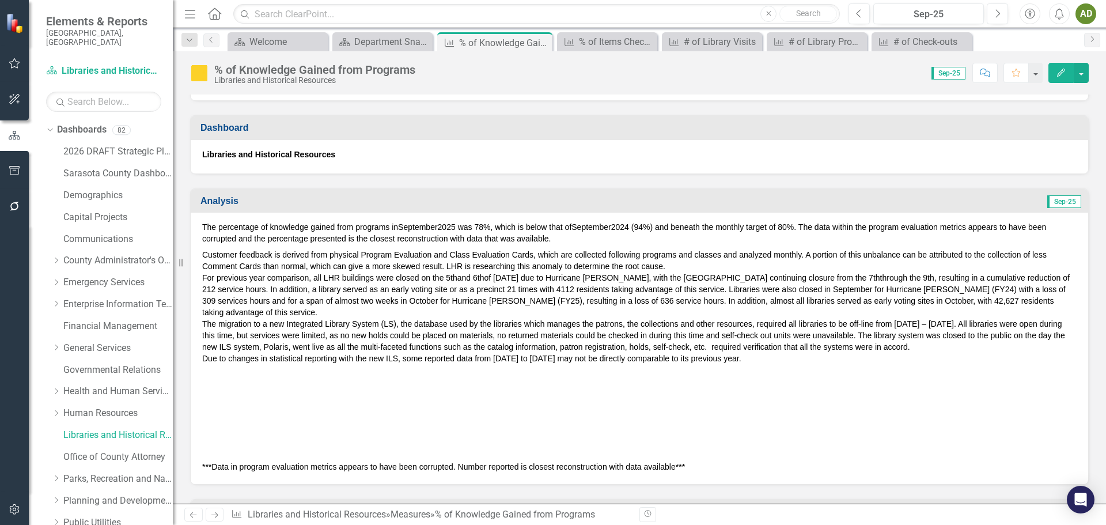
scroll to position [173, 0]
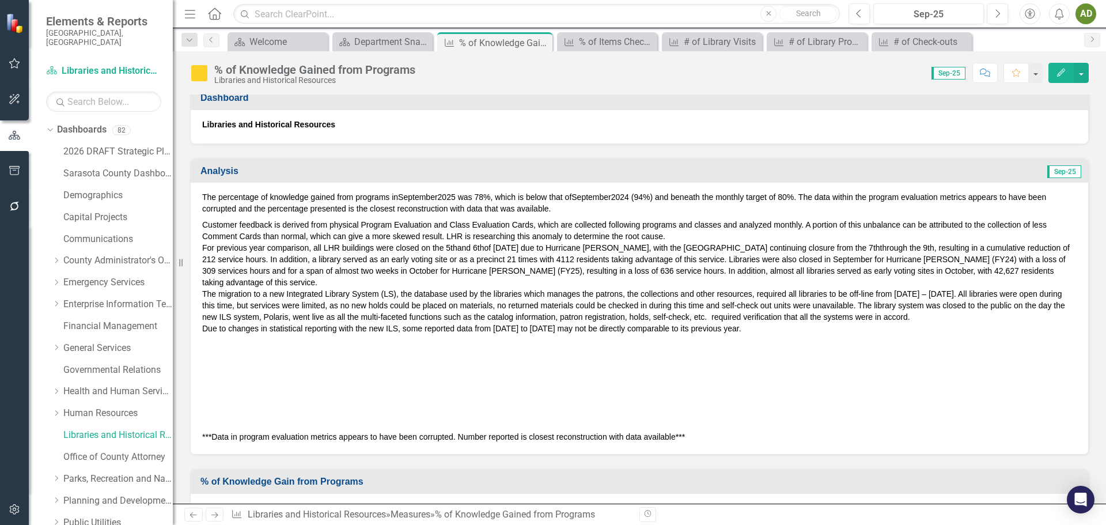
click at [219, 197] on span "The percentage of knowledge gained from programs in" at bounding box center [300, 196] width 196 height 9
click at [209, 195] on span "The percentage of knowledge gained from programs in" at bounding box center [300, 196] width 196 height 9
click at [209, 198] on span "The percentage of knowledge gained from programs in" at bounding box center [300, 196] width 196 height 9
click at [206, 197] on span "The percentage of knowledge gained from programs in" at bounding box center [300, 196] width 196 height 9
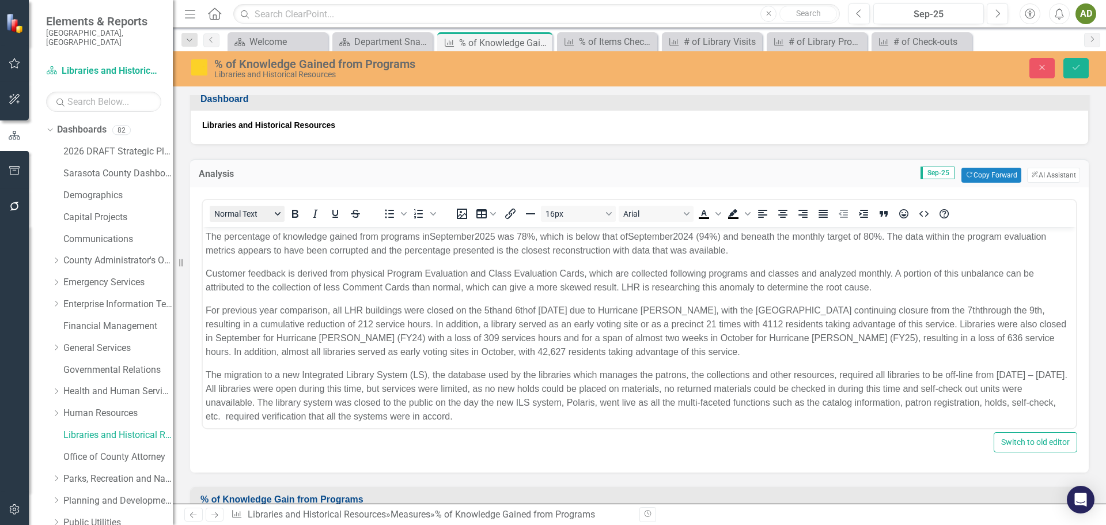
scroll to position [0, 0]
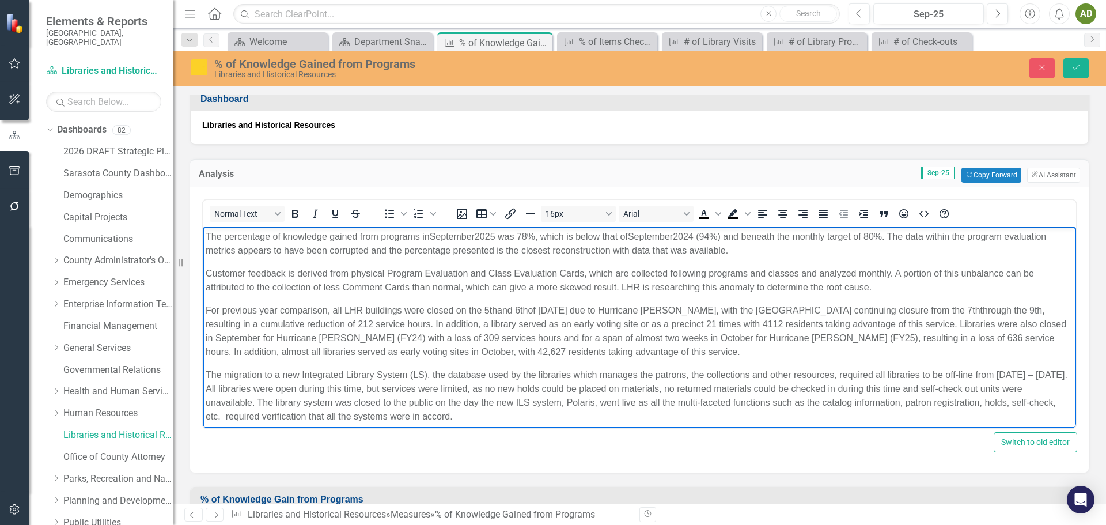
drag, startPoint x: 207, startPoint y: 236, endPoint x: 1029, endPoint y: 244, distance: 821.8
click at [1029, 244] on p "The percentage of knowledge gained from programs in [DATE] was 78%, which is be…" at bounding box center [640, 244] width 868 height 28
paste body "Rich Text Area. Press ALT-0 for help."
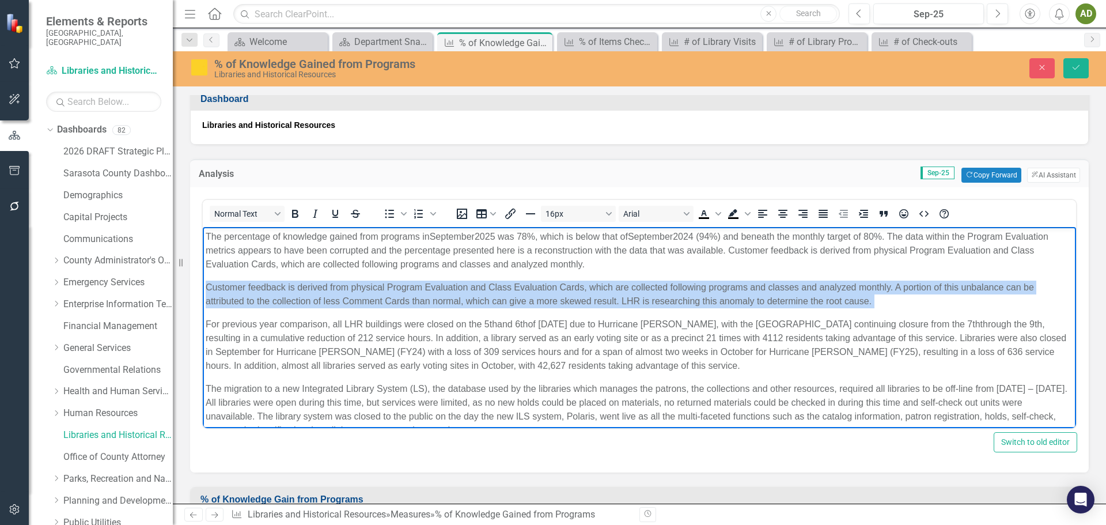
drag, startPoint x: 205, startPoint y: 286, endPoint x: 897, endPoint y: 301, distance: 691.7
click at [897, 301] on body "The percentage of knowledge gained from programs in [DATE] was 78%, which is be…" at bounding box center [640, 430] width 874 height 407
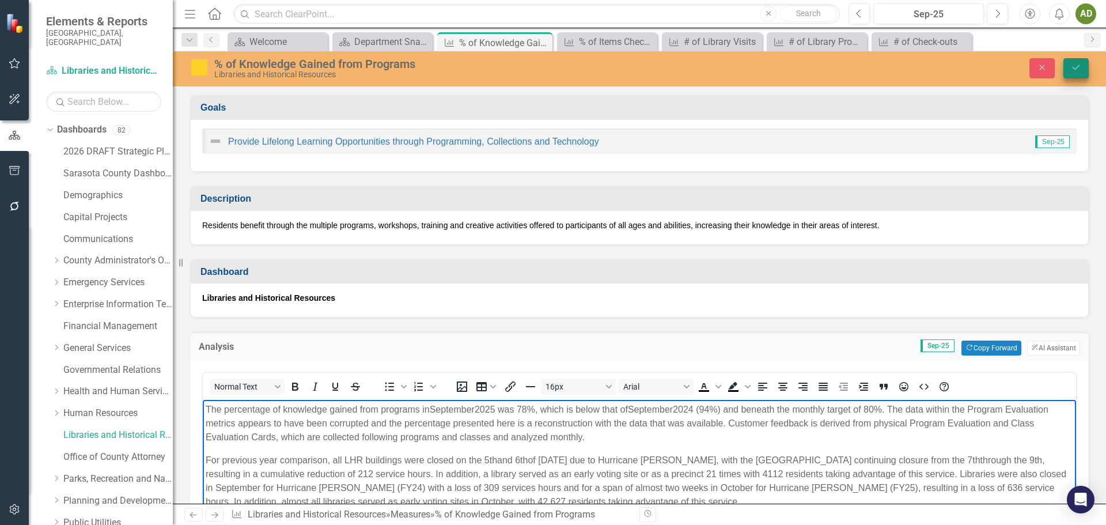
drag, startPoint x: 1077, startPoint y: 66, endPoint x: 1071, endPoint y: 74, distance: 9.9
click at [1076, 66] on icon "Save" at bounding box center [1076, 67] width 10 height 8
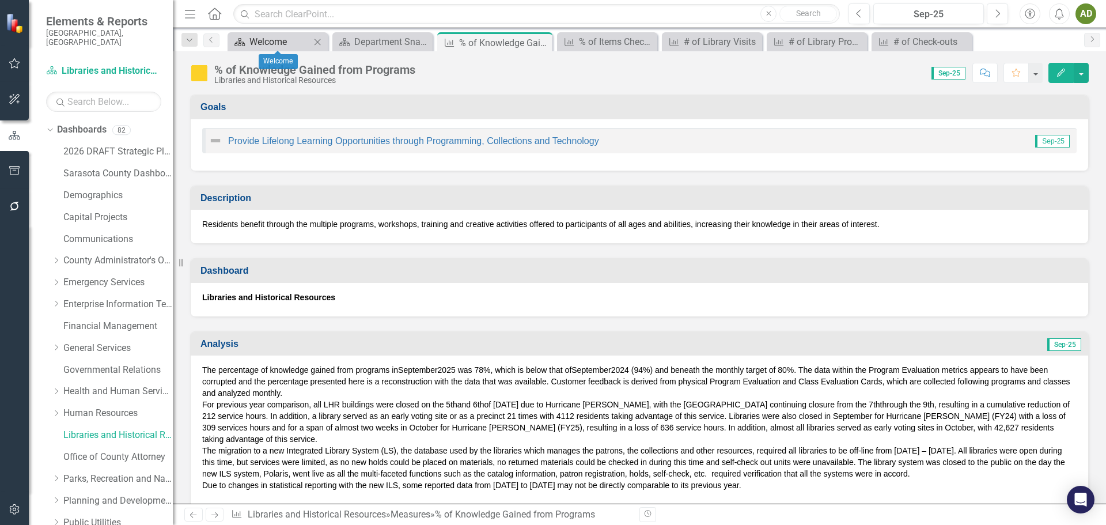
click at [276, 41] on div "Welcome" at bounding box center [280, 42] width 61 height 14
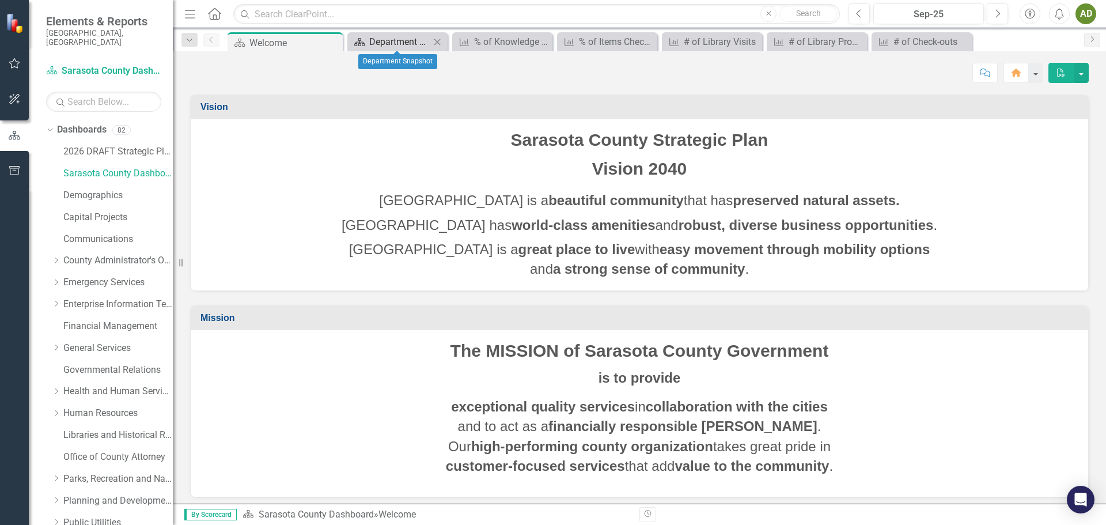
click at [415, 43] on div "Department Snapshot" at bounding box center [399, 42] width 61 height 14
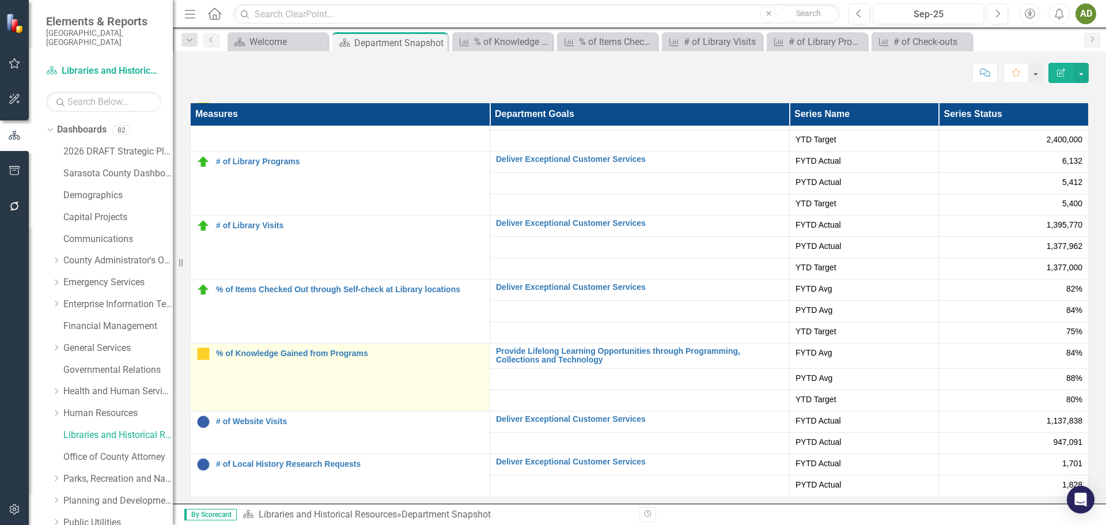
scroll to position [2305, 0]
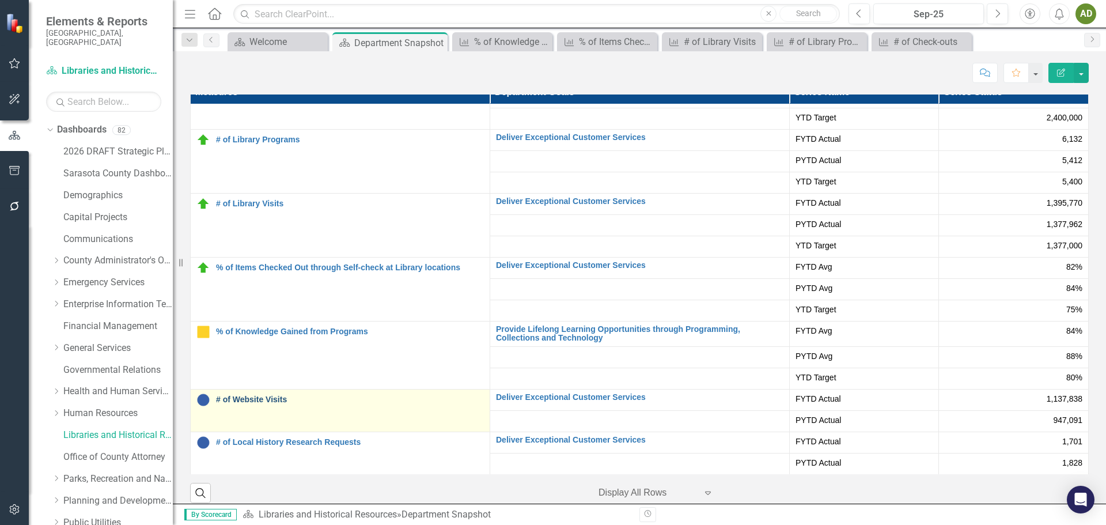
click at [268, 398] on link "# of Website Visits" at bounding box center [350, 399] width 268 height 9
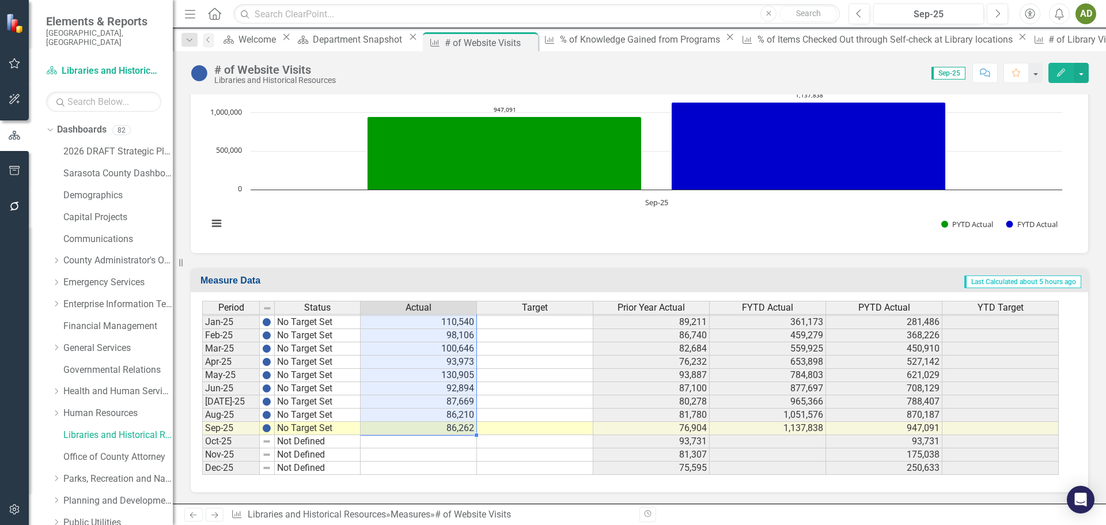
drag, startPoint x: 429, startPoint y: 342, endPoint x: 439, endPoint y: 429, distance: 87.6
click at [439, 429] on tbody "Aug-23 No Target Set 77,857 77,192 872,154 823,433 Sept-23 No Target Set 71,427…" at bounding box center [630, 282] width 857 height 385
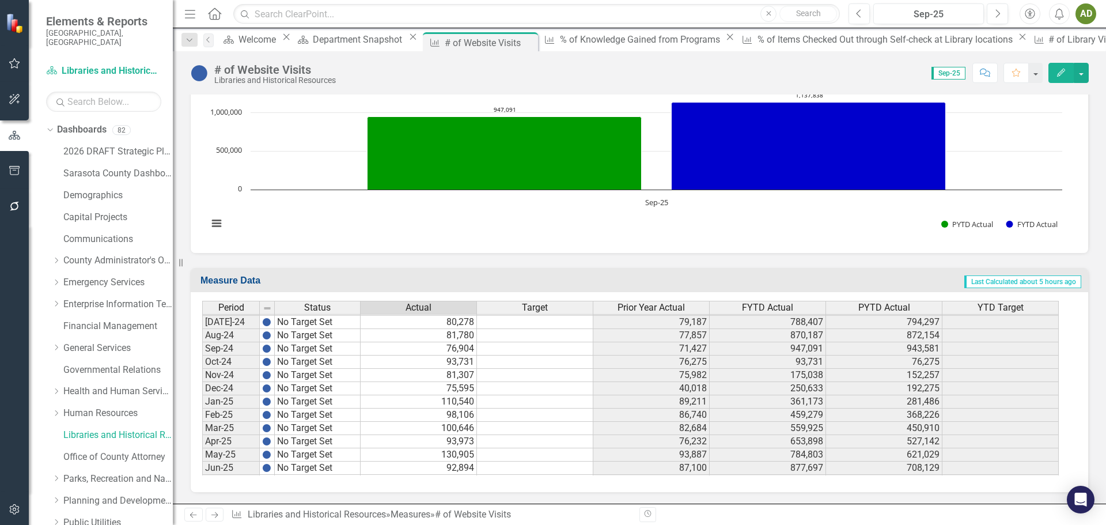
drag, startPoint x: 415, startPoint y: 352, endPoint x: 450, endPoint y: 334, distance: 39.7
click at [451, 328] on tbody "Jun-23 No Target Set 77,306 76,277 715,110 668,934 [DATE]-23 No Target Set 79,1…" at bounding box center [630, 348] width 857 height 411
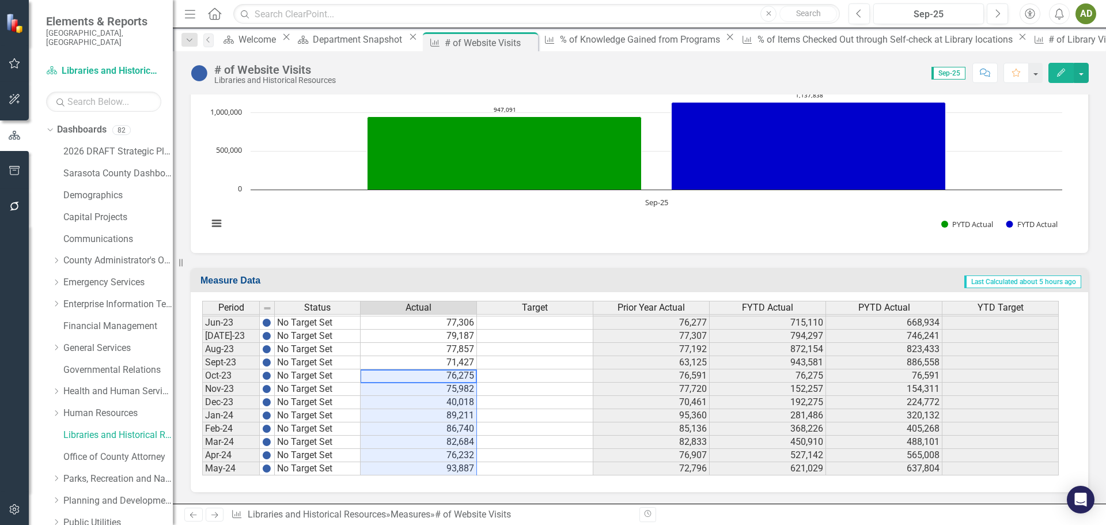
click at [428, 374] on td "76,275" at bounding box center [419, 375] width 116 height 13
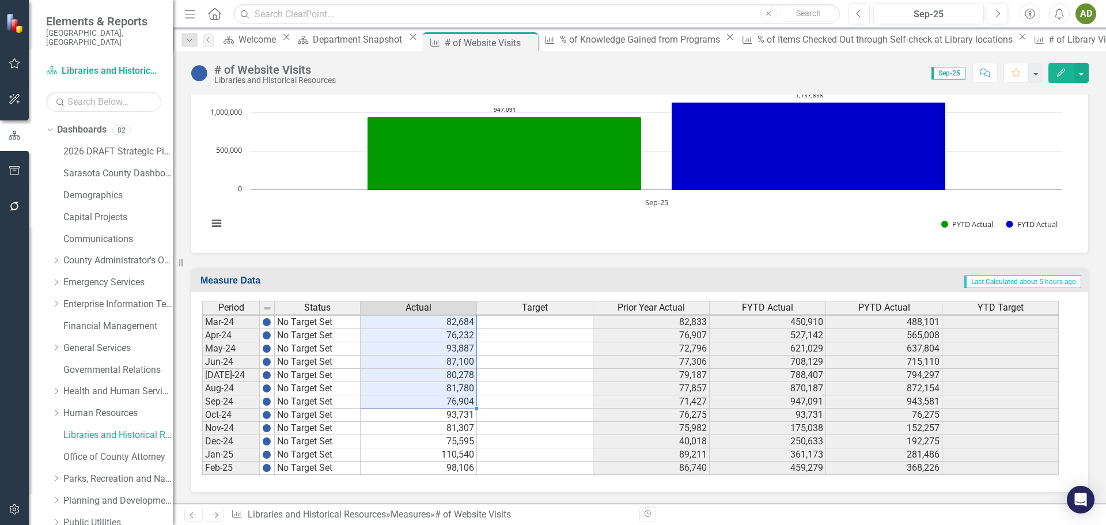
drag, startPoint x: 417, startPoint y: 375, endPoint x: 428, endPoint y: 409, distance: 35.0
click at [202, 409] on div "Period Status Actual Target Prior Year Actual FYTD Actual PYTD Actual YTD Targe…" at bounding box center [202, 269] width 0 height 492
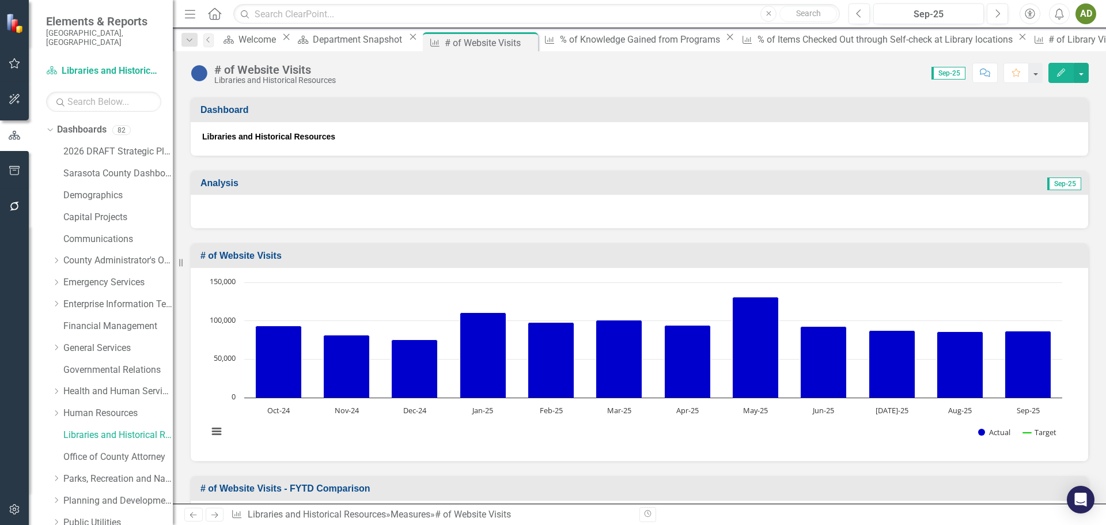
scroll to position [167, 0]
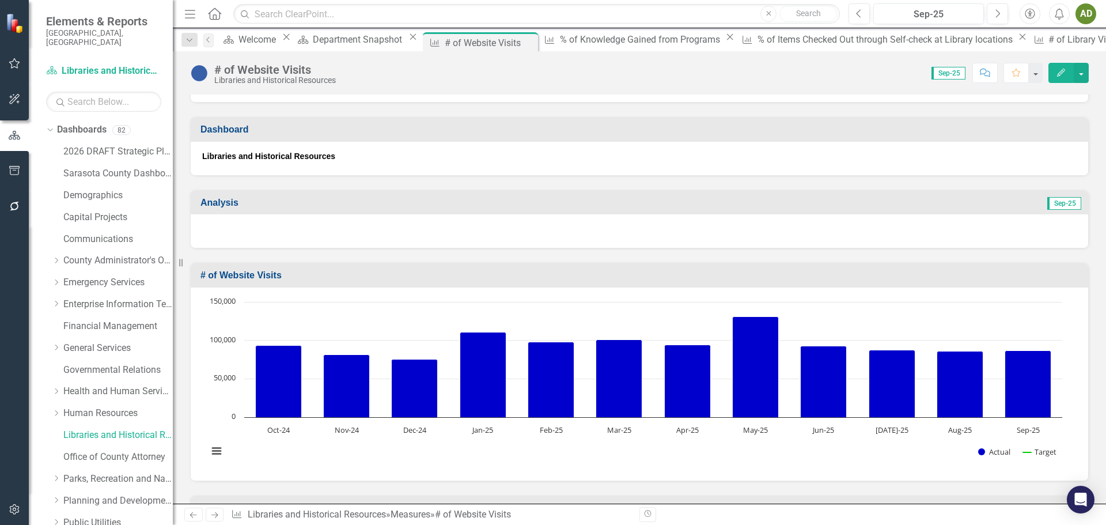
click at [268, 223] on div at bounding box center [640, 230] width 898 height 33
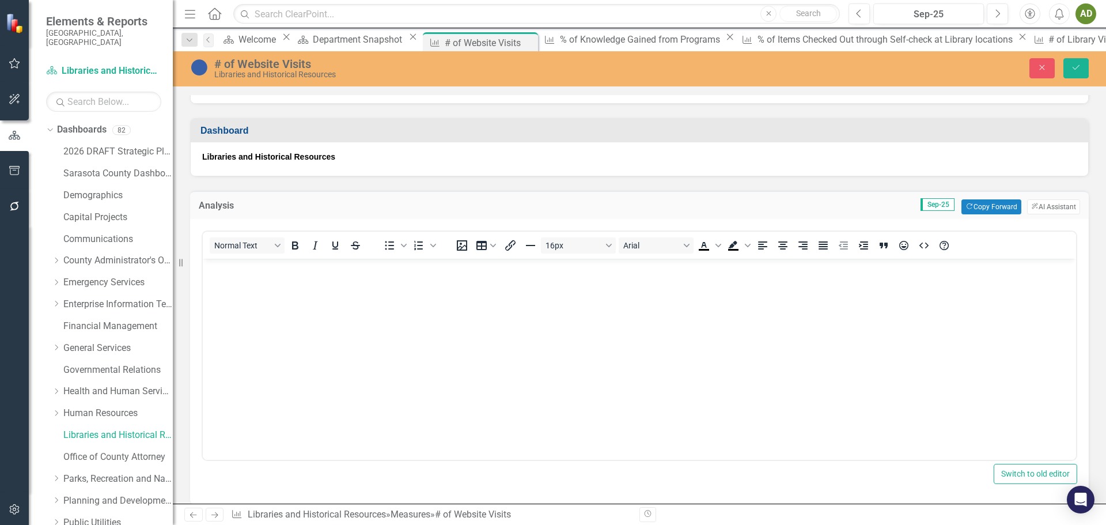
scroll to position [0, 0]
click at [244, 272] on p "Rich Text Area. Press ALT-0 for help." at bounding box center [640, 269] width 868 height 14
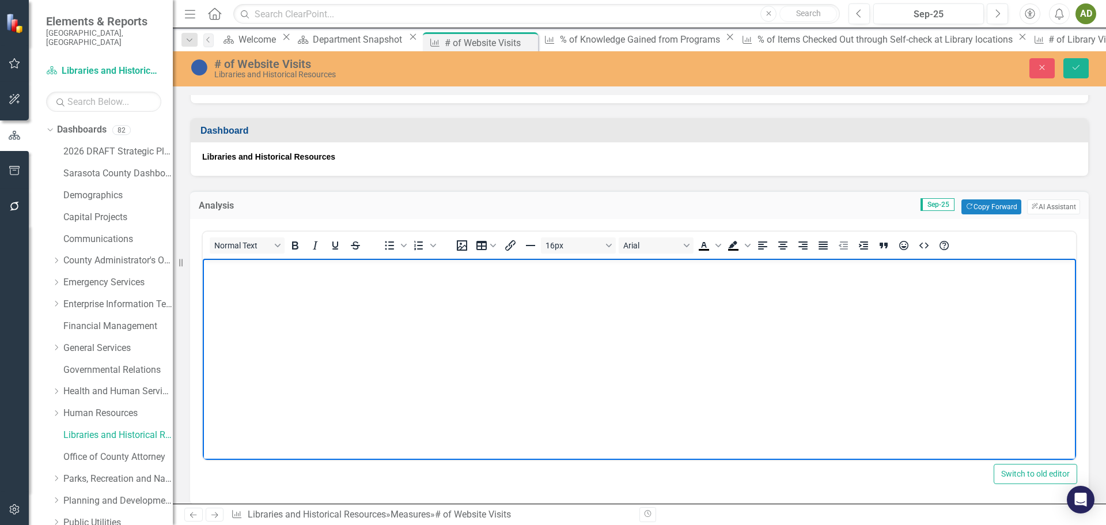
scroll to position [39, 0]
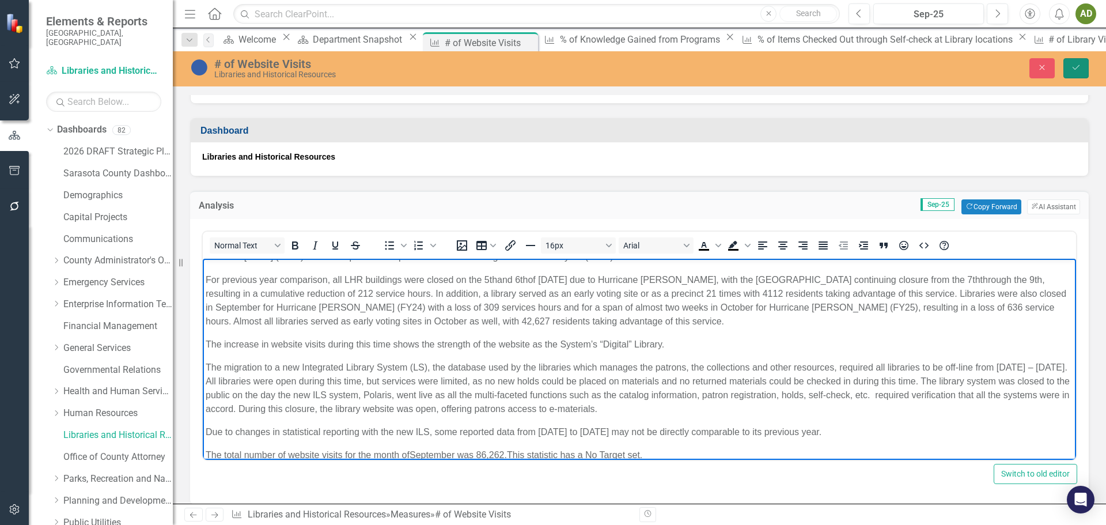
click at [1076, 66] on icon "Save" at bounding box center [1076, 67] width 10 height 8
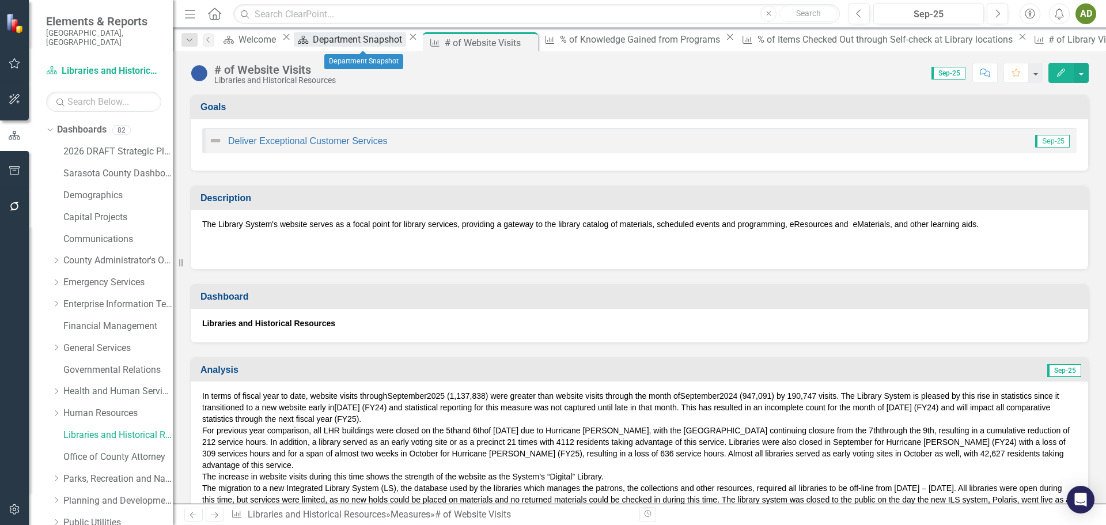
click at [382, 40] on div "Department Snapshot" at bounding box center [359, 39] width 93 height 14
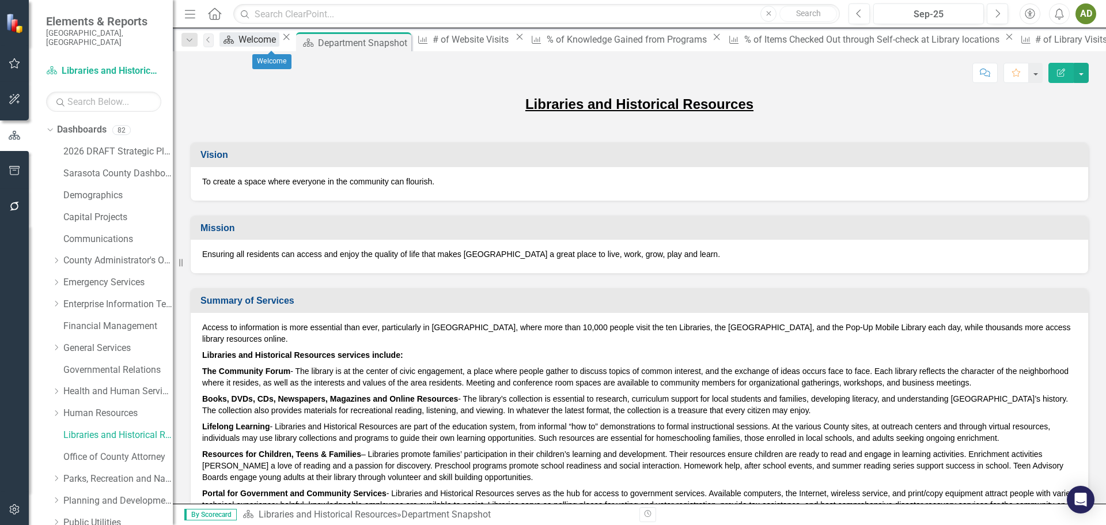
click at [259, 45] on div "Welcome" at bounding box center [259, 39] width 41 height 14
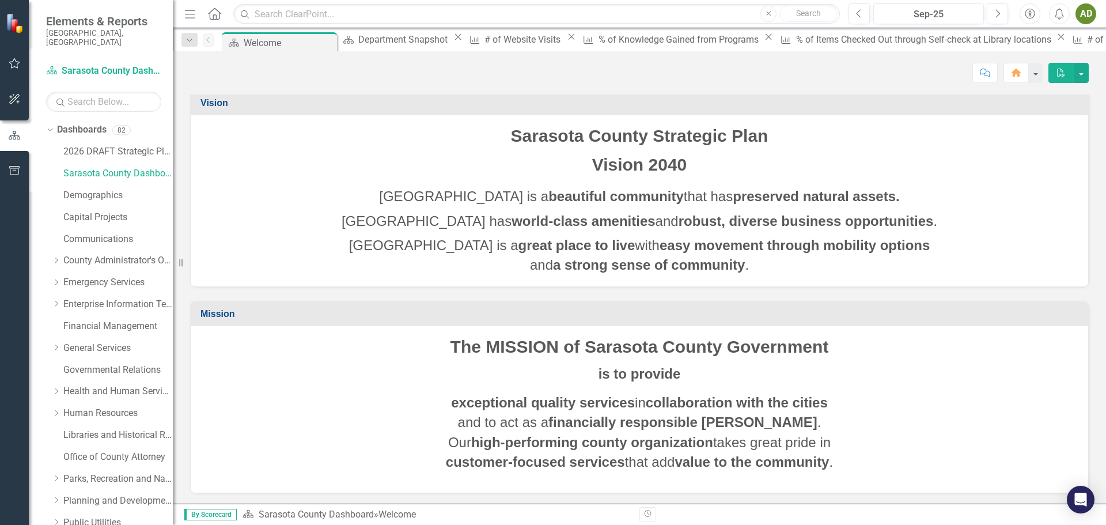
scroll to position [5, 0]
click at [399, 38] on div "Department Snapshot" at bounding box center [404, 39] width 93 height 14
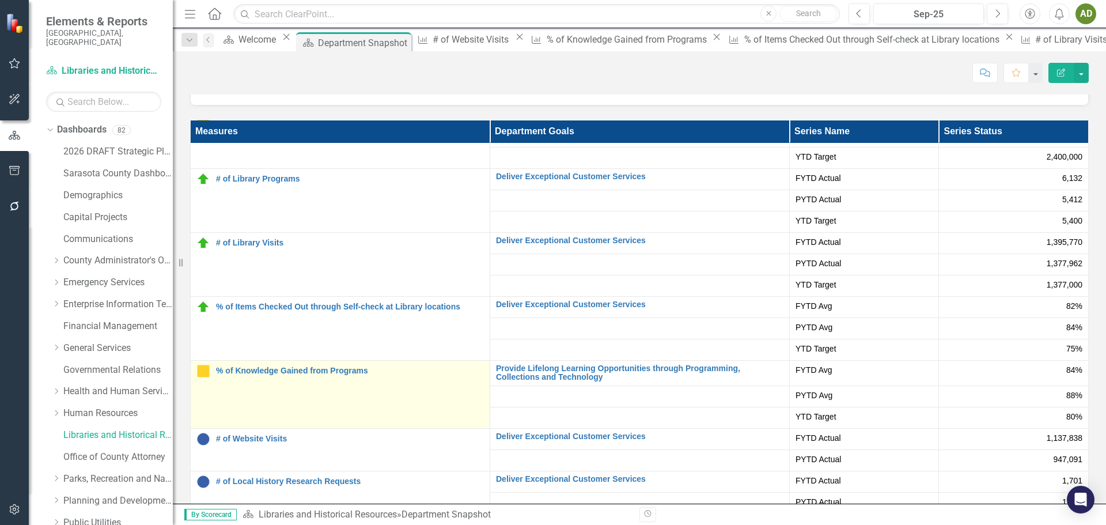
scroll to position [2316, 0]
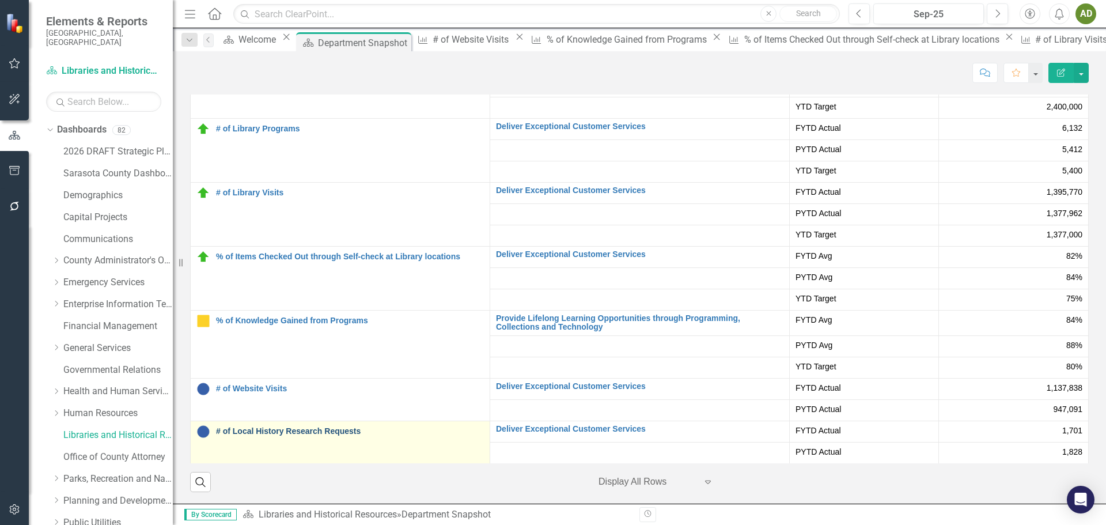
click at [296, 430] on link "# of Local History Research Requests" at bounding box center [350, 431] width 268 height 9
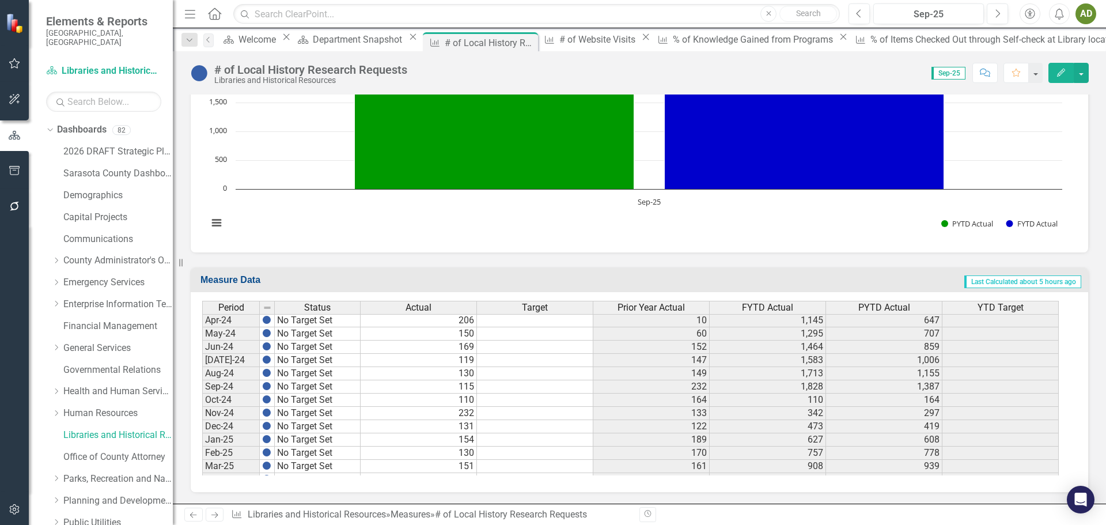
scroll to position [1701, 0]
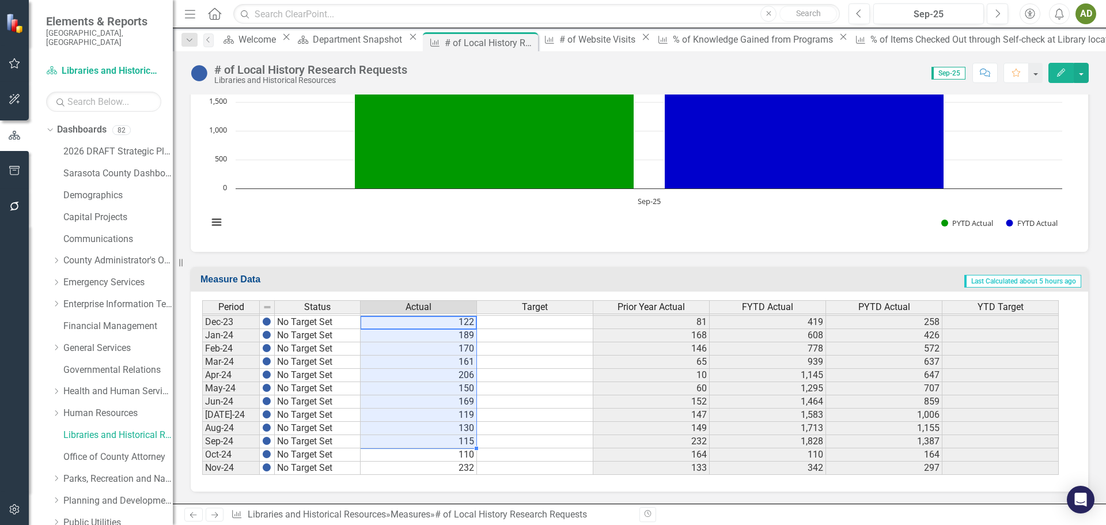
drag, startPoint x: 417, startPoint y: 323, endPoint x: 429, endPoint y: 440, distance: 117.0
click at [429, 440] on tbody "Dec-22 No Target Set 81 224 258 847 Jan-23 No Target Set 168 248 426 1,095 Feb-…" at bounding box center [630, 388] width 857 height 464
drag, startPoint x: 428, startPoint y: 355, endPoint x: 449, endPoint y: 474, distance: 120.6
click at [202, 474] on div "Period Status Actual Target Prior Year Actual FYTD Actual PYTD Actual YTD Targe…" at bounding box center [202, 407] width 0 height 478
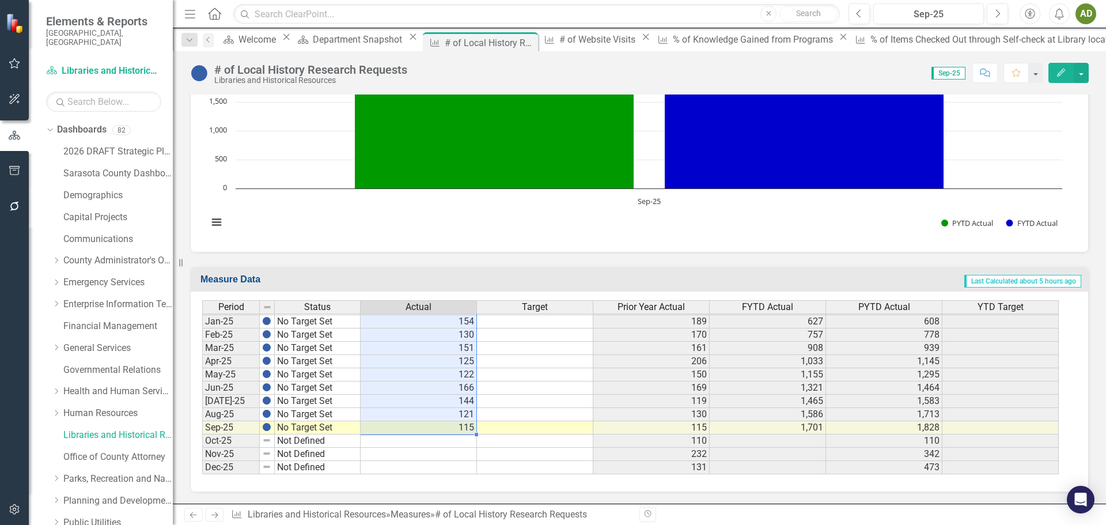
drag, startPoint x: 403, startPoint y: 365, endPoint x: 422, endPoint y: 426, distance: 63.8
click at [422, 426] on tbody "Oct-23 No Target Set 164 95 164 95 Nov-23 No Target Set 133 82 297 177 Dec-23 N…" at bounding box center [630, 295] width 857 height 358
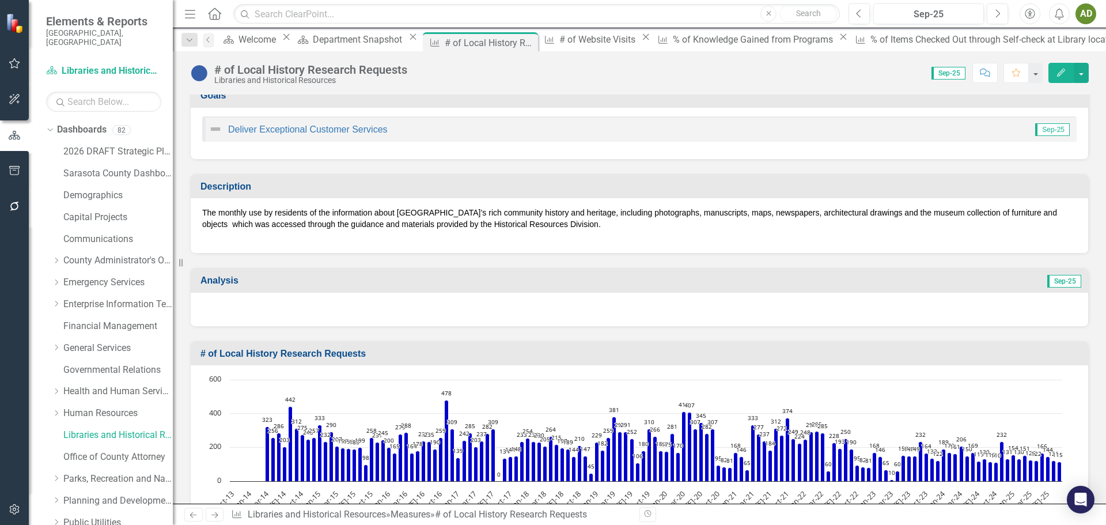
scroll to position [0, 0]
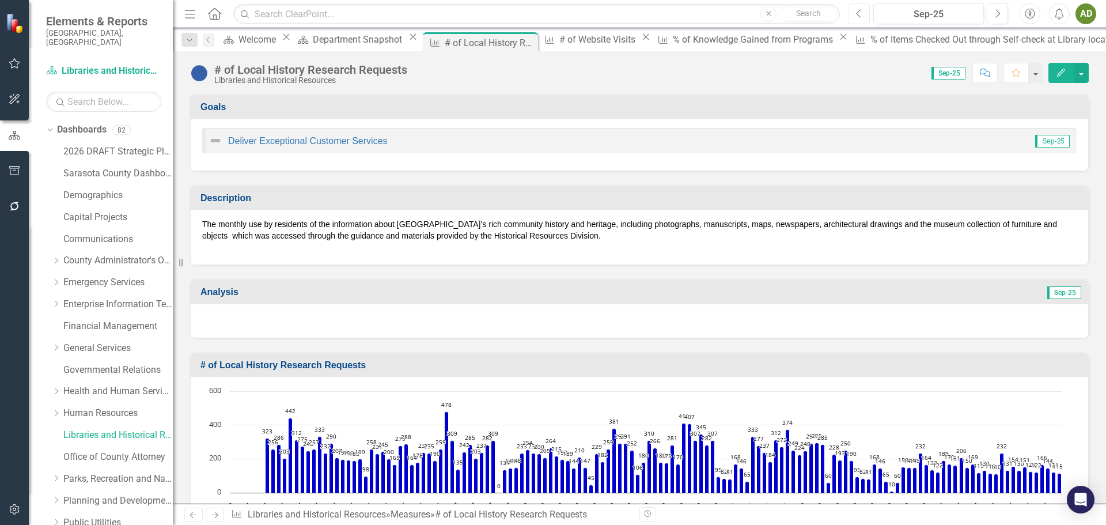
click at [859, 16] on icon "Previous" at bounding box center [859, 14] width 6 height 10
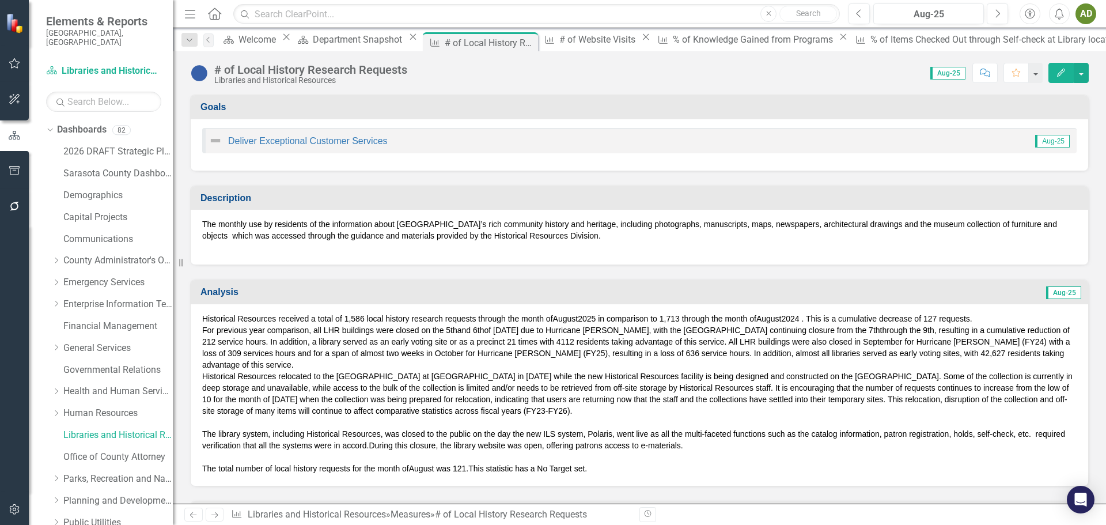
click at [265, 309] on div "Historical Resources received a total of 1,586 local history research requests …" at bounding box center [640, 395] width 898 height 182
click at [202, 318] on div "Historical Resources received a total of 1,586 local history research requests …" at bounding box center [640, 395] width 898 height 182
click at [201, 318] on div "Historical Resources received a total of 1,586 local history research requests …" at bounding box center [640, 395] width 898 height 182
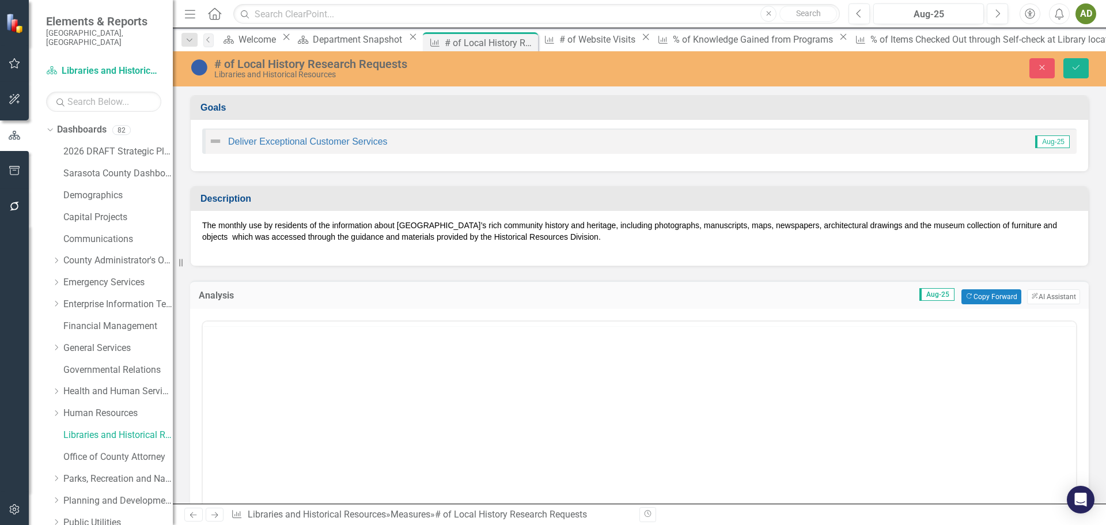
click at [201, 317] on div "Switch to old editor" at bounding box center [639, 451] width 899 height 285
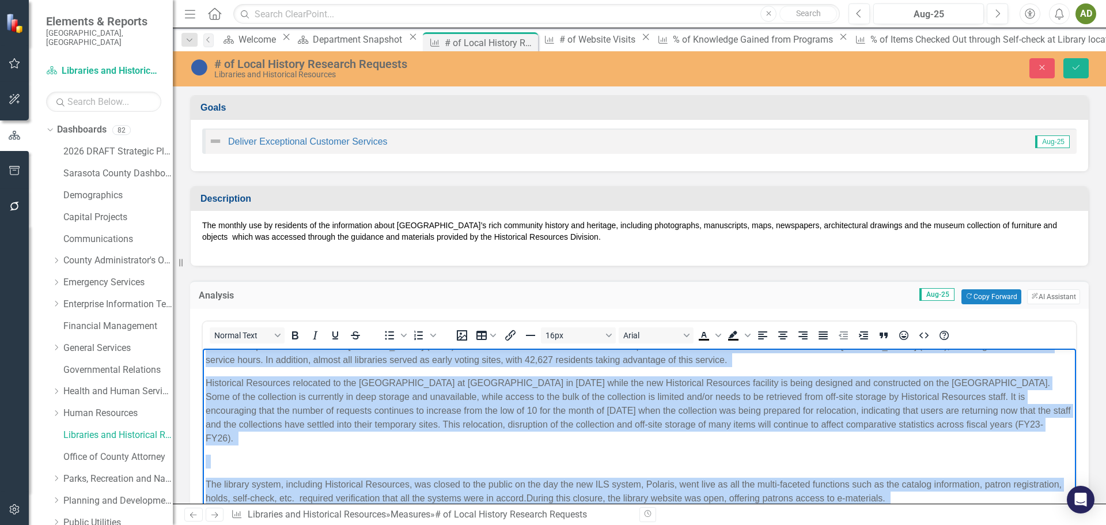
scroll to position [58, 0]
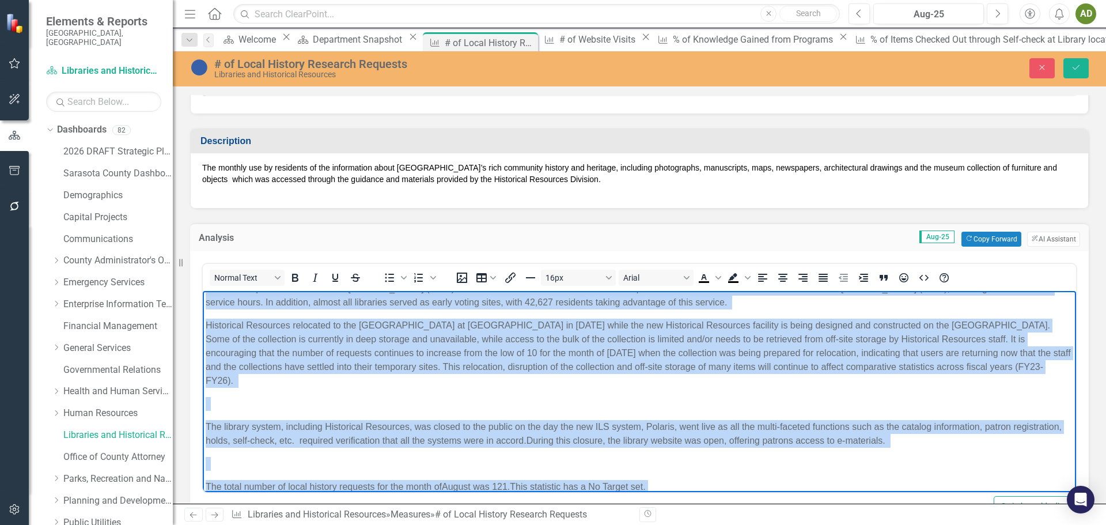
drag, startPoint x: 206, startPoint y: 299, endPoint x: 834, endPoint y: 473, distance: 651.6
click at [834, 473] on body "Historical Resources received a total of 1,586 local history research requests …" at bounding box center [640, 360] width 874 height 292
copy body "Loremipsum Dolorsita consecte a elits do 7,326 eiusm tempori utlabore etdolore …"
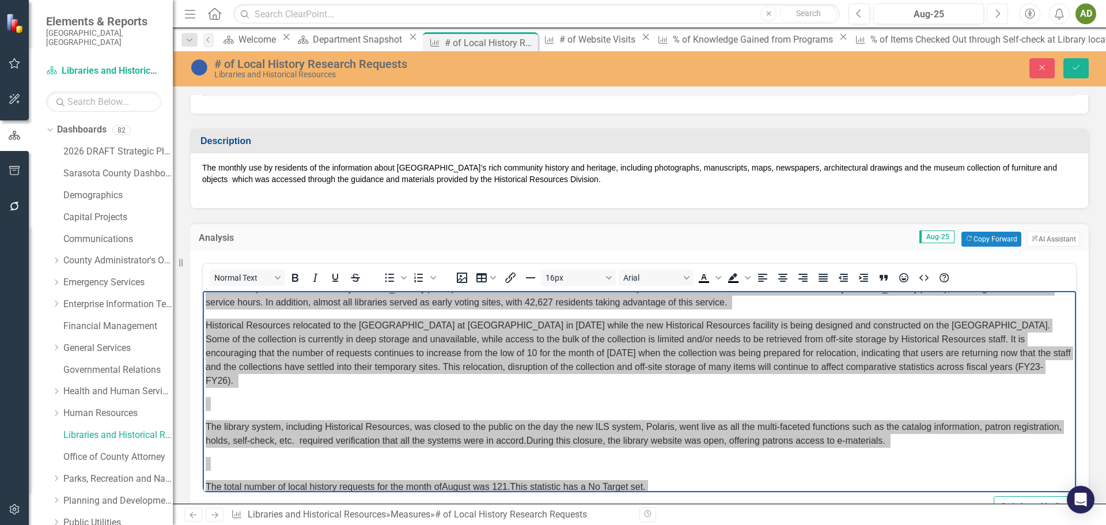
click at [997, 13] on icon "Next" at bounding box center [998, 14] width 6 height 10
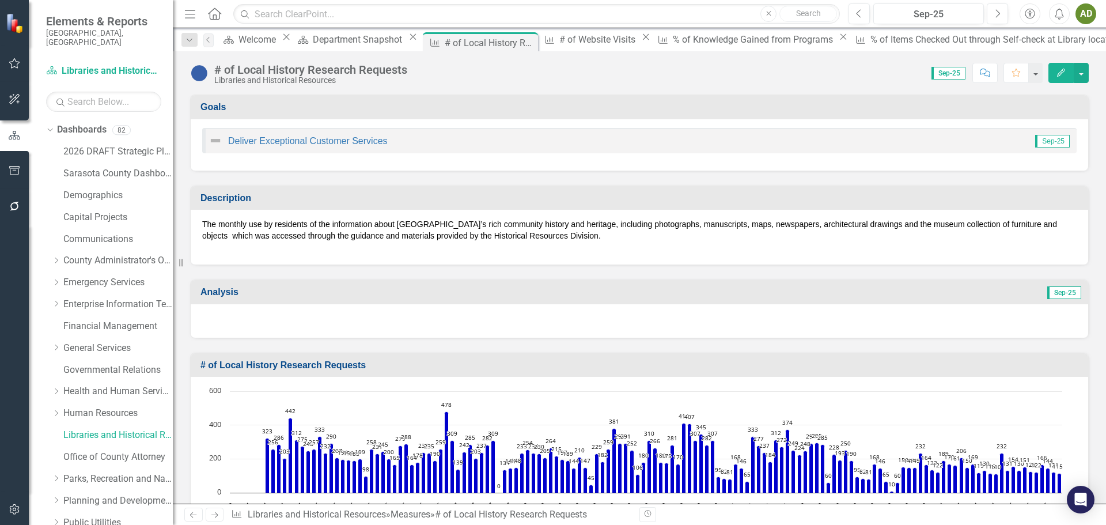
click at [224, 321] on div at bounding box center [640, 320] width 898 height 33
click at [224, 320] on div at bounding box center [640, 320] width 898 height 33
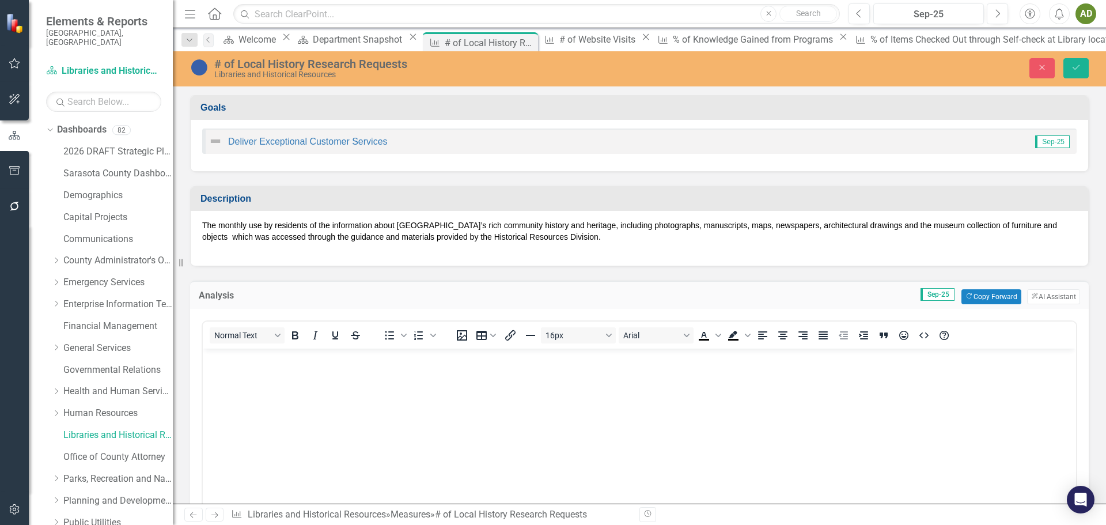
click at [255, 375] on body "Rich Text Area. Press ALT-0 for help." at bounding box center [640, 434] width 874 height 173
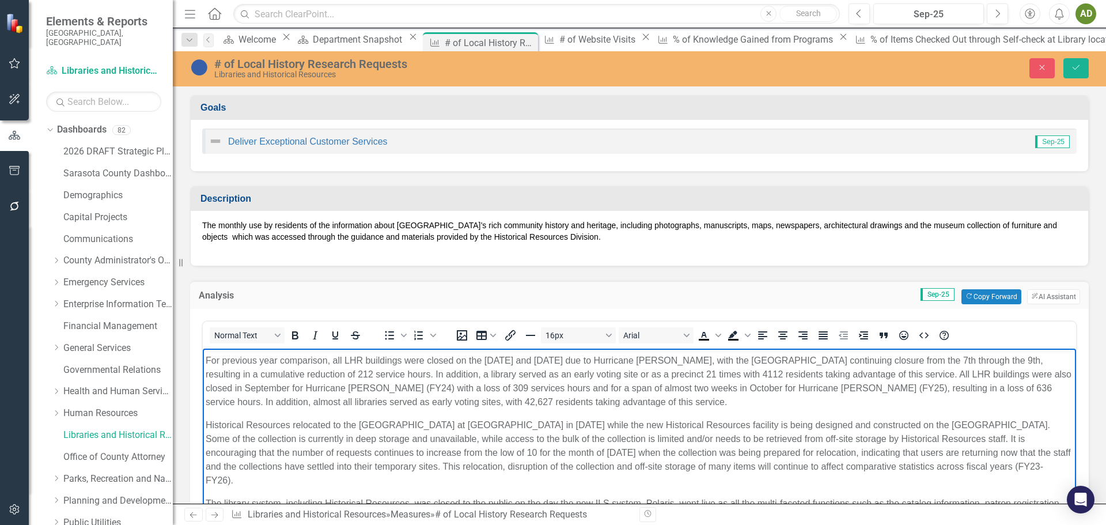
scroll to position [46, 0]
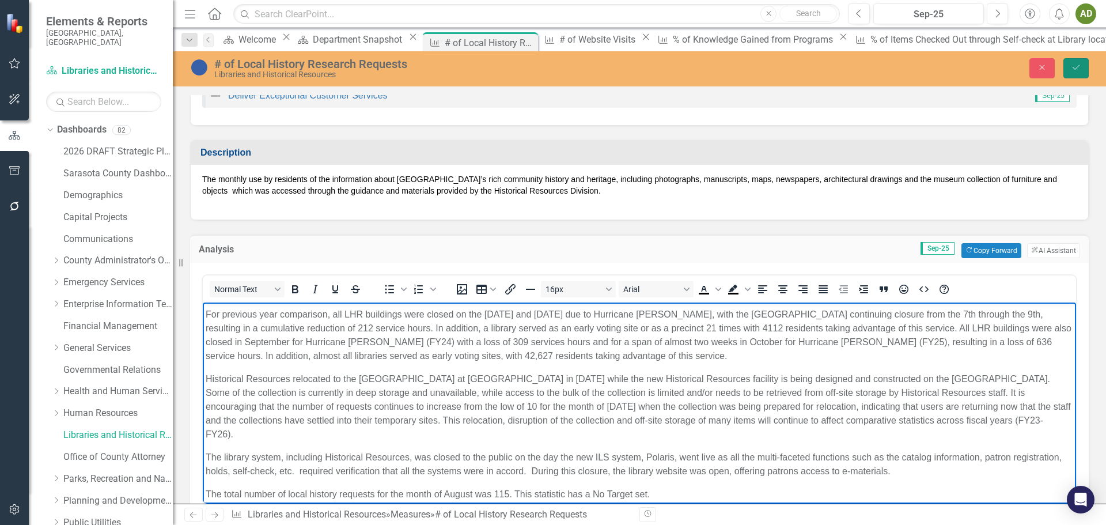
click at [1080, 65] on icon "Save" at bounding box center [1076, 67] width 10 height 8
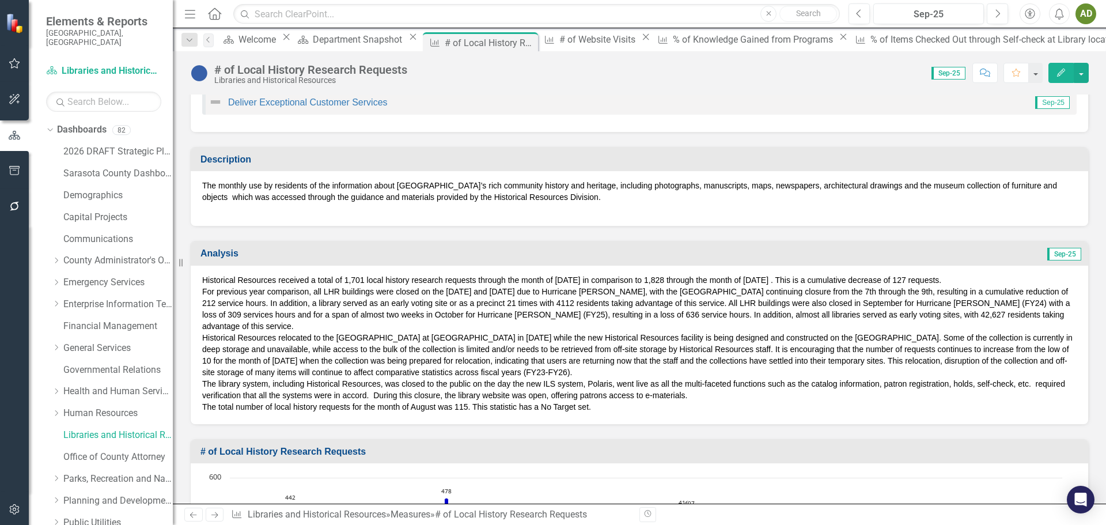
scroll to position [58, 0]
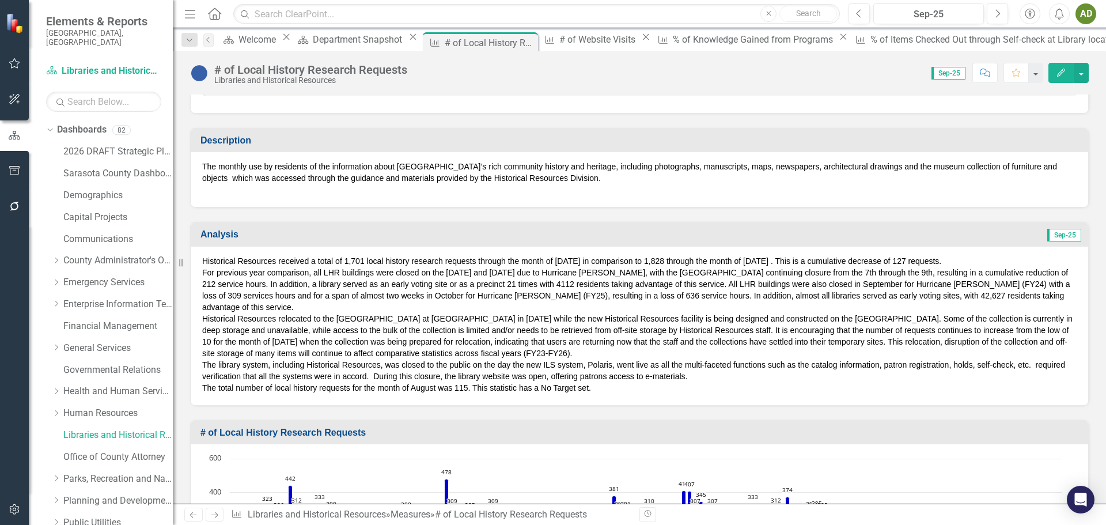
click at [203, 386] on span "The total number of local history requests for the month of August was 115. Thi…" at bounding box center [396, 387] width 389 height 9
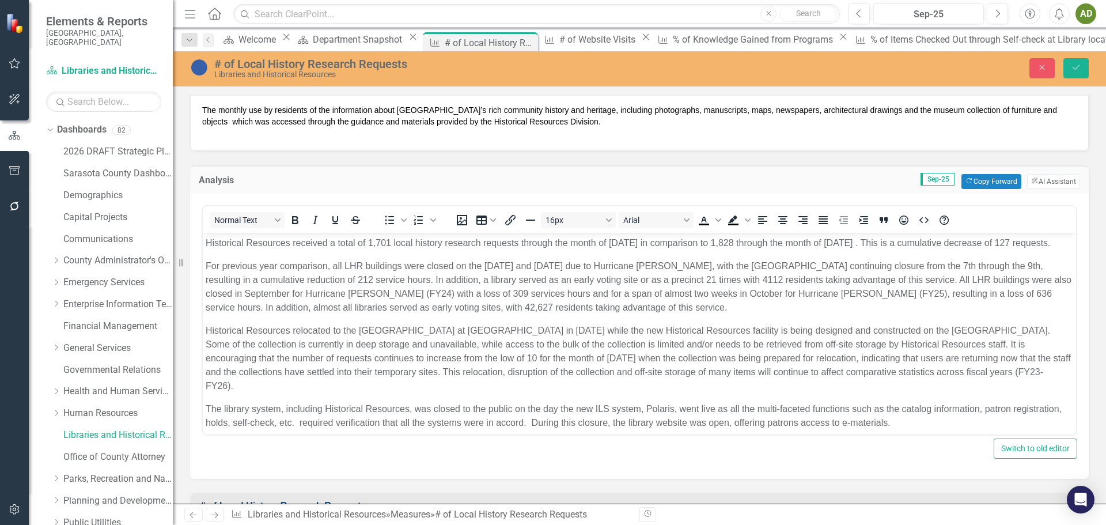
scroll to position [0, 0]
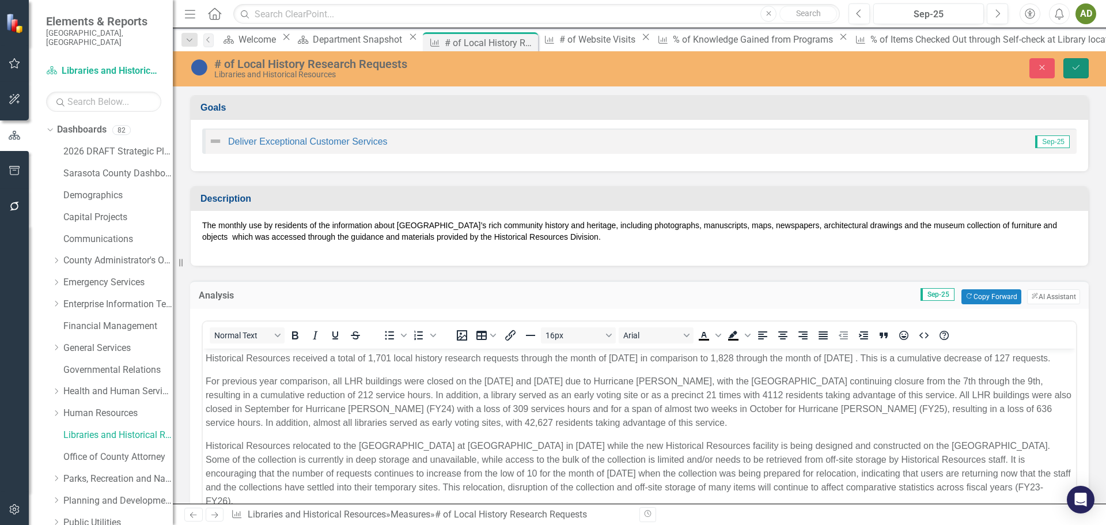
click at [1076, 68] on icon "Save" at bounding box center [1076, 67] width 10 height 8
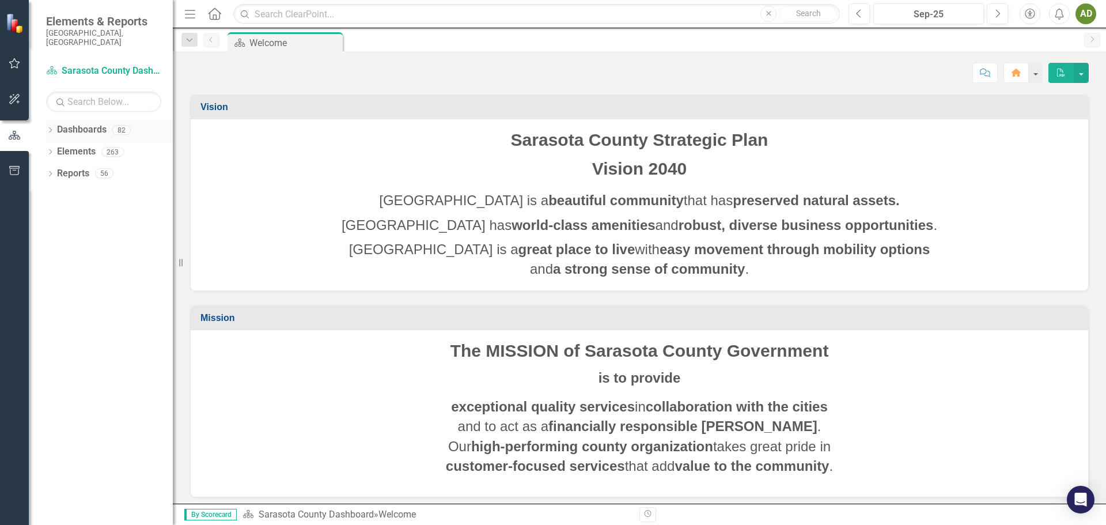
click at [97, 123] on link "Dashboards" at bounding box center [82, 129] width 50 height 13
click at [51, 128] on icon "Dropdown" at bounding box center [50, 131] width 8 height 6
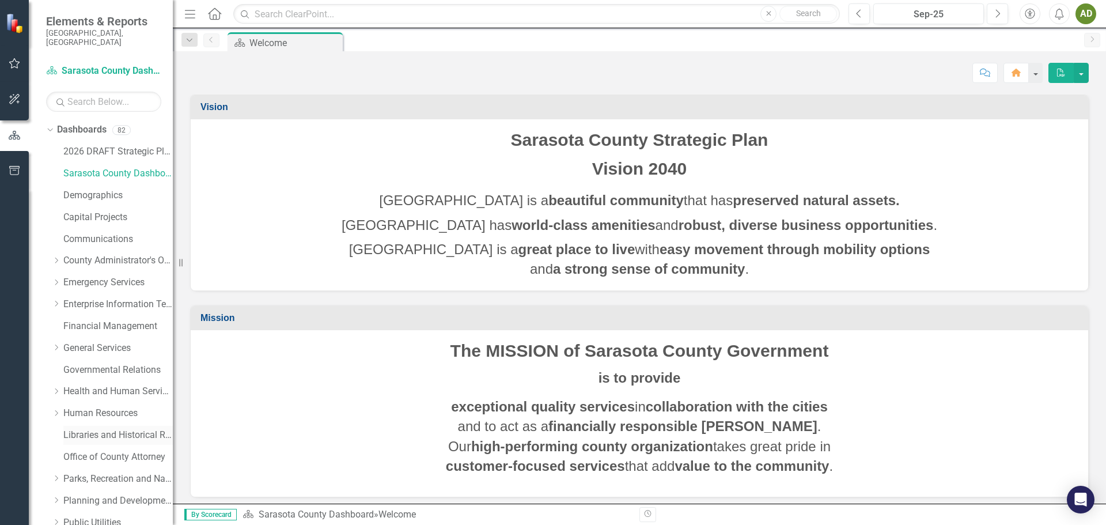
drag, startPoint x: 104, startPoint y: 424, endPoint x: 108, endPoint y: 420, distance: 6.5
click at [104, 429] on link "Libraries and Historical Resources" at bounding box center [117, 435] width 109 height 13
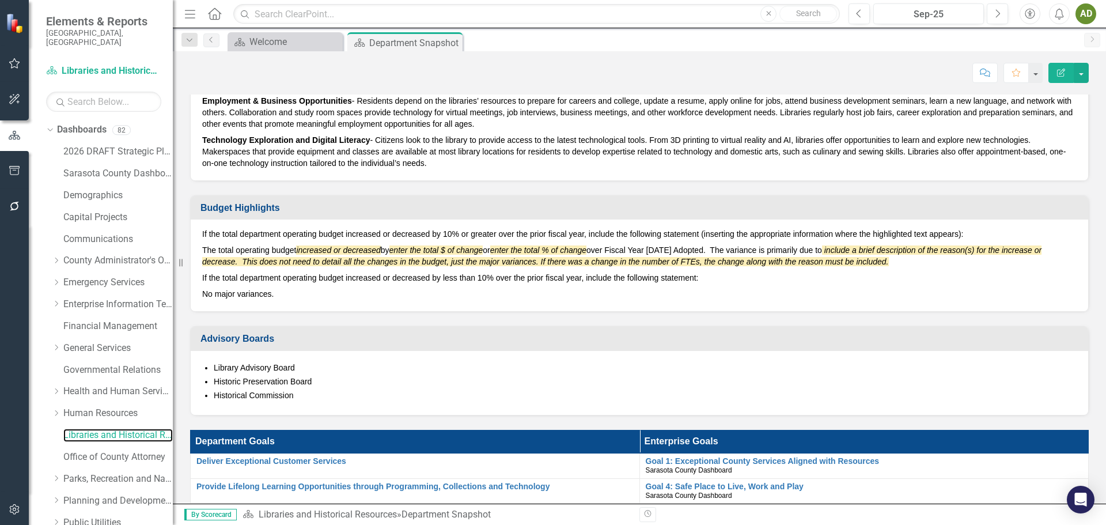
scroll to position [519, 0]
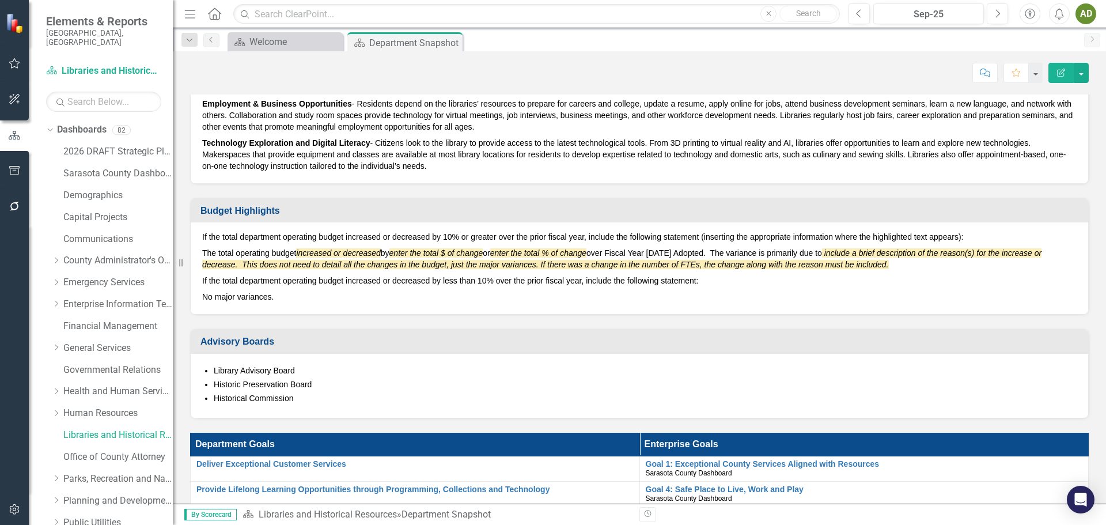
click at [342, 254] on em "increased or decreased" at bounding box center [338, 252] width 84 height 9
click at [331, 252] on em "increased or decreased" at bounding box center [338, 252] width 84 height 9
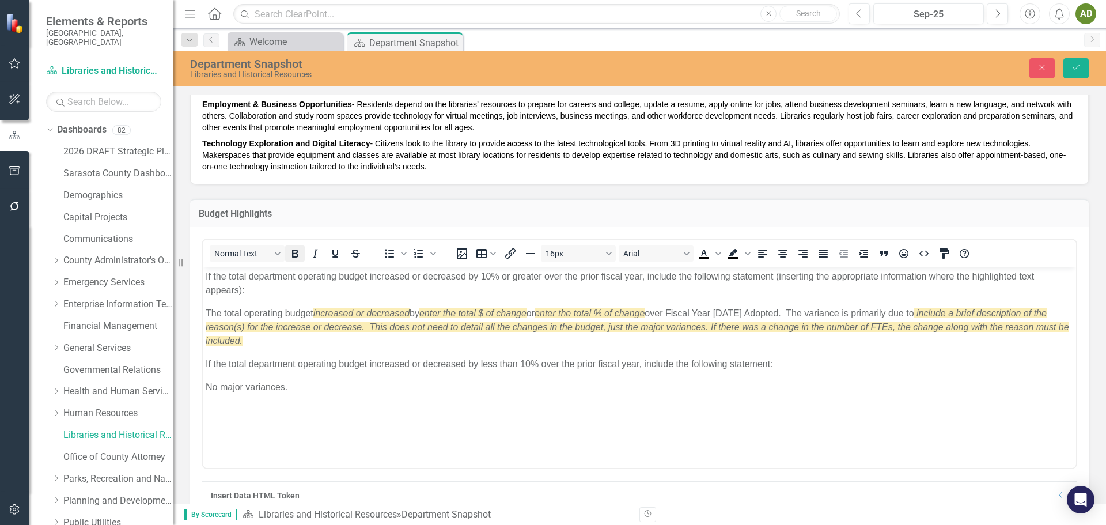
scroll to position [0, 0]
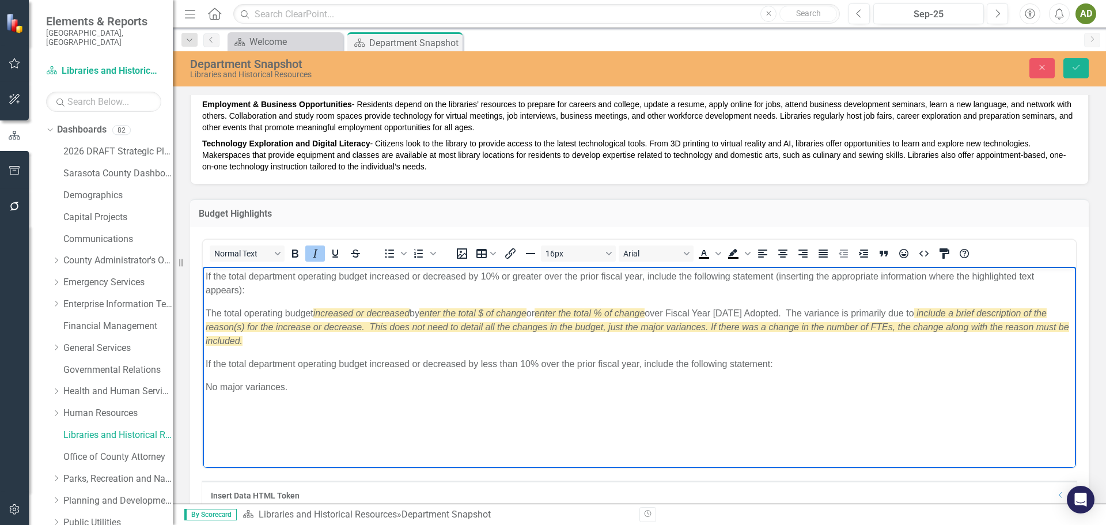
click at [359, 311] on em "increased or decreased" at bounding box center [361, 313] width 96 height 10
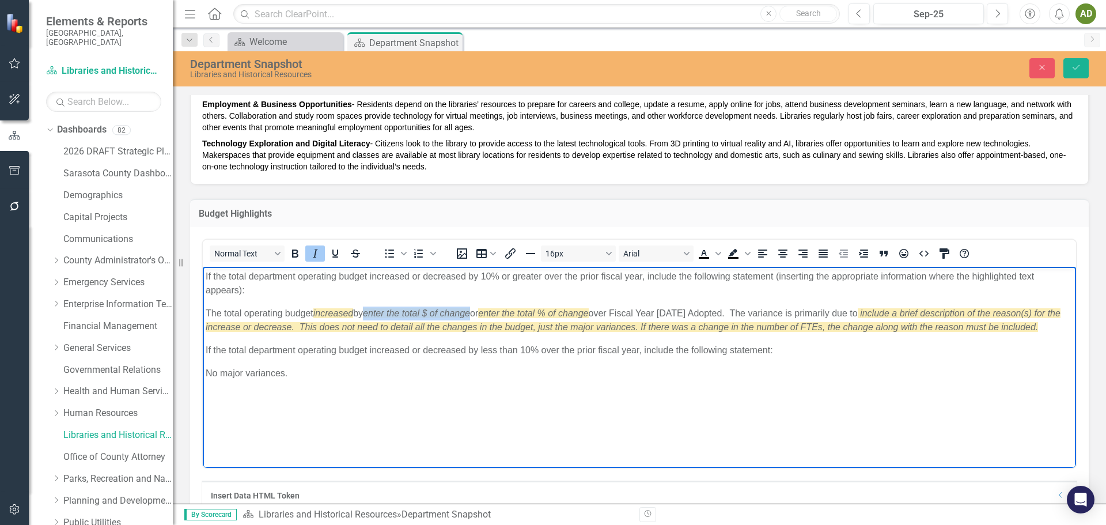
drag, startPoint x: 371, startPoint y: 311, endPoint x: 477, endPoint y: 312, distance: 106.0
click at [470, 312] on span "enter the total $ of change" at bounding box center [416, 313] width 107 height 10
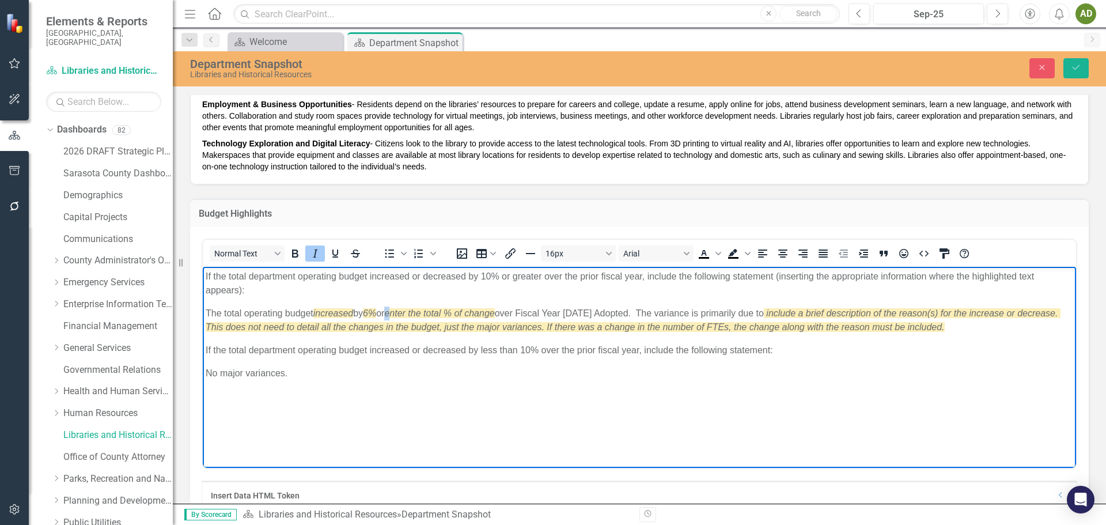
drag, startPoint x: 398, startPoint y: 311, endPoint x: 404, endPoint y: 310, distance: 5.9
click at [404, 310] on em "enter the total % of change" at bounding box center [439, 313] width 110 height 10
drag, startPoint x: 387, startPoint y: 312, endPoint x: 506, endPoint y: 317, distance: 119.4
click at [506, 317] on p "The total operating budget increased by 6% or enter the total % of change over …" at bounding box center [640, 320] width 868 height 28
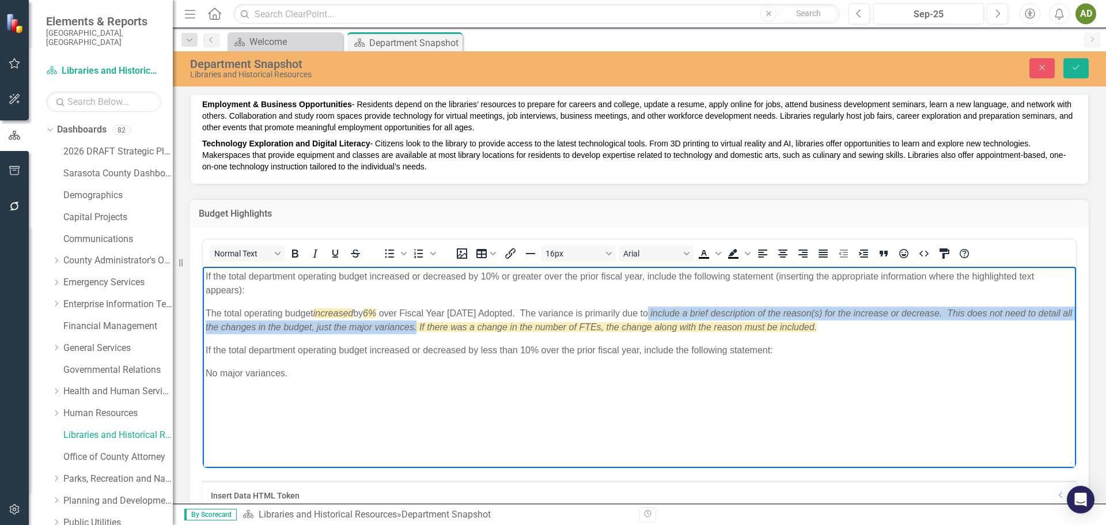
drag, startPoint x: 647, startPoint y: 312, endPoint x: 429, endPoint y: 328, distance: 218.4
click at [429, 328] on span "include a brief description of the reason(s) for the increase or decrease. This…" at bounding box center [639, 320] width 867 height 24
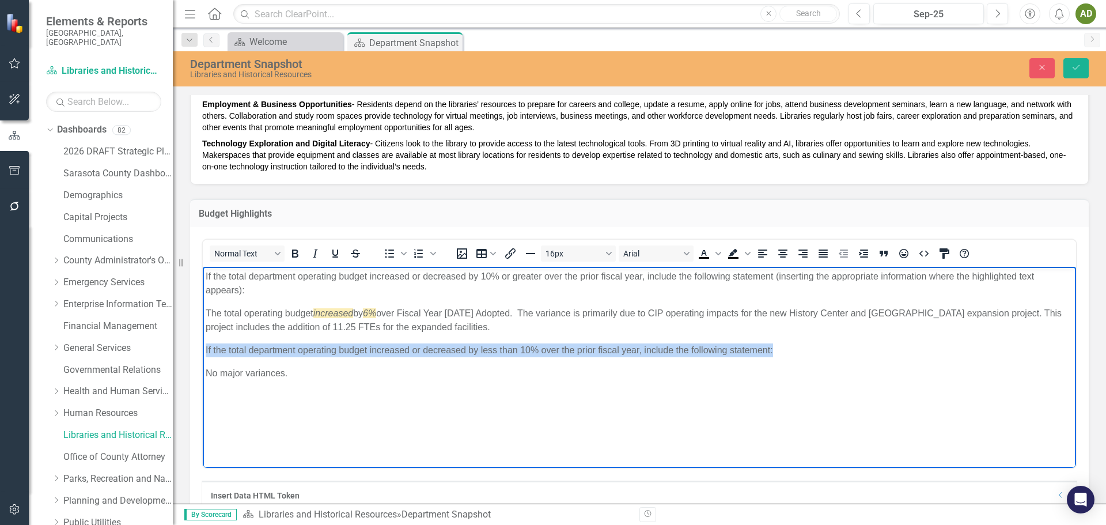
drag, startPoint x: 205, startPoint y: 347, endPoint x: 775, endPoint y: 345, distance: 570.5
click at [774, 345] on body "If the total department operating budget increased or decreased by 10% or great…" at bounding box center [640, 352] width 874 height 173
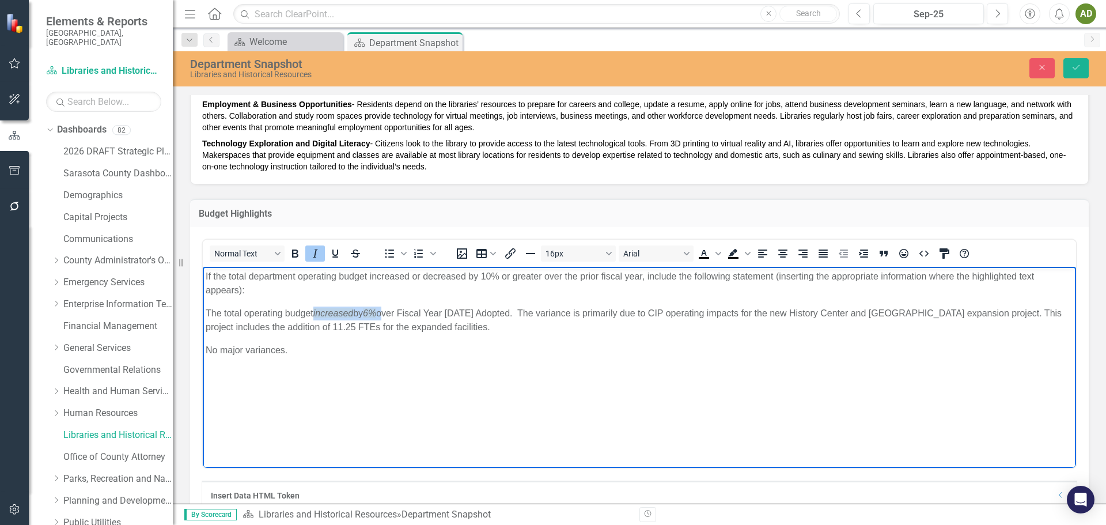
drag, startPoint x: 316, startPoint y: 309, endPoint x: 387, endPoint y: 311, distance: 70.9
click at [387, 311] on p "The total operating budget increased by 6% over Fiscal Year 2025 Adopted. The v…" at bounding box center [640, 320] width 868 height 28
click at [414, 364] on body "If the total department operating budget increased or decreased by 10% or great…" at bounding box center [640, 352] width 874 height 173
click at [315, 309] on p "The total operating budget increased by 6% over Fiscal Year 2025 Adopted. The v…" at bounding box center [640, 320] width 868 height 28
click at [370, 309] on p "The total operating budget increased by 6% over Fiscal Year 2025 Adopted. The v…" at bounding box center [640, 320] width 868 height 28
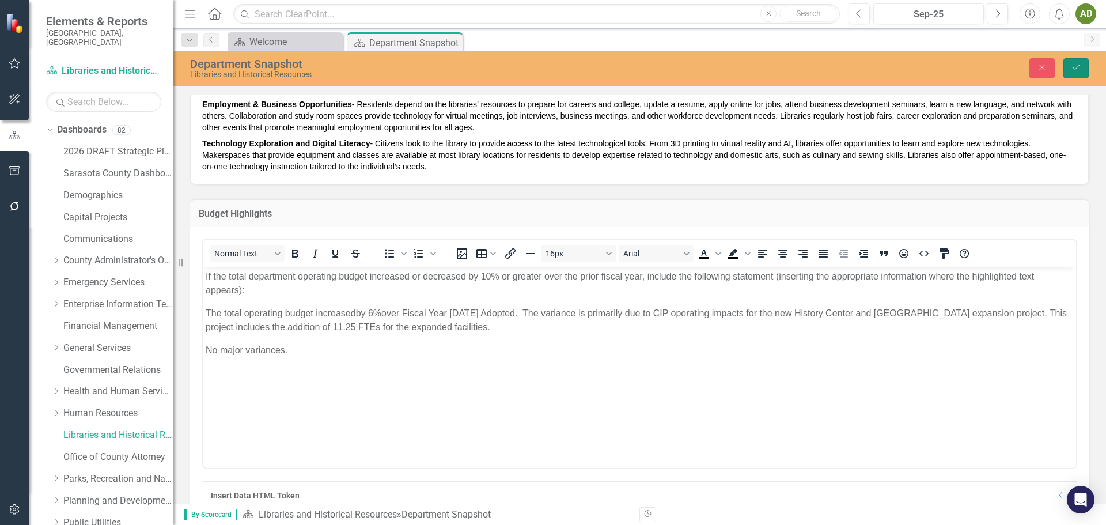
click at [1076, 67] on icon "Save" at bounding box center [1076, 67] width 10 height 8
